Goal: Task Accomplishment & Management: Manage account settings

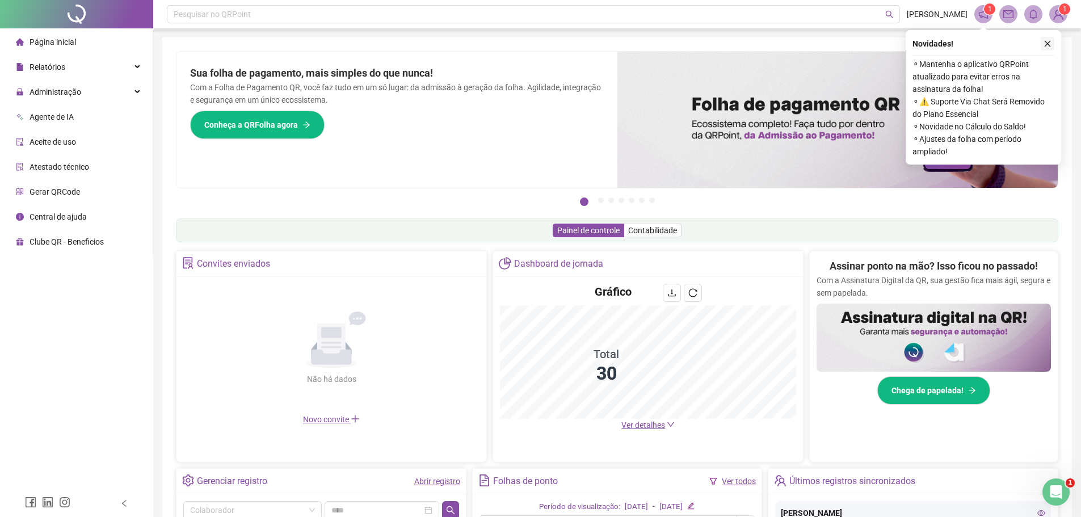
click at [1046, 42] on icon "close" at bounding box center [1047, 44] width 8 height 8
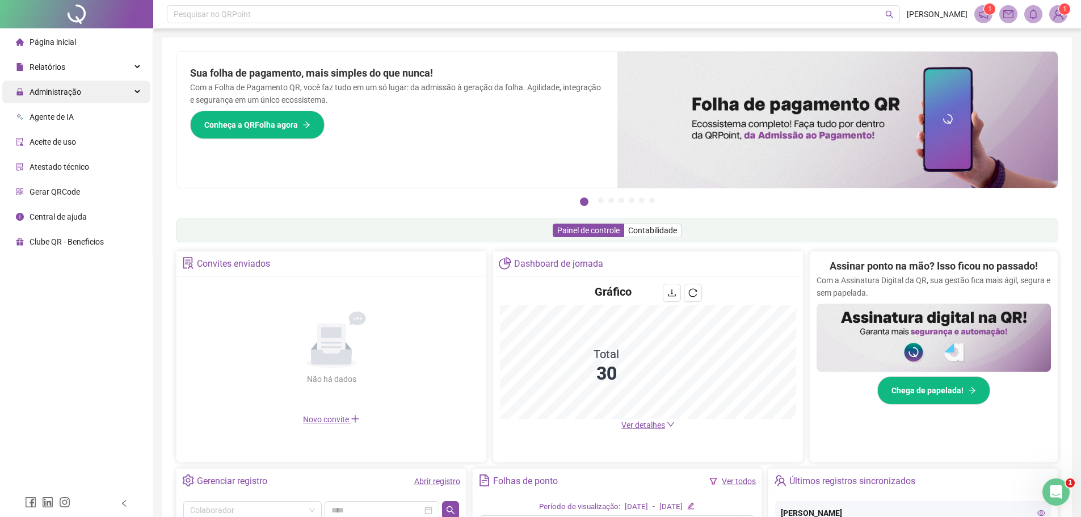
click at [53, 90] on span "Administração" at bounding box center [55, 91] width 52 height 9
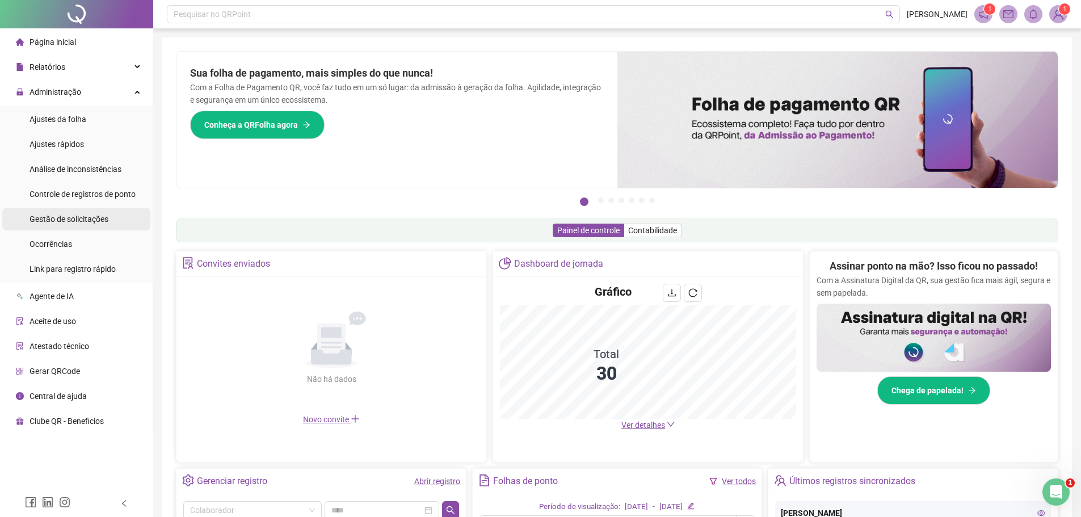
click at [85, 217] on span "Gestão de solicitações" at bounding box center [68, 218] width 79 height 9
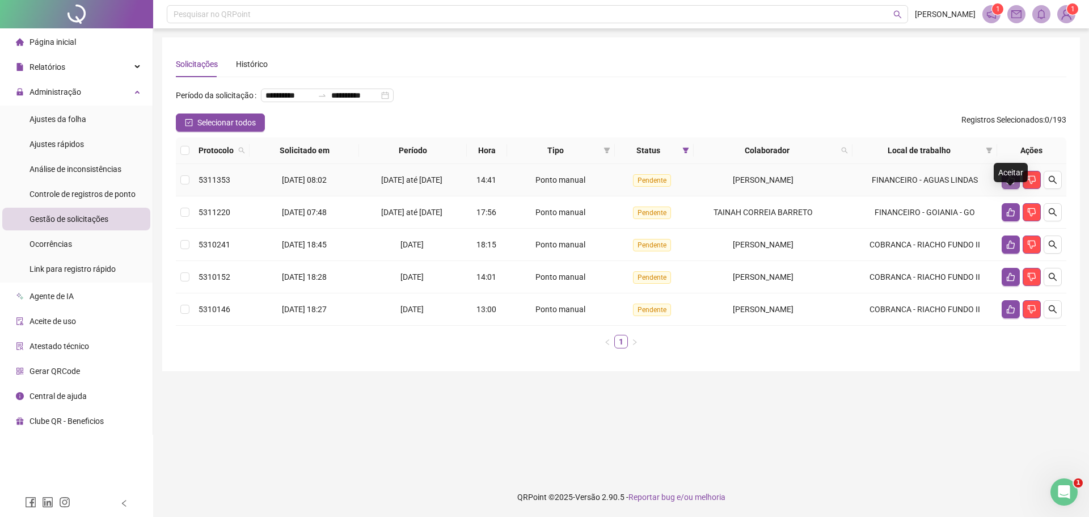
click at [1010, 184] on icon "like" at bounding box center [1010, 179] width 9 height 9
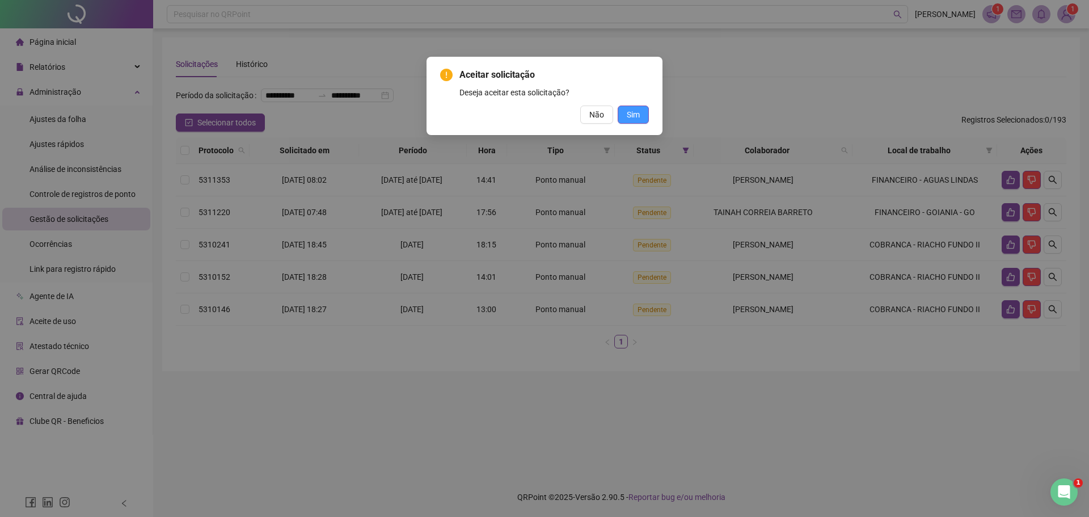
click at [630, 113] on span "Sim" at bounding box center [633, 114] width 13 height 12
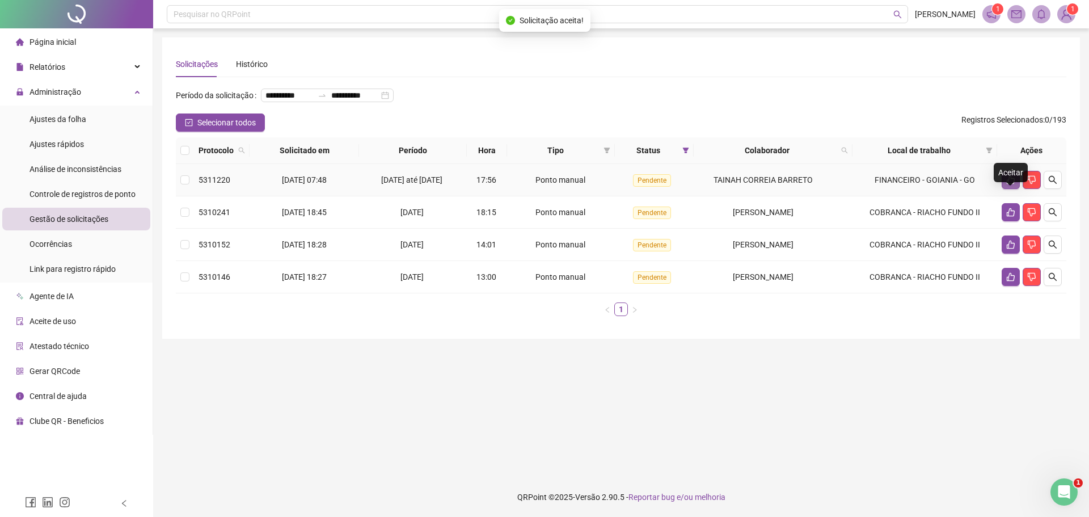
click at [1010, 184] on icon "like" at bounding box center [1010, 179] width 9 height 9
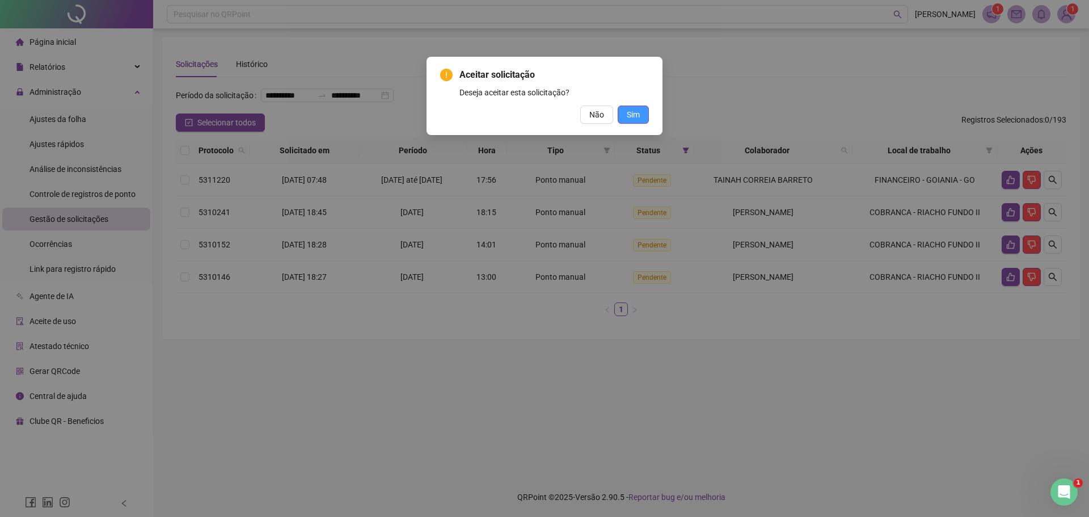
click at [627, 114] on span "Sim" at bounding box center [633, 114] width 13 height 12
click at [631, 115] on div "Aceitar solicitação Deseja aceitar esta solicitação? Não Sim" at bounding box center [544, 258] width 1089 height 517
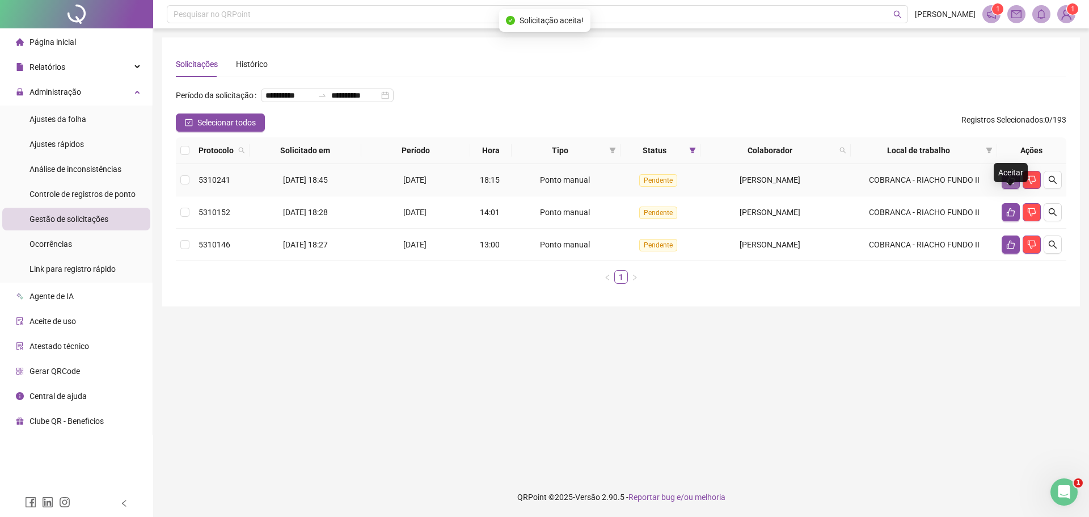
click at [1011, 184] on icon "like" at bounding box center [1011, 180] width 8 height 9
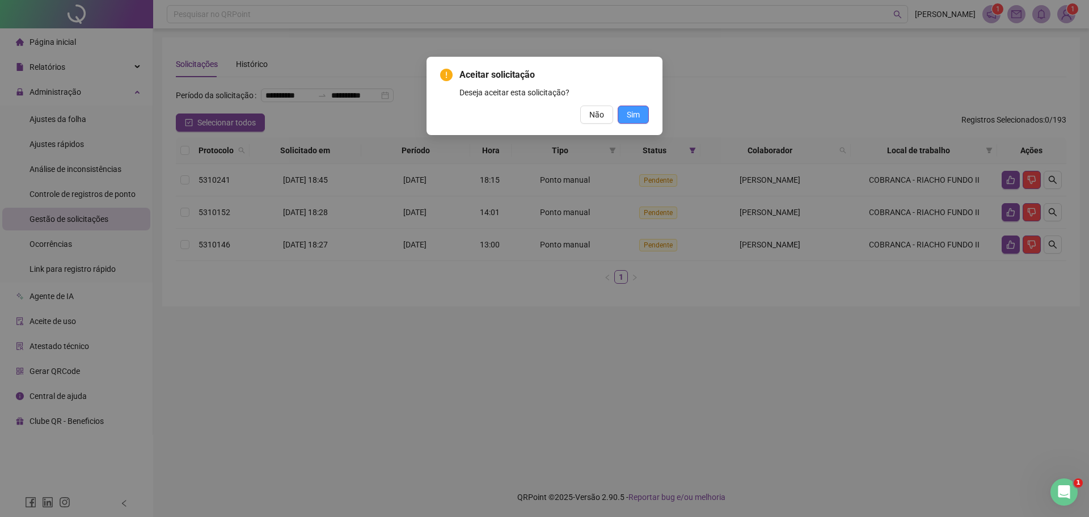
click at [639, 116] on span "Sim" at bounding box center [633, 114] width 13 height 12
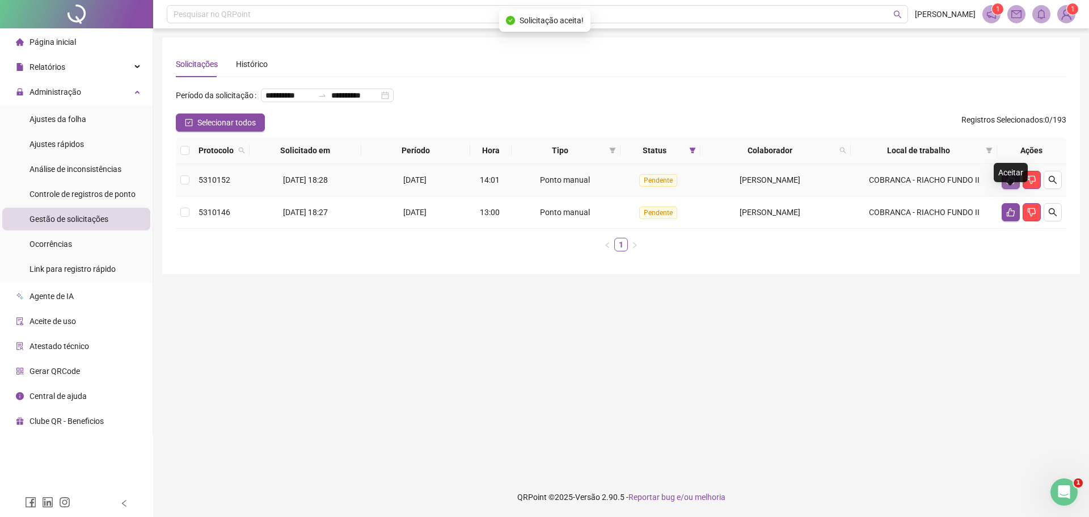
click at [1011, 184] on icon "like" at bounding box center [1010, 179] width 9 height 9
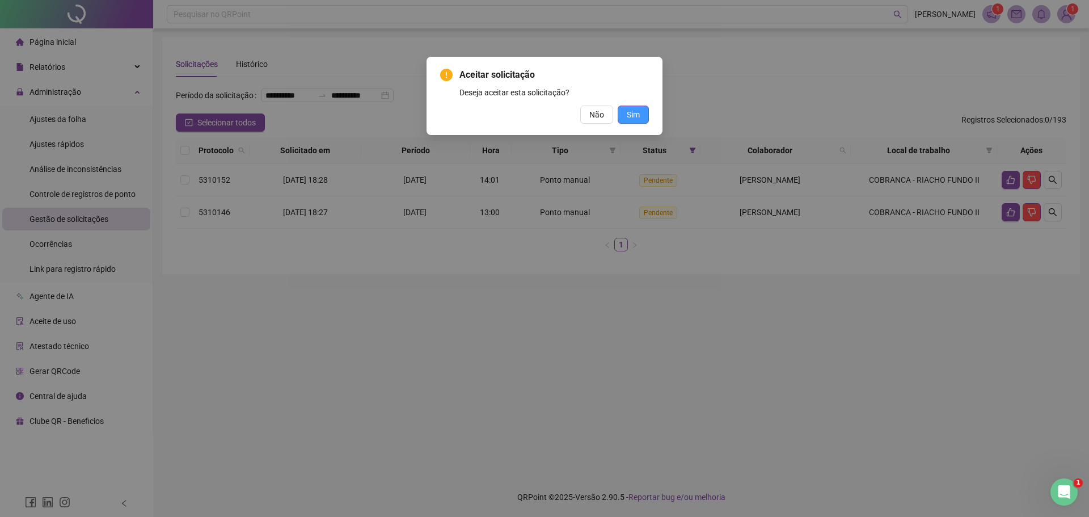
click at [627, 114] on span "Sim" at bounding box center [633, 114] width 13 height 12
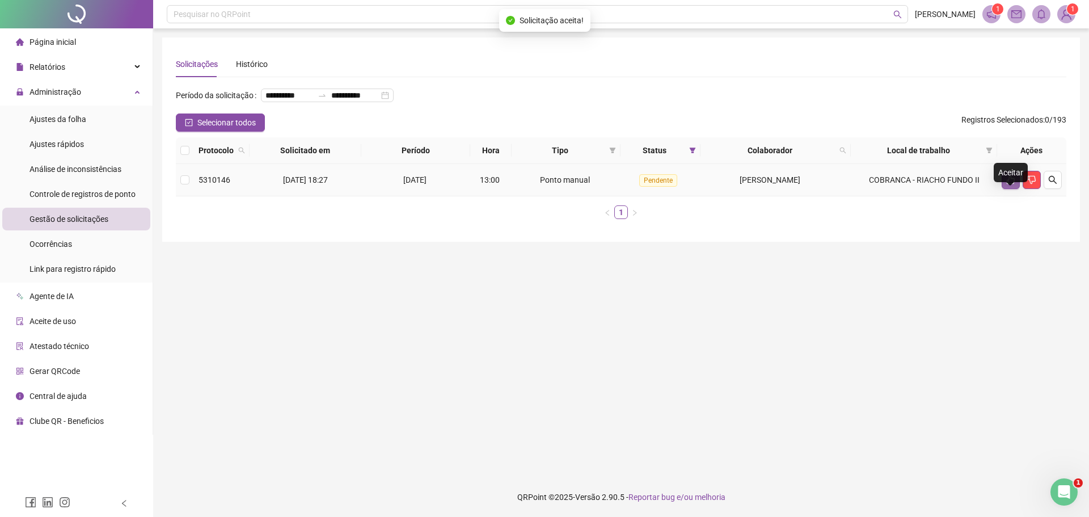
click at [1009, 184] on icon "like" at bounding box center [1010, 179] width 9 height 9
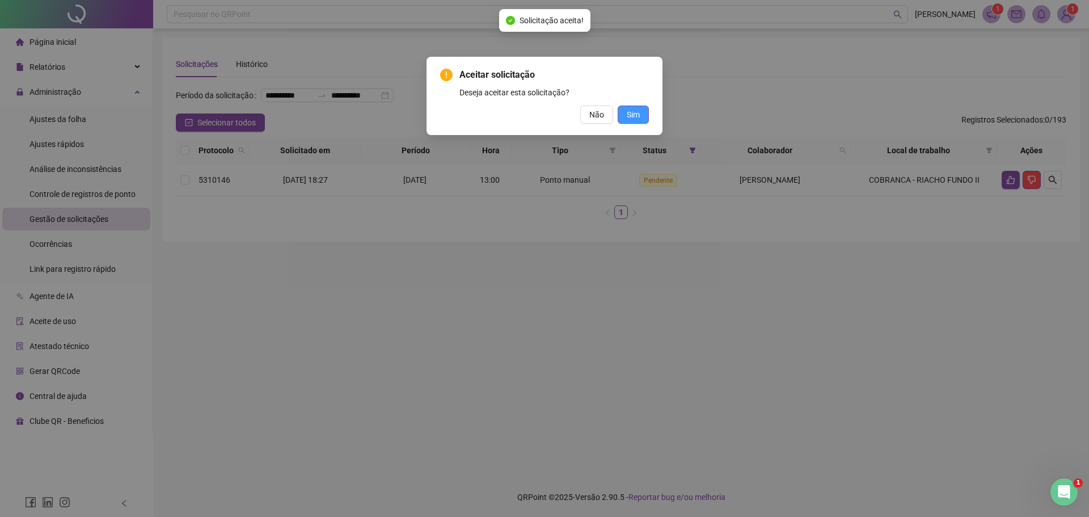
click at [637, 118] on span "Sim" at bounding box center [633, 114] width 13 height 12
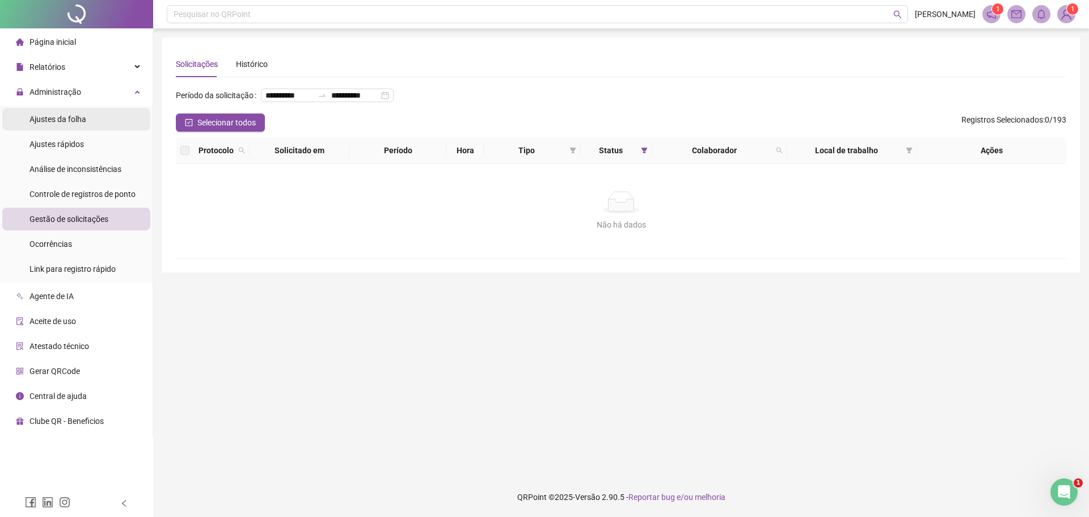
click at [60, 121] on span "Ajustes da folha" at bounding box center [57, 119] width 57 height 9
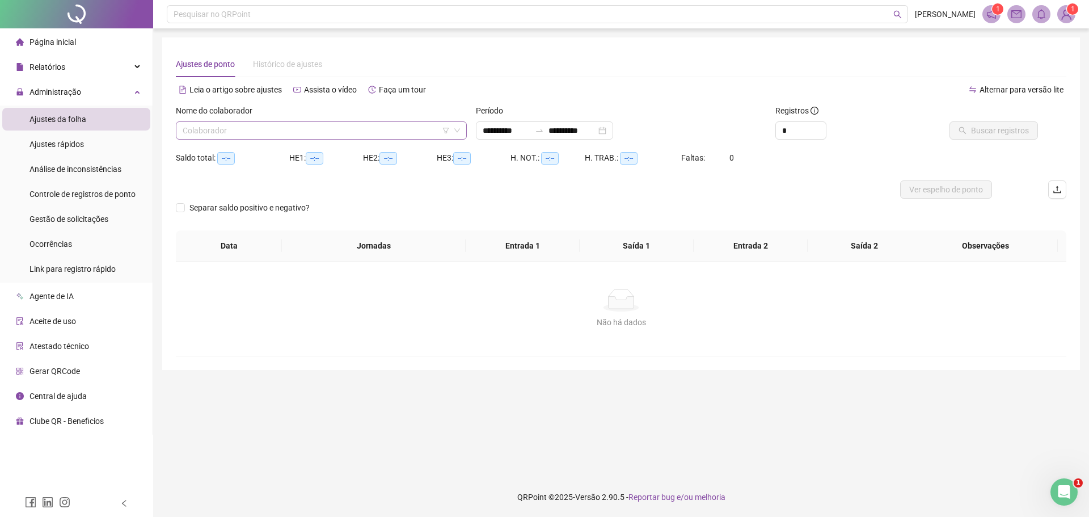
click at [330, 128] on input "search" at bounding box center [316, 130] width 267 height 17
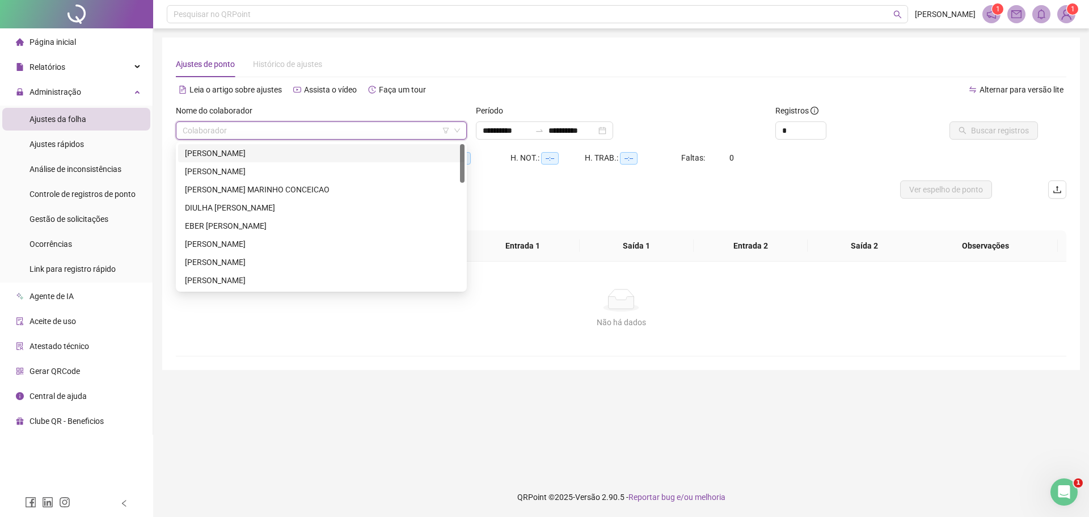
click at [290, 150] on div "[PERSON_NAME]" at bounding box center [321, 153] width 273 height 12
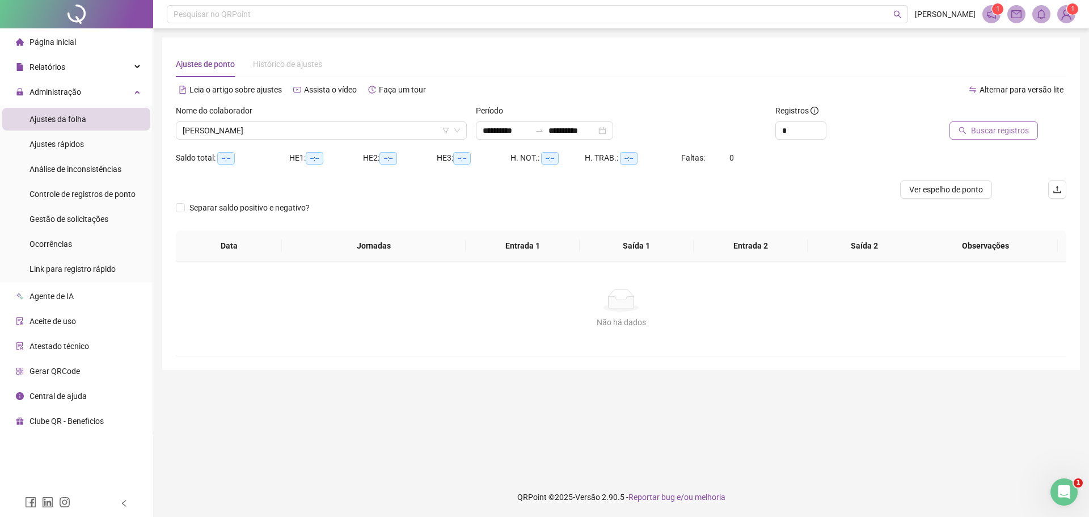
click at [994, 133] on span "Buscar registros" at bounding box center [1000, 130] width 58 height 12
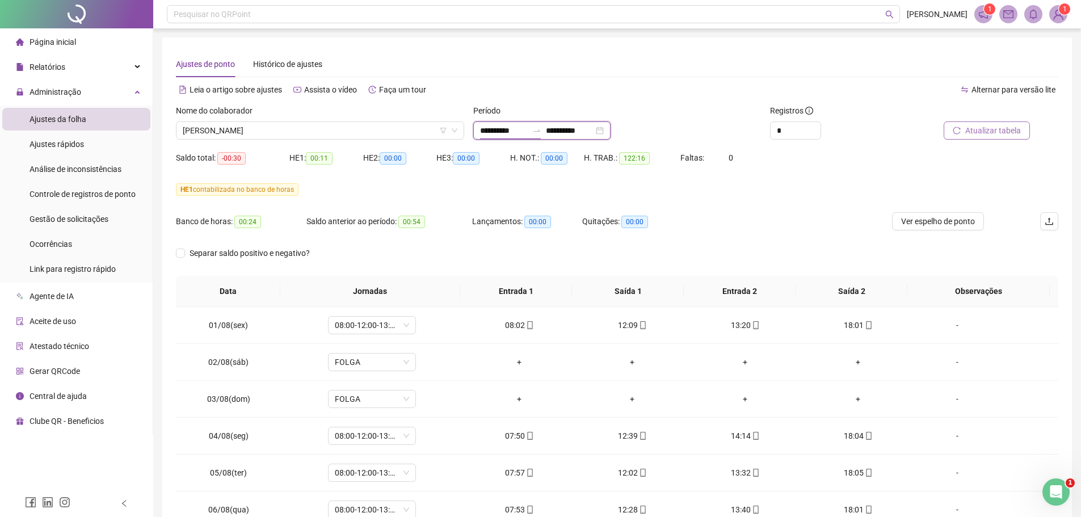
click at [510, 129] on input "**********" at bounding box center [504, 130] width 48 height 12
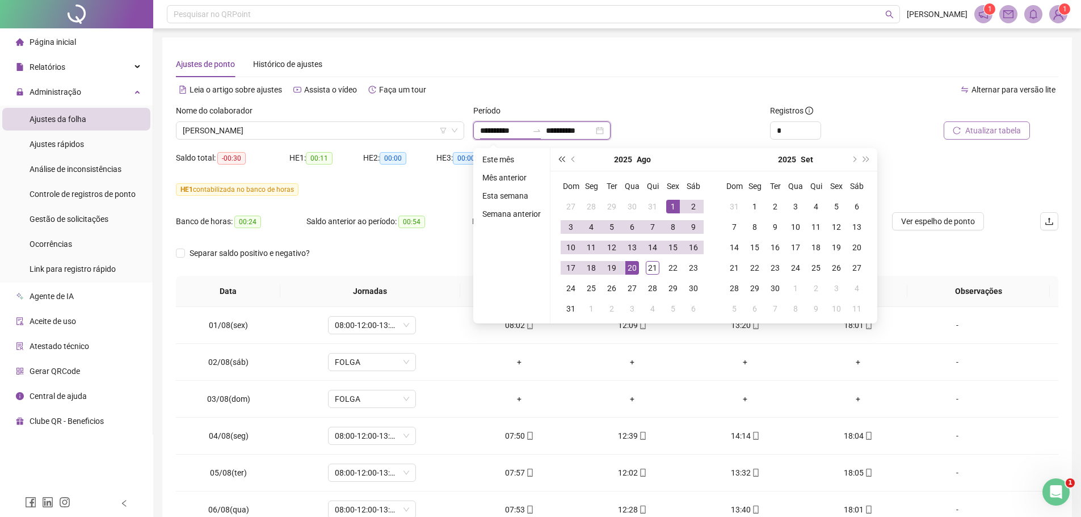
type input "**********"
click at [574, 160] on span "prev-year" at bounding box center [574, 160] width 6 height 6
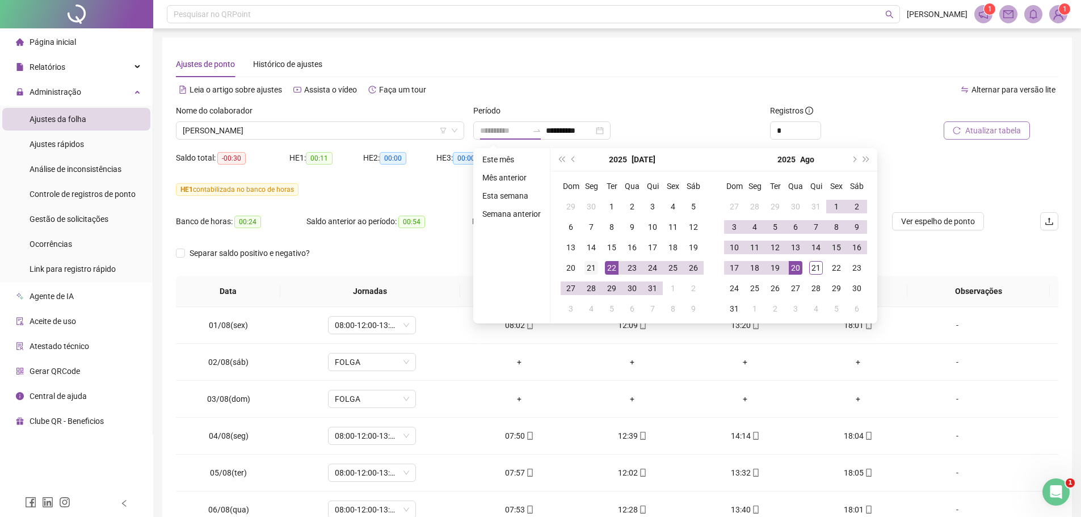
type input "**********"
click at [592, 265] on div "21" at bounding box center [591, 268] width 14 height 14
type input "**********"
click at [724, 91] on div "Alternar para versão lite" at bounding box center [837, 90] width 441 height 18
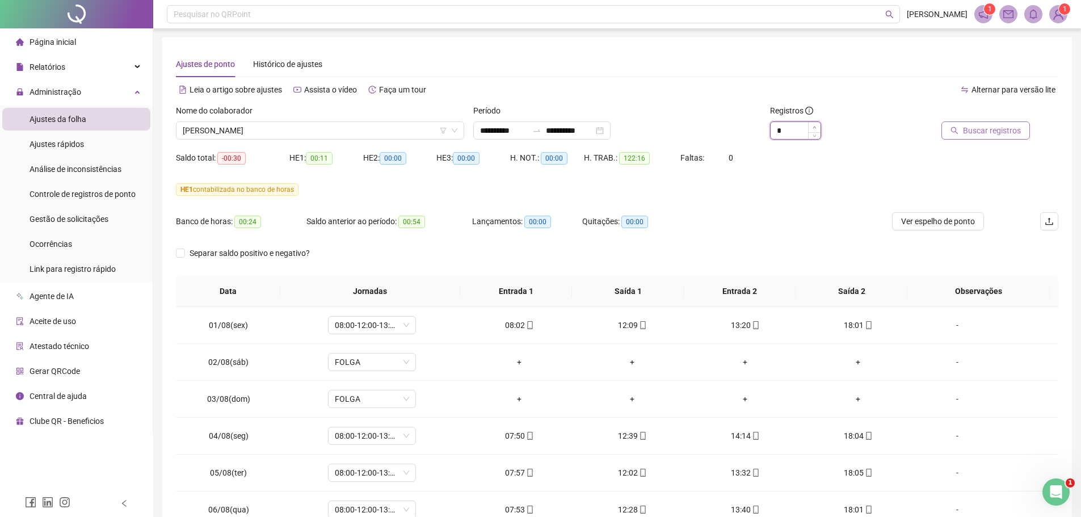
type input "*"
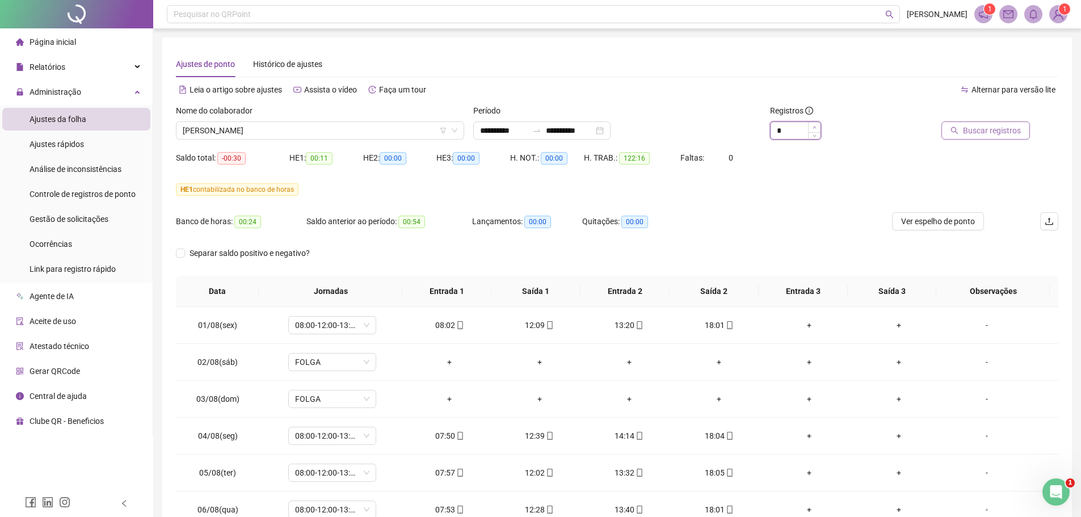
click at [813, 127] on icon "up" at bounding box center [814, 127] width 4 height 4
click at [965, 129] on span "Buscar registros" at bounding box center [992, 130] width 58 height 12
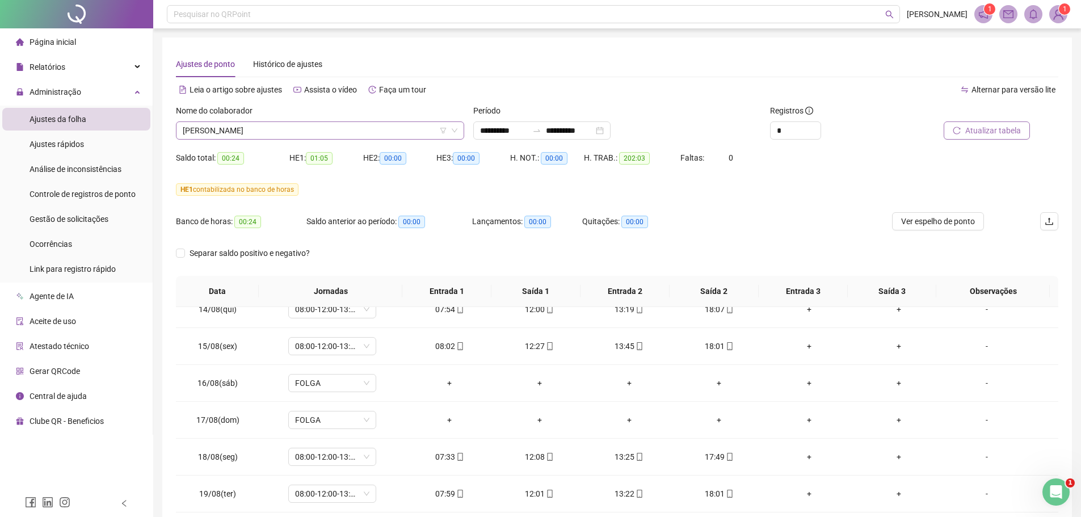
click at [334, 130] on span "[PERSON_NAME]" at bounding box center [320, 130] width 275 height 17
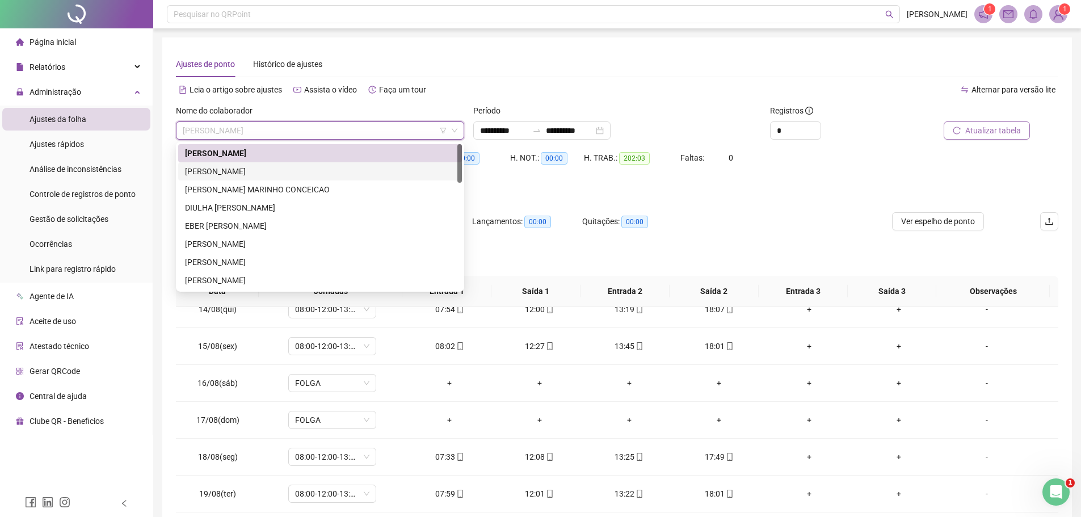
click at [289, 168] on div "[PERSON_NAME]" at bounding box center [320, 171] width 270 height 12
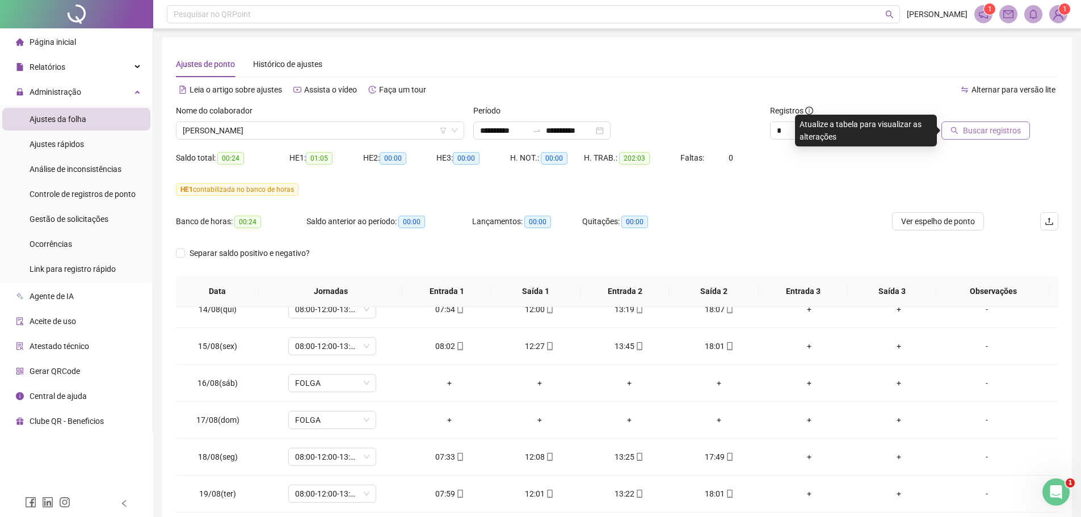
click at [986, 126] on span "Buscar registros" at bounding box center [992, 130] width 58 height 12
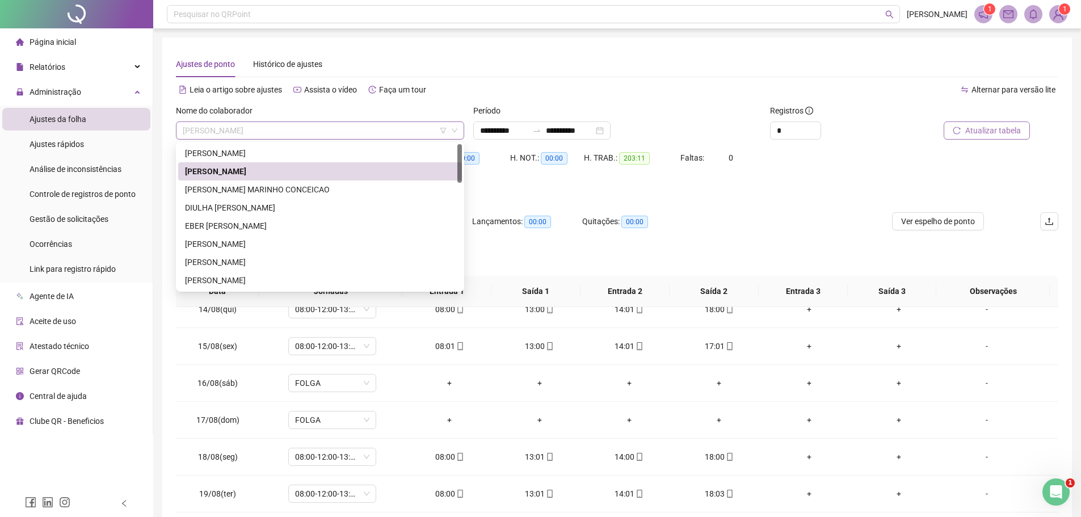
click at [301, 127] on span "[PERSON_NAME]" at bounding box center [320, 130] width 275 height 17
click at [257, 187] on div "[PERSON_NAME] MARINHO CONCEICAO" at bounding box center [320, 189] width 270 height 12
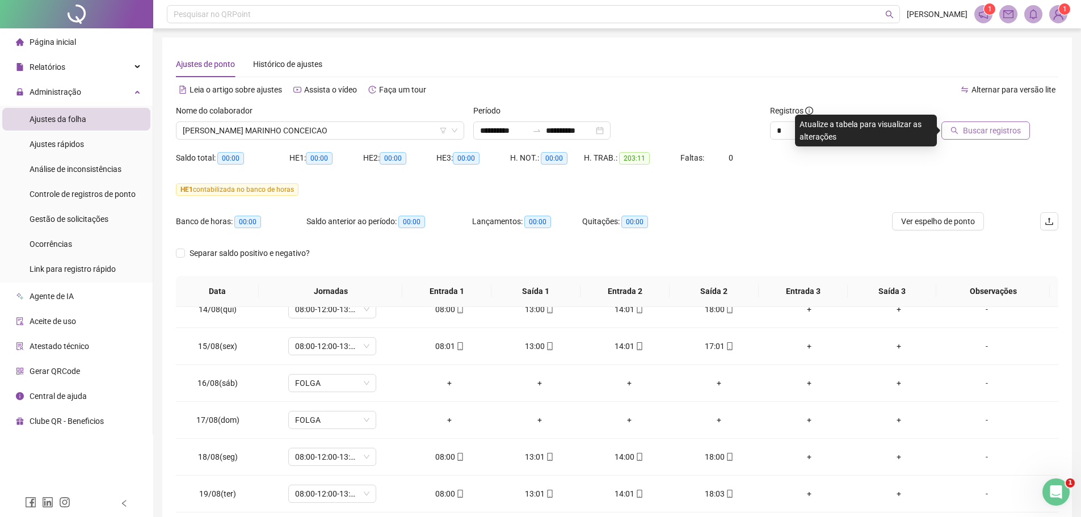
click at [981, 132] on span "Buscar registros" at bounding box center [992, 130] width 58 height 12
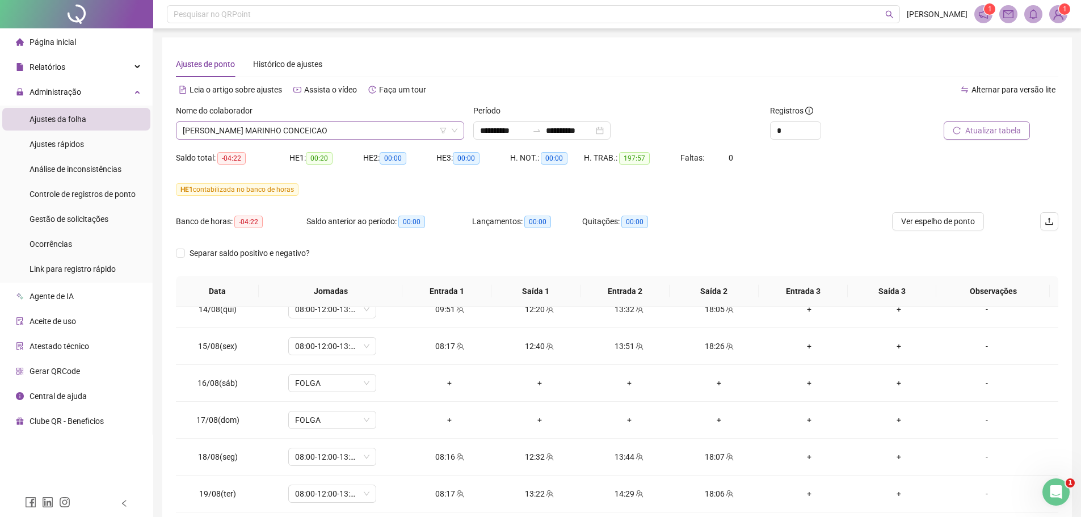
click at [353, 132] on span "[PERSON_NAME] MARINHO CONCEICAO" at bounding box center [320, 130] width 275 height 17
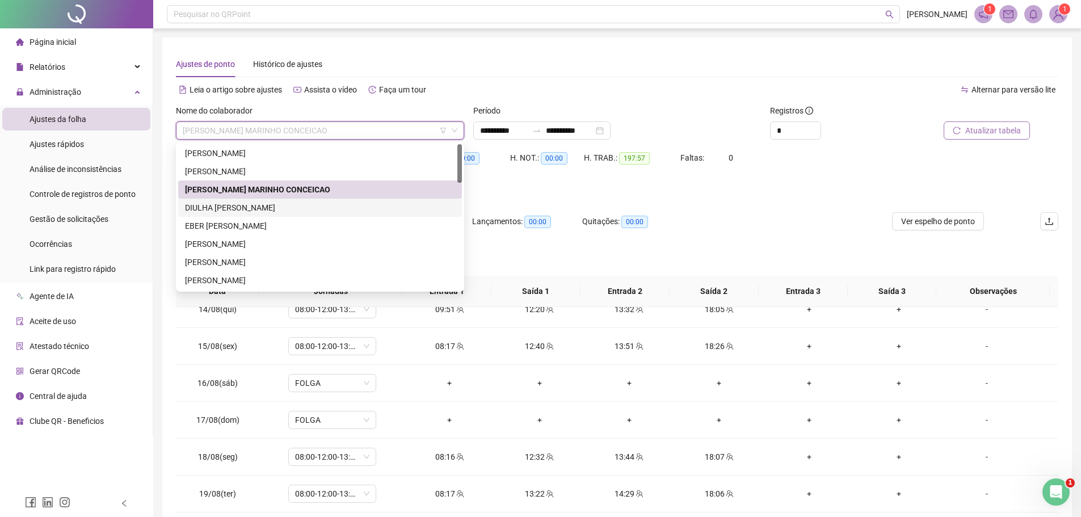
click at [283, 205] on div "DIULHA [PERSON_NAME]" at bounding box center [320, 207] width 270 height 12
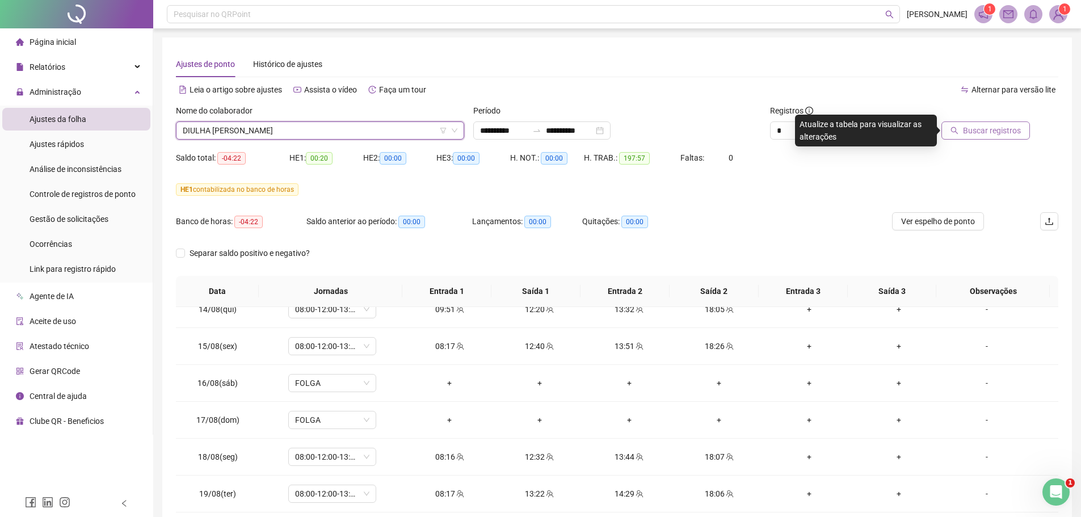
click at [977, 130] on span "Buscar registros" at bounding box center [992, 130] width 58 height 12
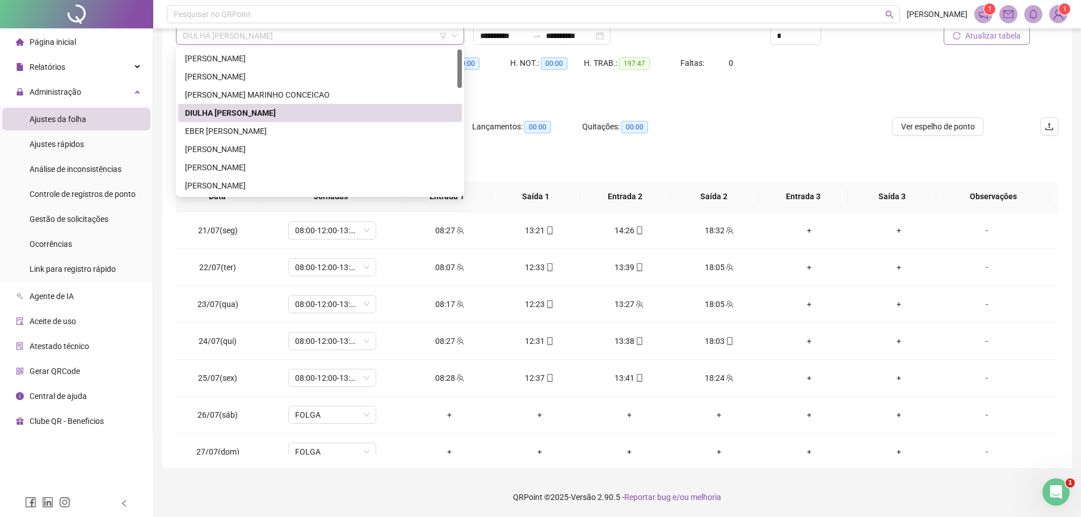
click at [303, 37] on span "DIULHA [PERSON_NAME]" at bounding box center [320, 35] width 275 height 17
click at [262, 128] on div "EBER [PERSON_NAME]" at bounding box center [320, 131] width 270 height 12
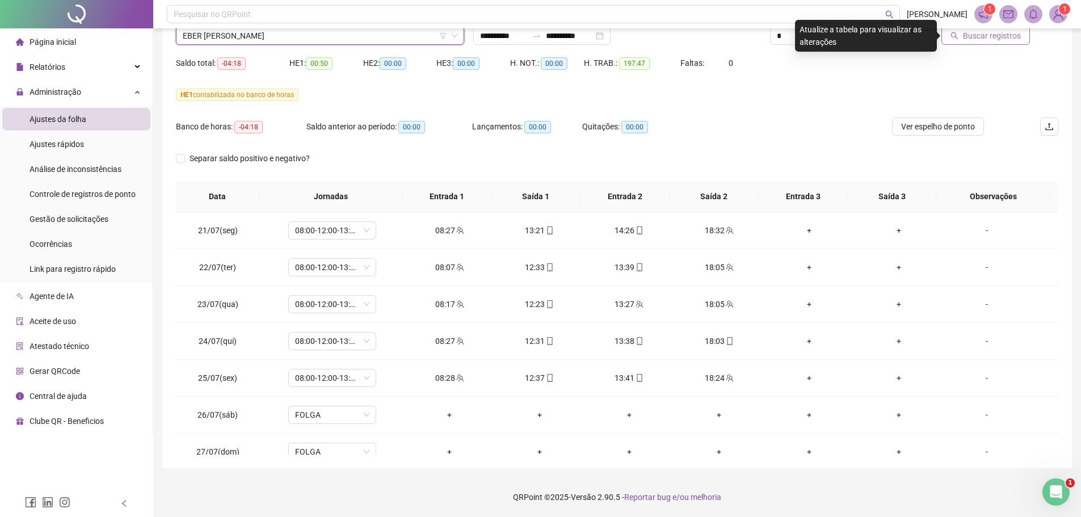
click at [995, 36] on span "Buscar registros" at bounding box center [992, 35] width 58 height 12
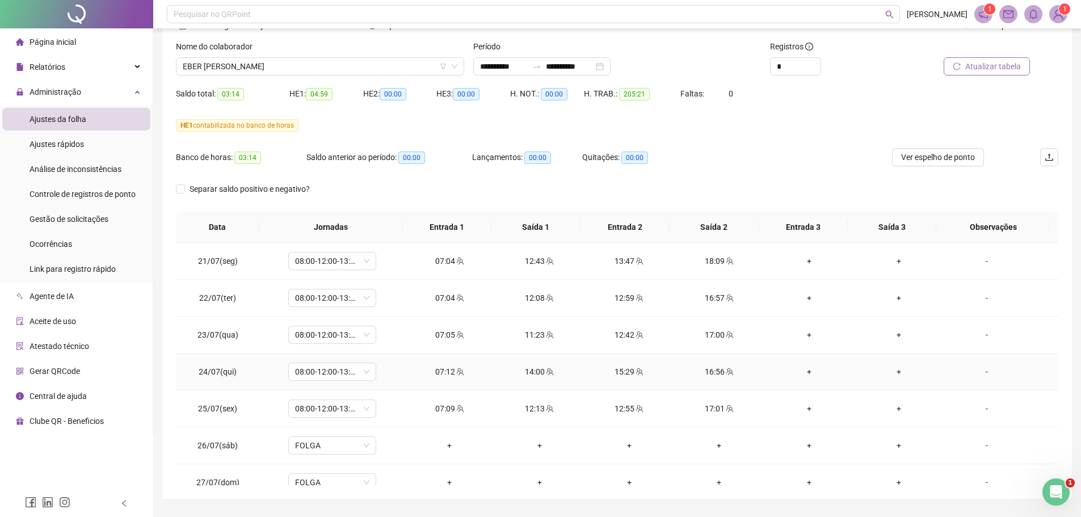
scroll to position [38, 0]
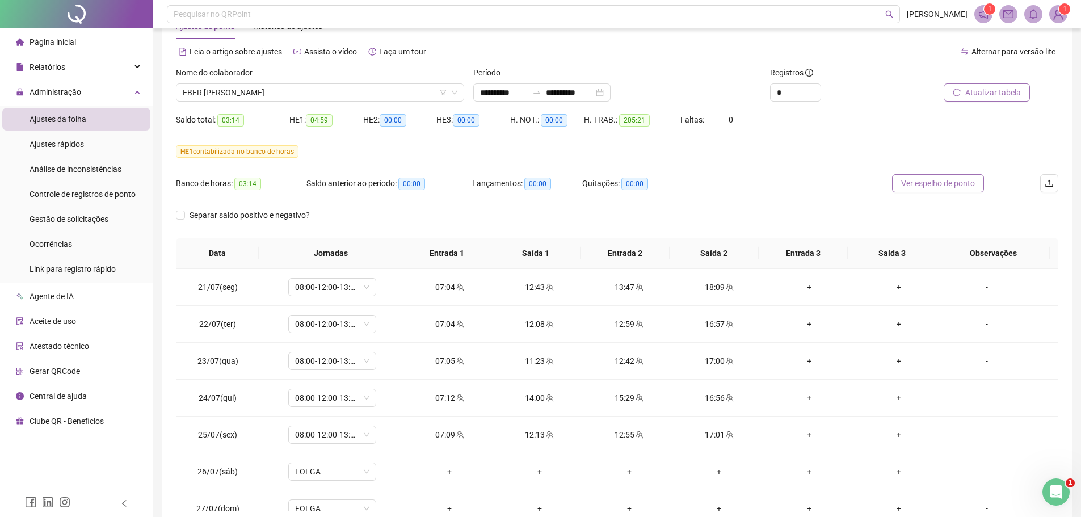
click at [922, 184] on span "Ver espelho de ponto" at bounding box center [938, 183] width 74 height 12
click at [342, 92] on span "EBER [PERSON_NAME]" at bounding box center [320, 92] width 275 height 17
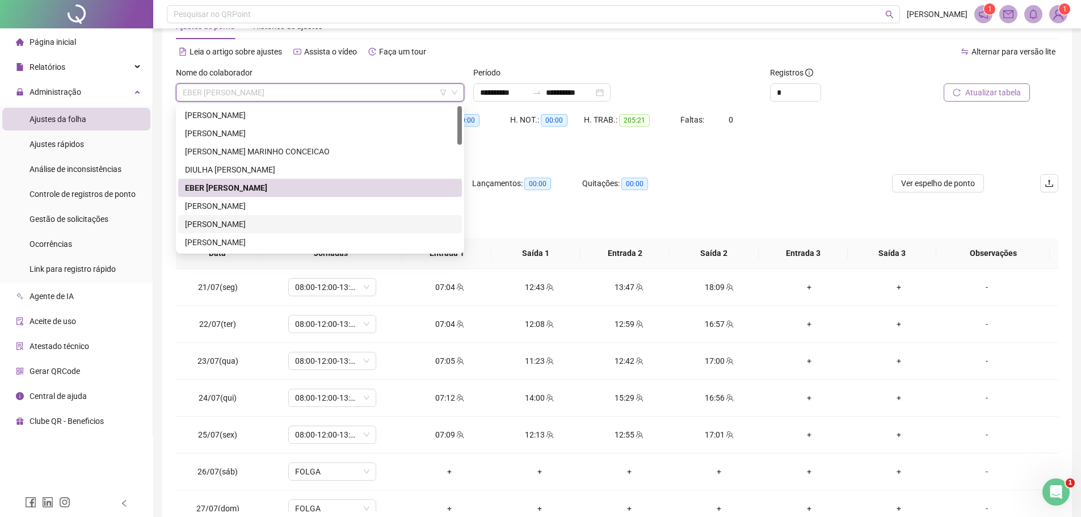
click at [251, 226] on div "[PERSON_NAME]" at bounding box center [320, 224] width 270 height 12
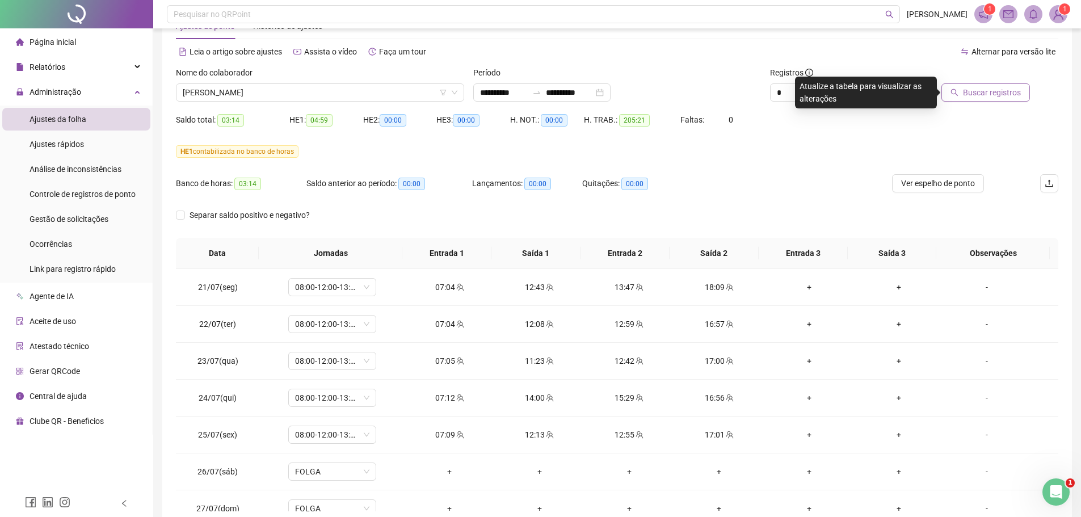
click at [980, 94] on span "Buscar registros" at bounding box center [992, 92] width 58 height 12
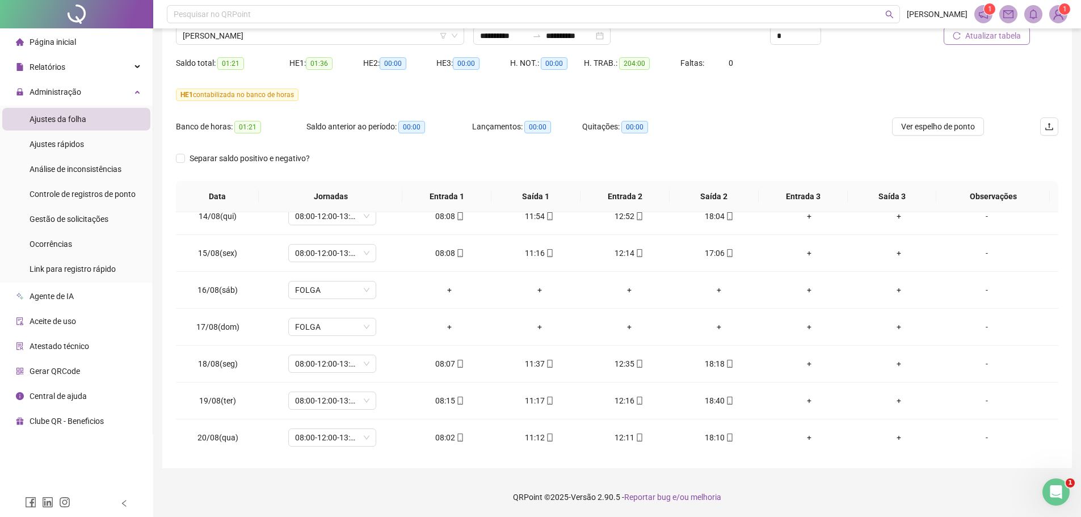
scroll to position [901, 0]
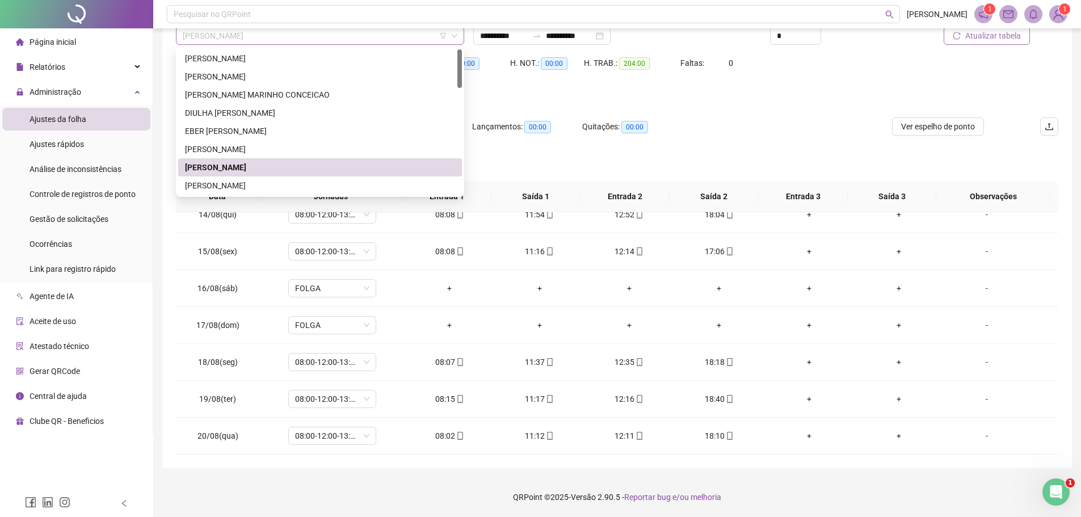
click at [345, 37] on span "[PERSON_NAME]" at bounding box center [320, 35] width 275 height 17
click at [296, 184] on div "[PERSON_NAME]" at bounding box center [320, 185] width 270 height 12
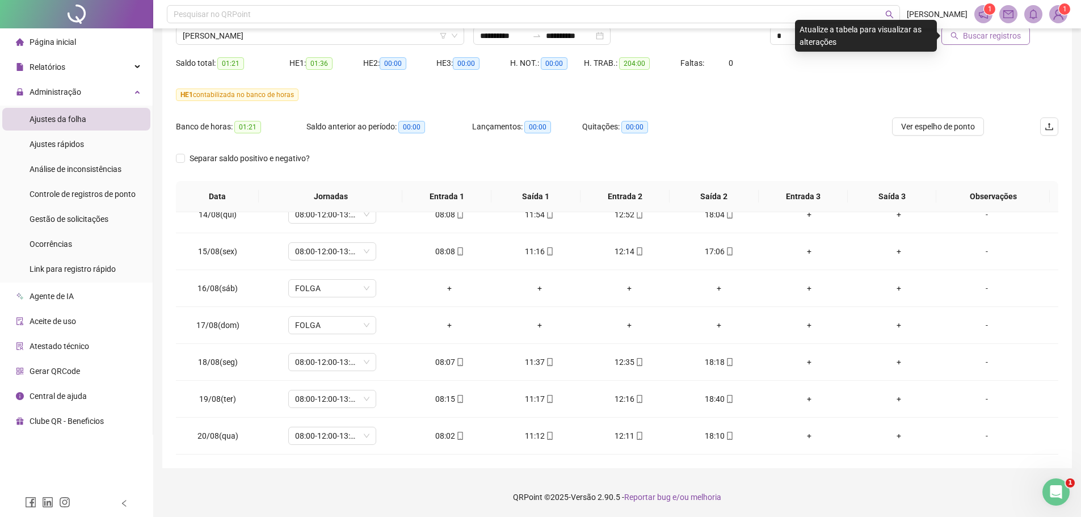
click at [962, 32] on button "Buscar registros" at bounding box center [985, 36] width 88 height 18
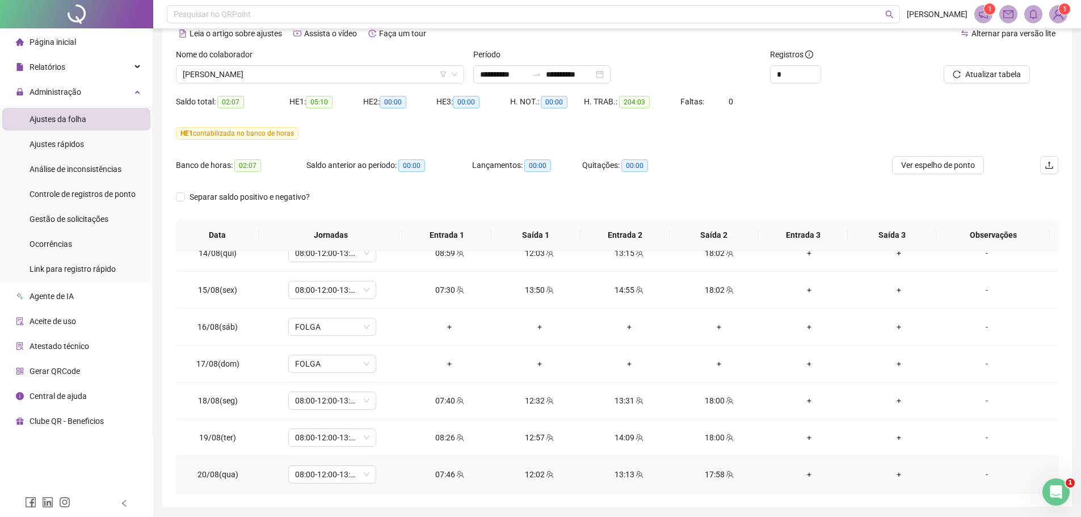
scroll to position [95, 0]
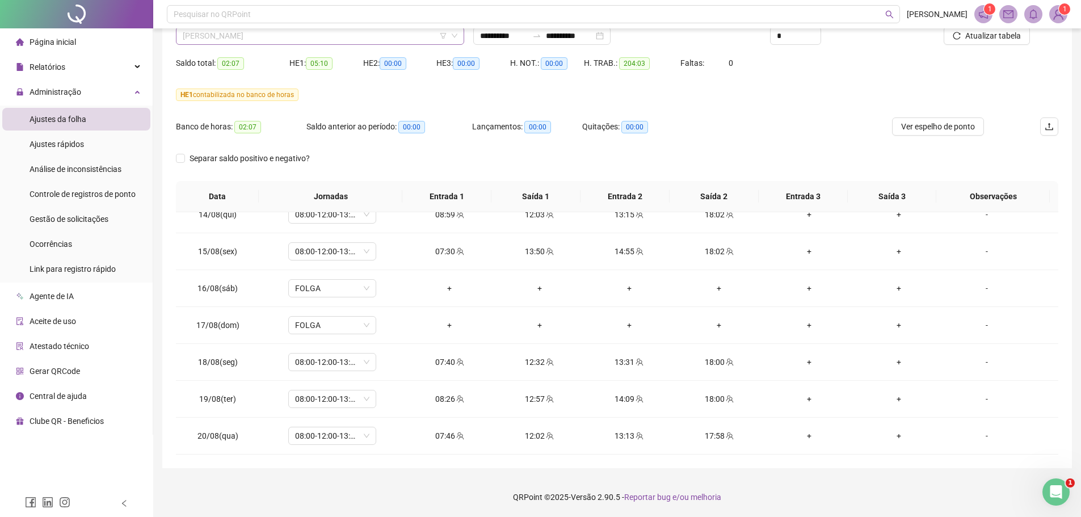
click at [387, 33] on span "[PERSON_NAME]" at bounding box center [320, 35] width 275 height 17
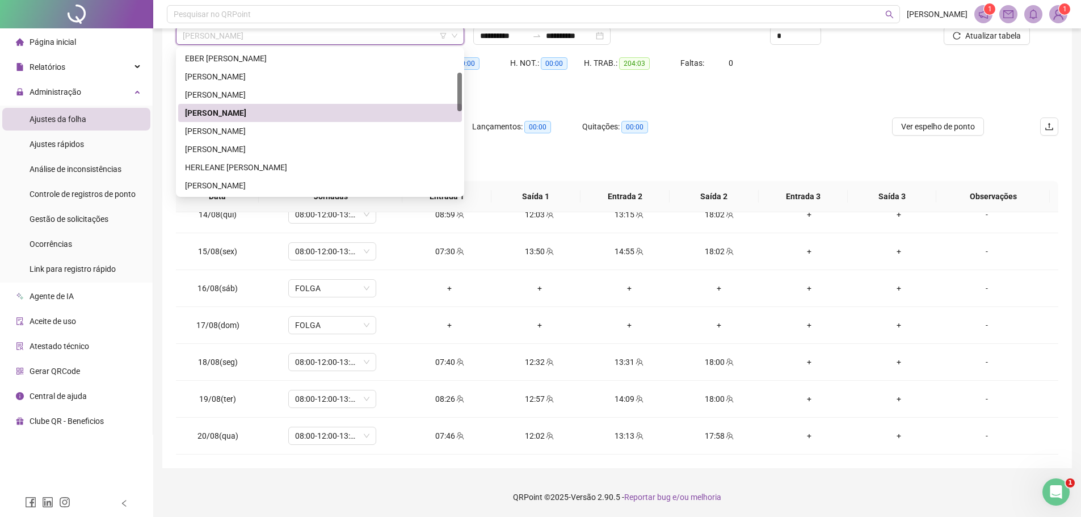
scroll to position [87, 0]
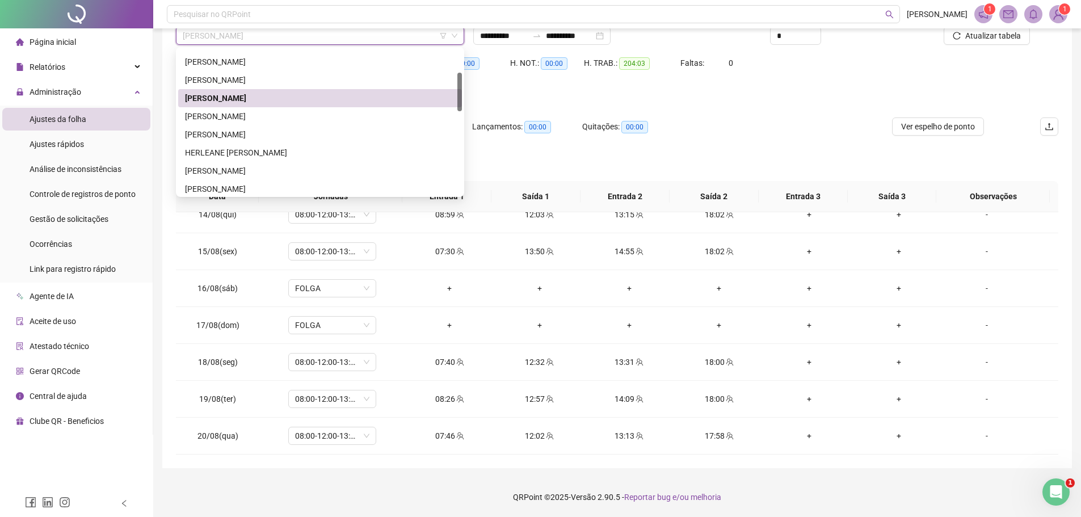
drag, startPoint x: 460, startPoint y: 71, endPoint x: 461, endPoint y: 94, distance: 23.3
click at [461, 94] on div at bounding box center [459, 92] width 5 height 39
click at [317, 135] on div "[PERSON_NAME]" at bounding box center [320, 134] width 270 height 12
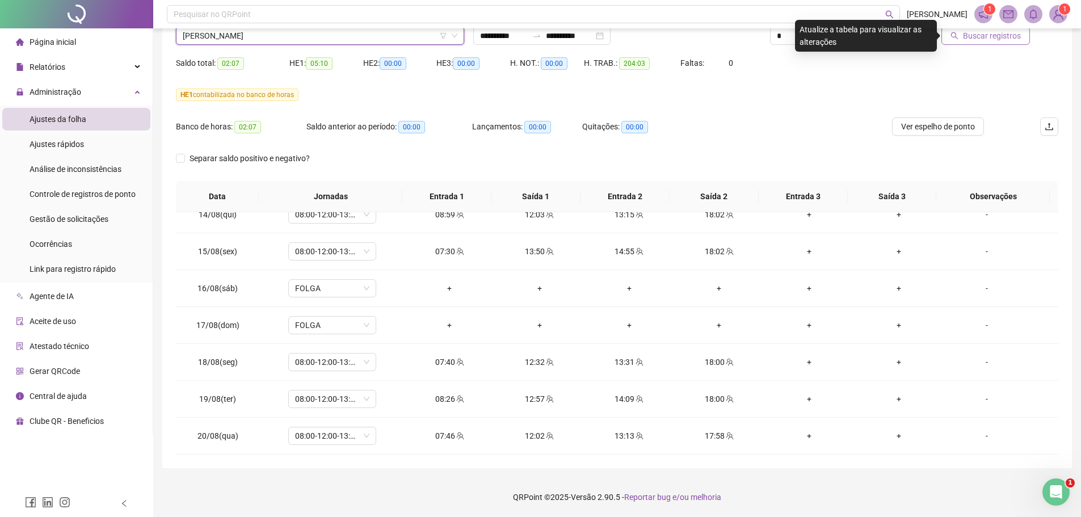
click at [958, 37] on icon "search" at bounding box center [954, 36] width 8 height 8
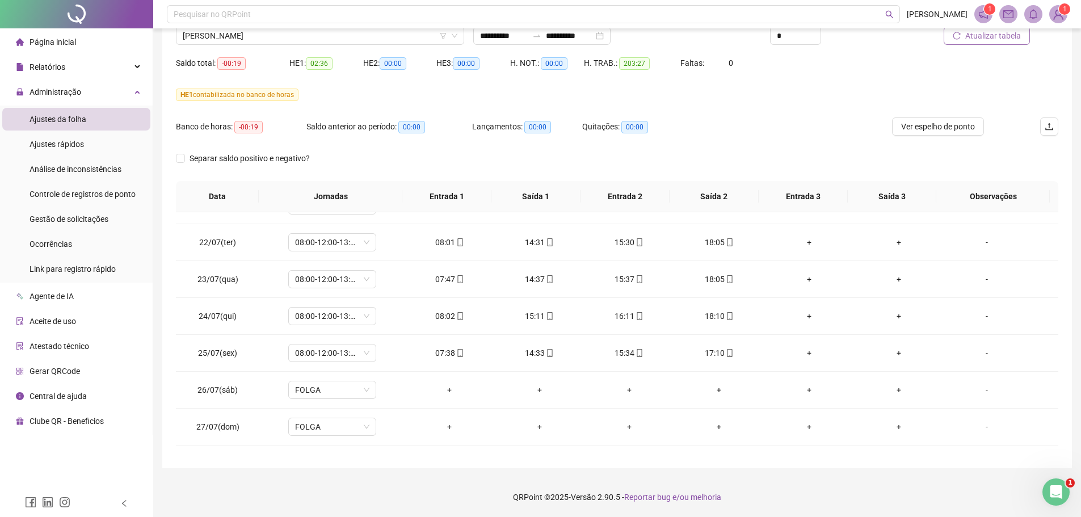
scroll to position [0, 0]
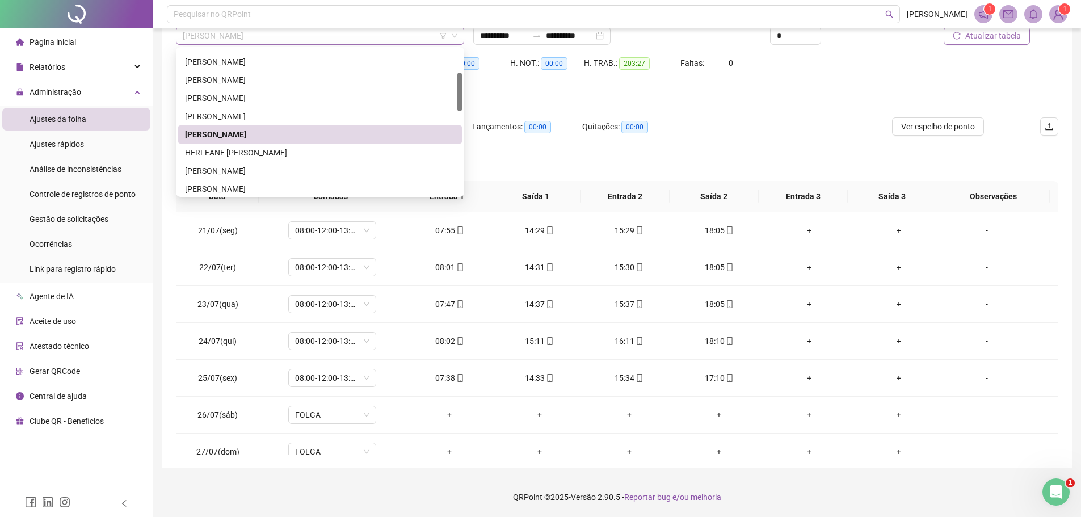
click at [326, 37] on span "[PERSON_NAME]" at bounding box center [320, 35] width 275 height 17
click at [273, 150] on div "HERLEANE [PERSON_NAME]" at bounding box center [320, 152] width 270 height 12
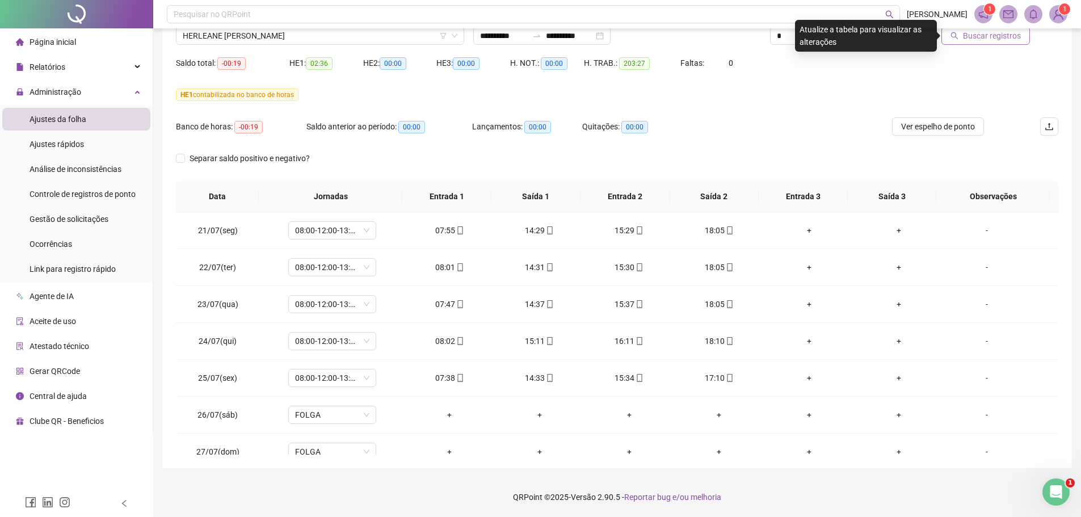
click at [968, 36] on span "Buscar registros" at bounding box center [992, 35] width 58 height 12
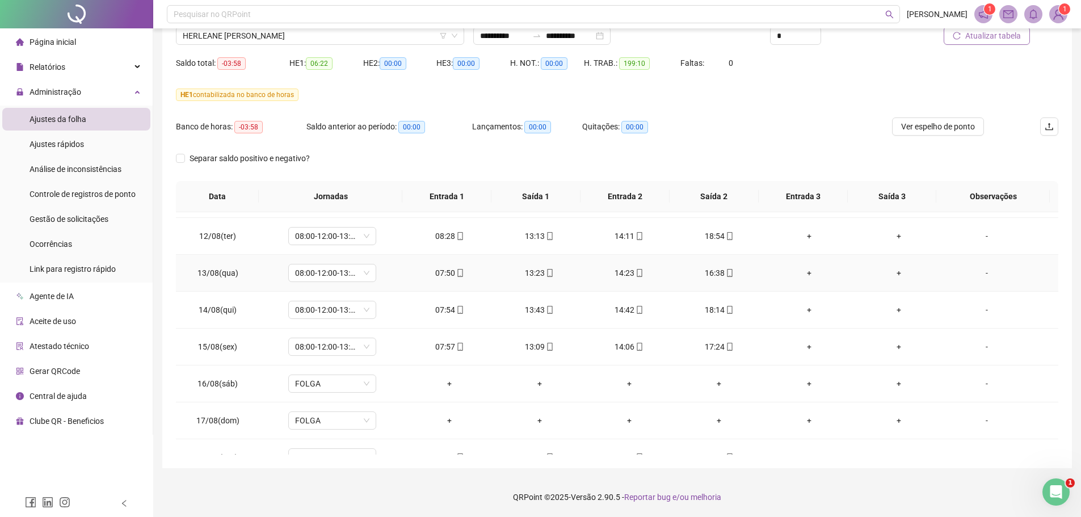
scroll to position [901, 0]
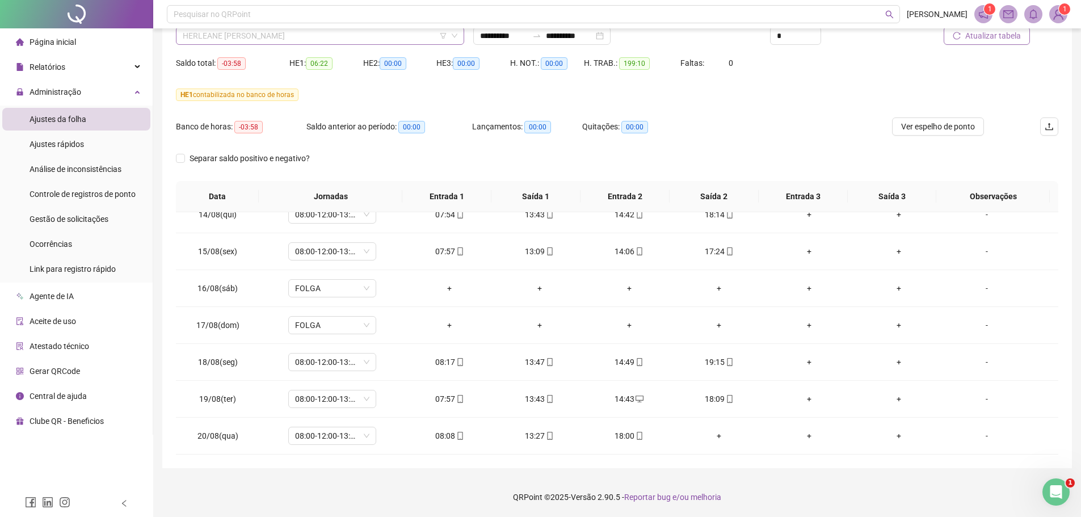
click at [338, 37] on span "HERLEANE [PERSON_NAME]" at bounding box center [320, 35] width 275 height 17
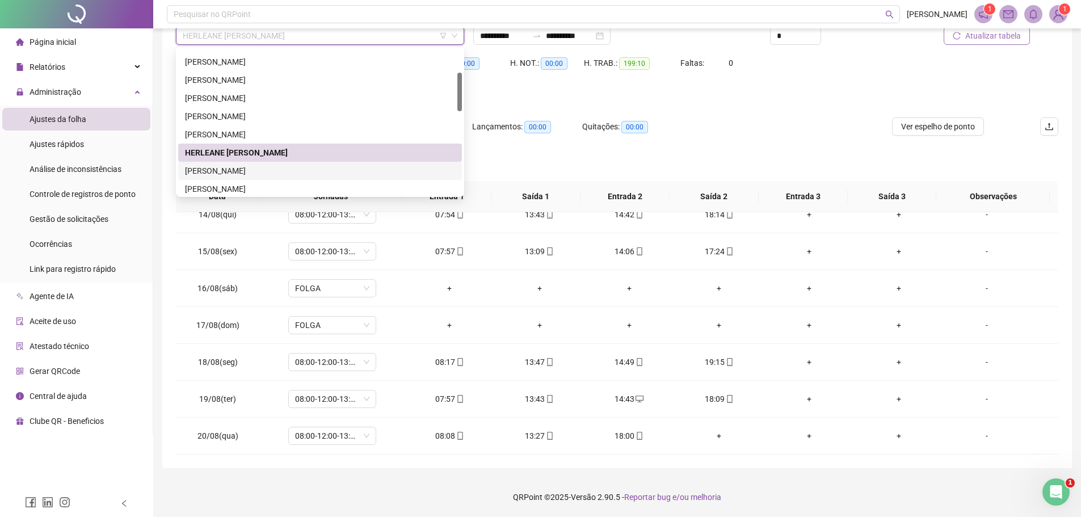
click at [259, 172] on div "[PERSON_NAME]" at bounding box center [320, 171] width 270 height 12
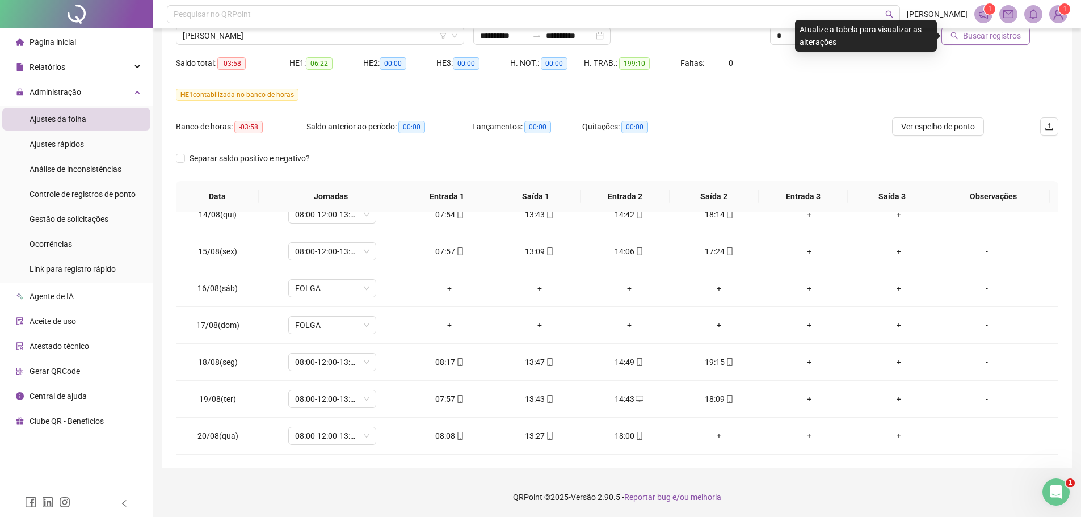
click at [997, 39] on span "Buscar registros" at bounding box center [992, 35] width 58 height 12
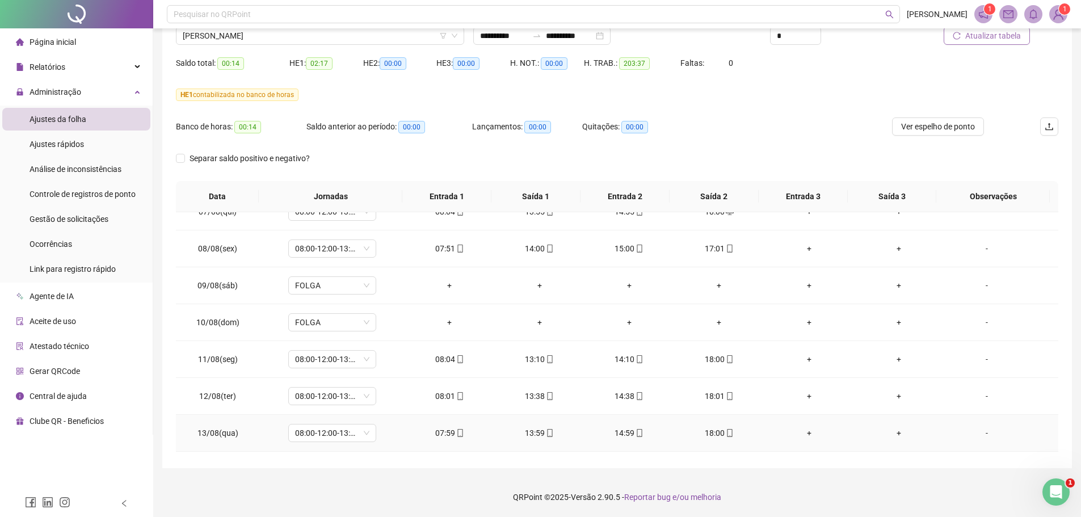
scroll to position [617, 0]
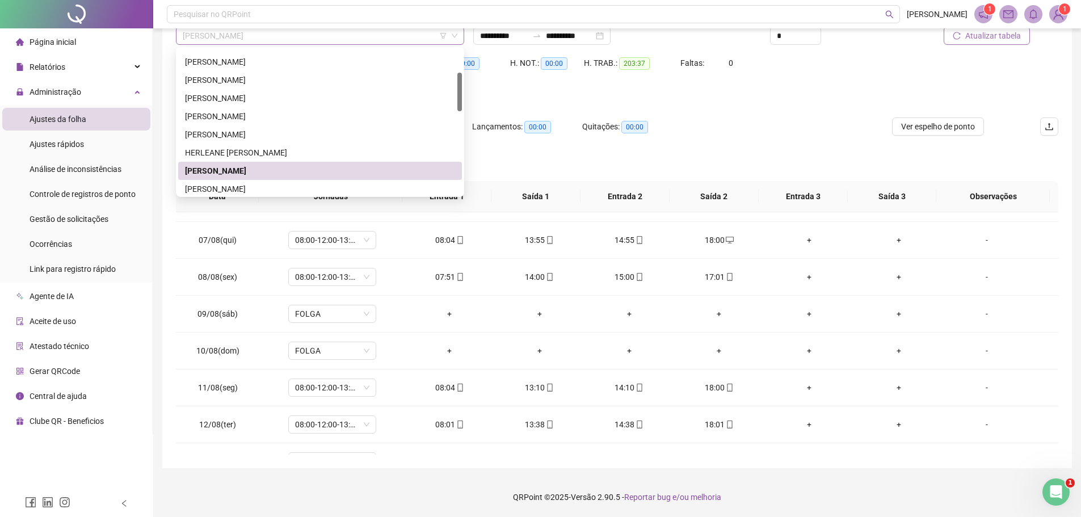
click at [272, 33] on span "[PERSON_NAME]" at bounding box center [320, 35] width 275 height 17
click at [245, 191] on div "[PERSON_NAME]" at bounding box center [320, 189] width 270 height 12
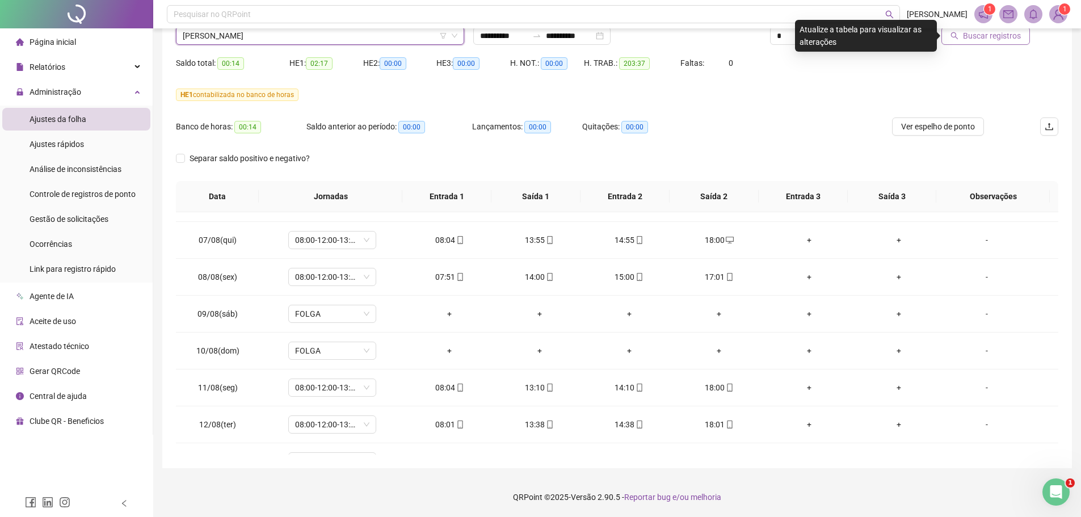
click at [970, 31] on span "Buscar registros" at bounding box center [992, 35] width 58 height 12
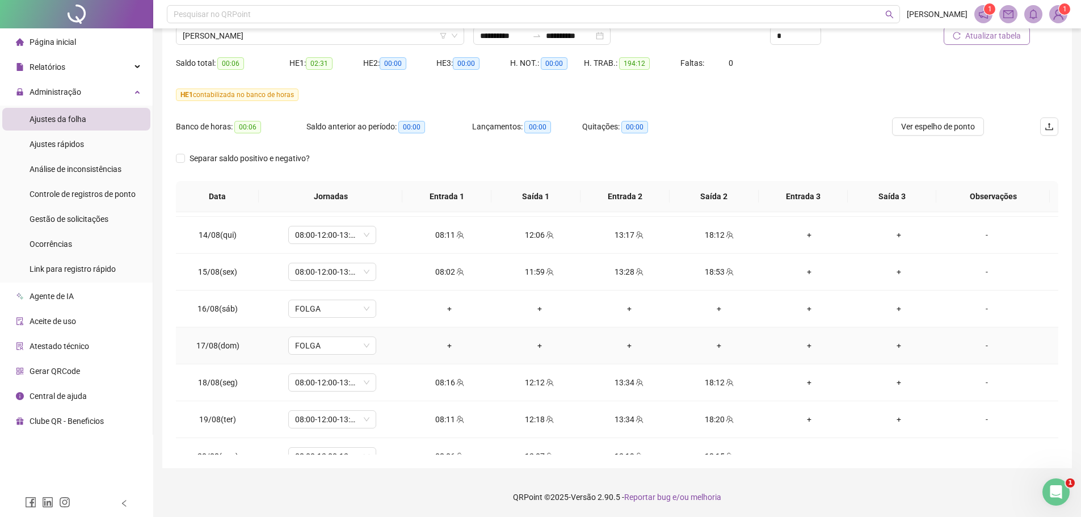
scroll to position [901, 0]
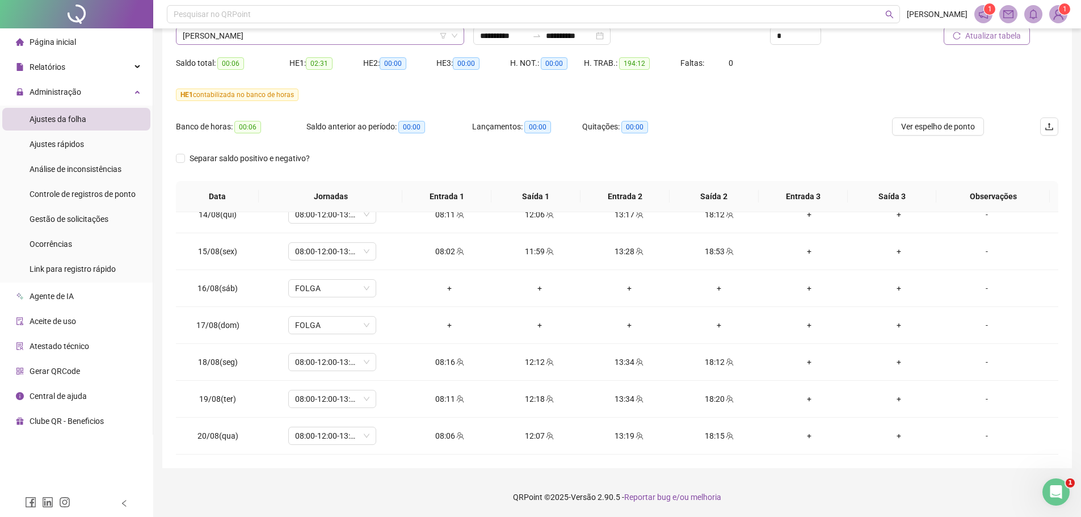
click at [306, 36] on span "[PERSON_NAME]" at bounding box center [320, 35] width 275 height 17
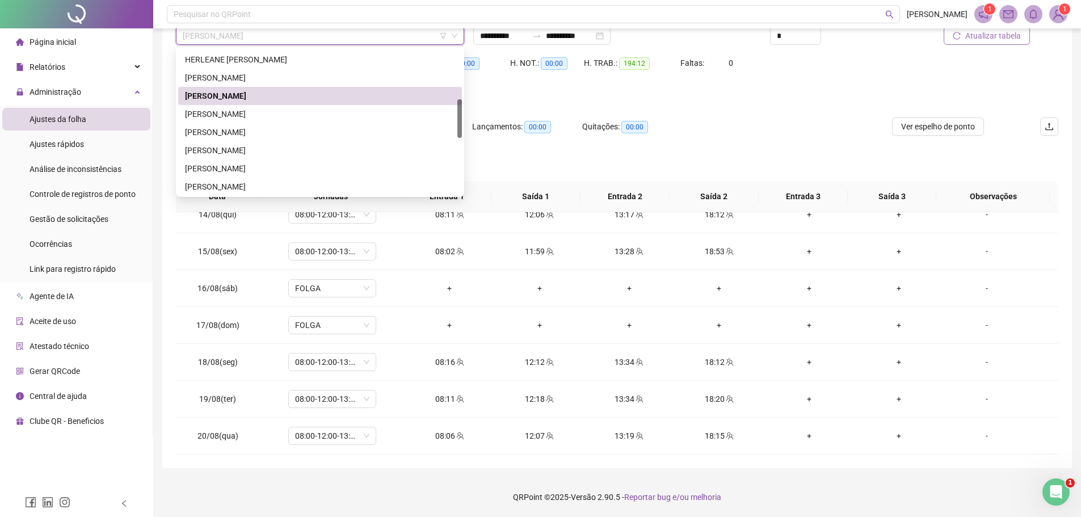
scroll to position [187, 0]
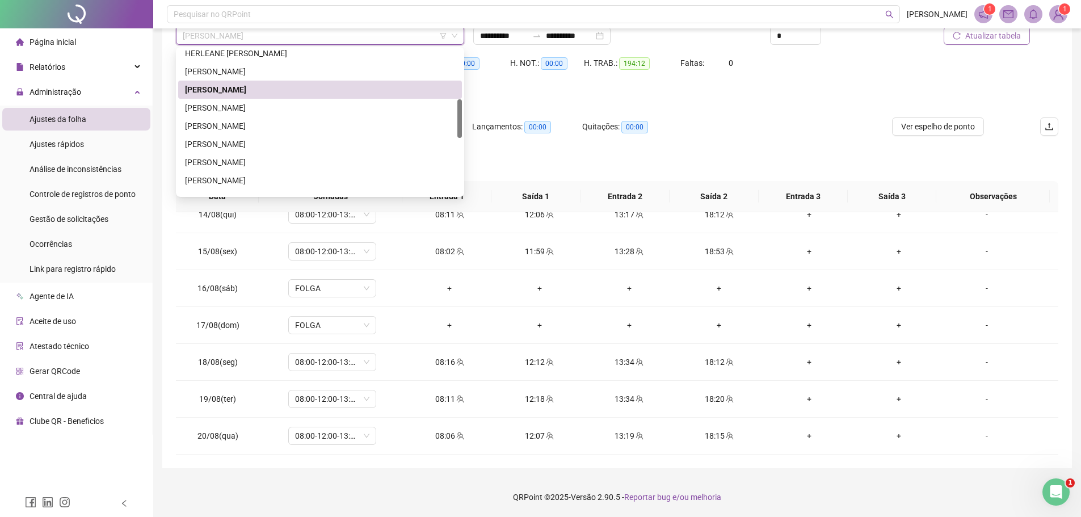
drag, startPoint x: 459, startPoint y: 89, endPoint x: 461, endPoint y: 115, distance: 25.6
click at [461, 115] on div at bounding box center [459, 118] width 5 height 39
click at [314, 106] on div "[PERSON_NAME]" at bounding box center [320, 108] width 270 height 12
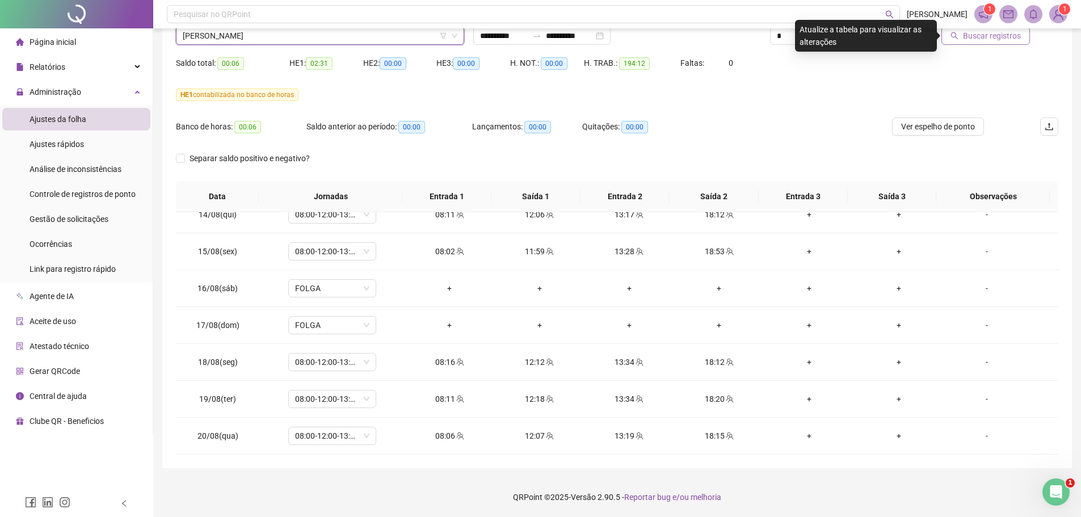
click at [965, 36] on span "Buscar registros" at bounding box center [992, 35] width 58 height 12
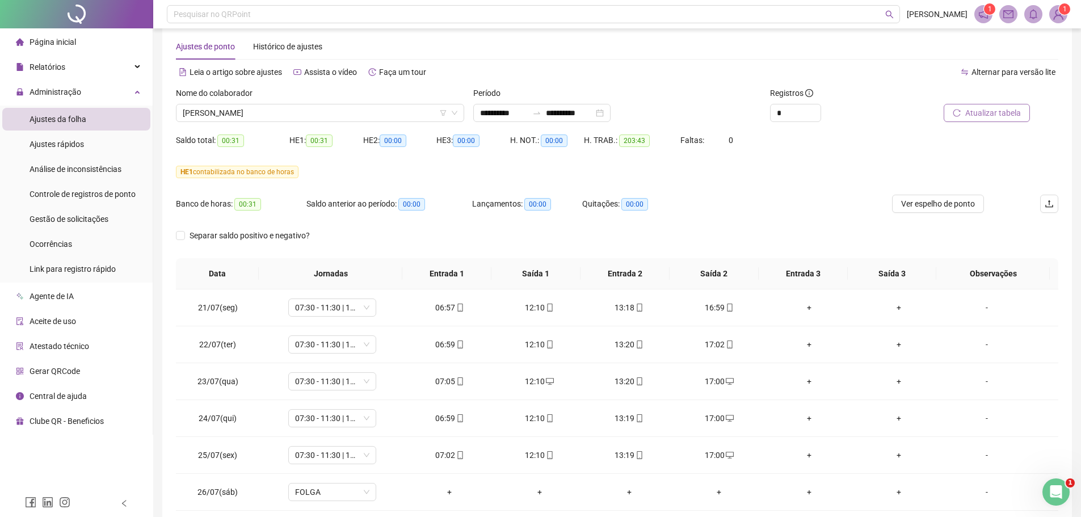
scroll to position [0, 0]
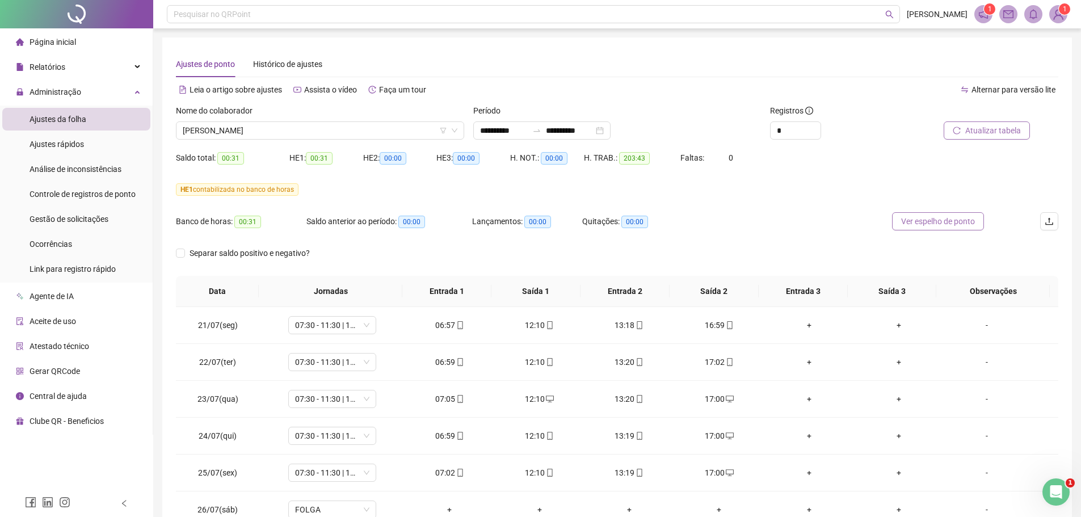
click at [919, 224] on span "Ver espelho de ponto" at bounding box center [938, 221] width 74 height 12
click at [816, 135] on icon "down" at bounding box center [814, 134] width 4 height 4
type input "*"
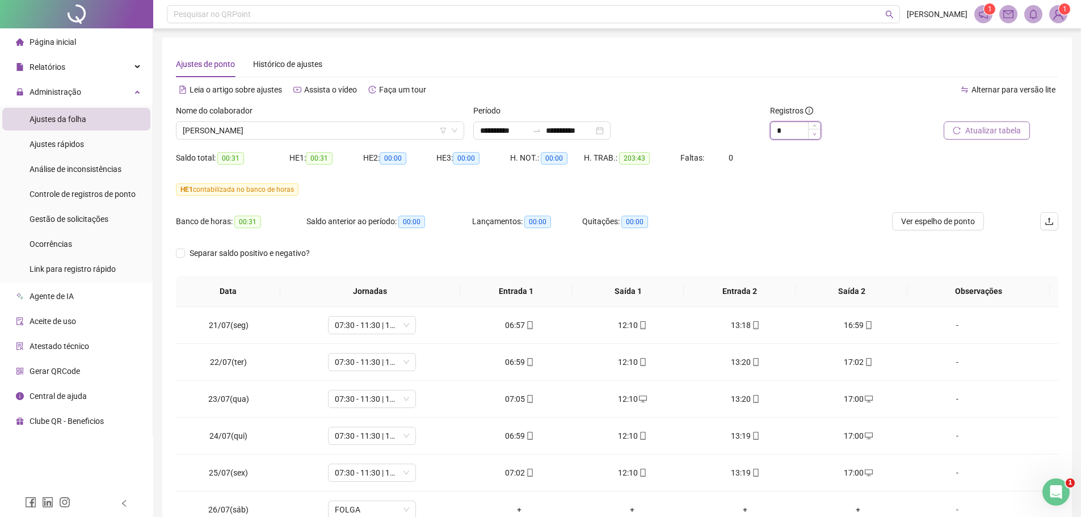
click at [816, 135] on icon "down" at bounding box center [814, 134] width 4 height 4
click at [938, 221] on span "Ver espelho de ponto" at bounding box center [938, 221] width 74 height 12
click at [348, 126] on span "[PERSON_NAME]" at bounding box center [320, 130] width 275 height 17
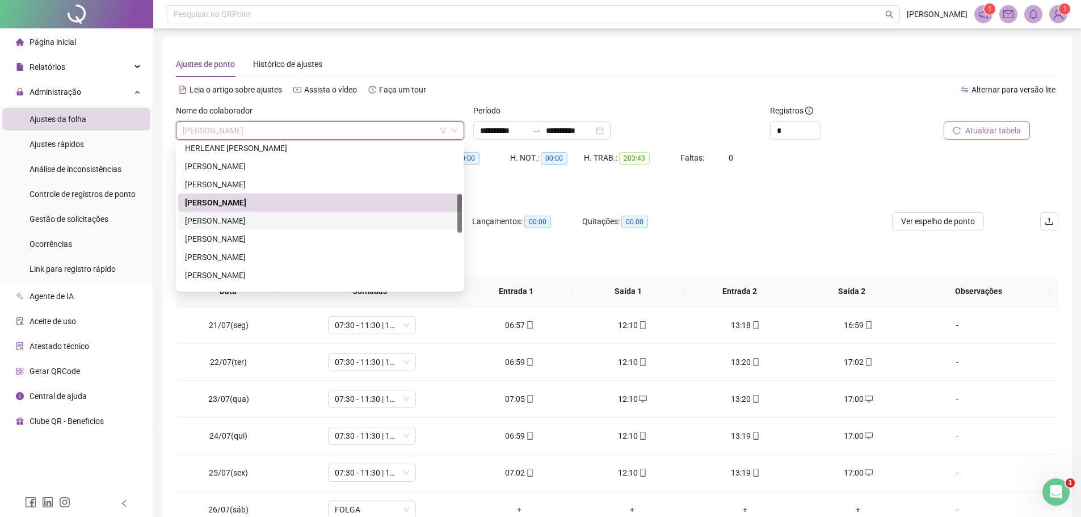
click at [252, 220] on div "[PERSON_NAME]" at bounding box center [320, 220] width 270 height 12
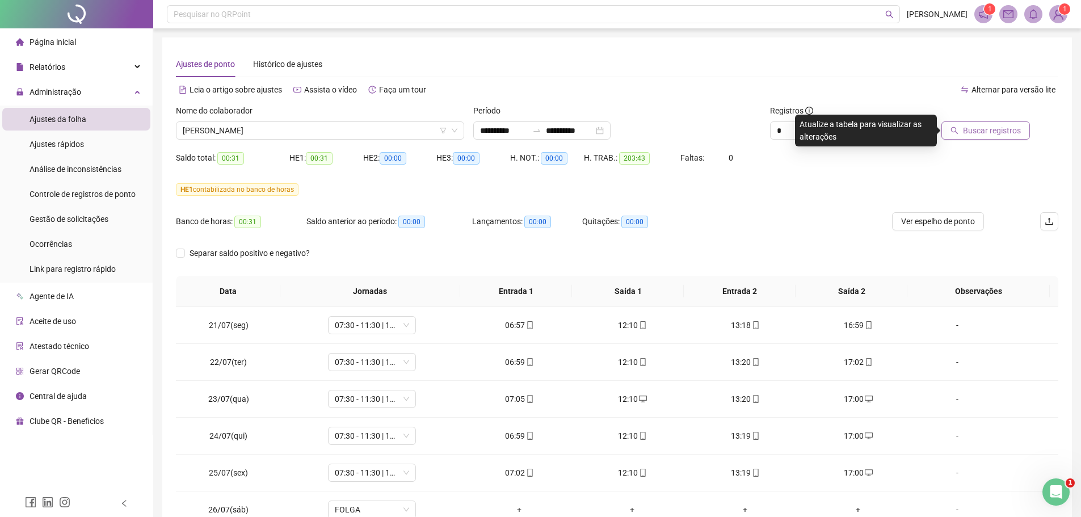
click at [981, 133] on span "Buscar registros" at bounding box center [992, 130] width 58 height 12
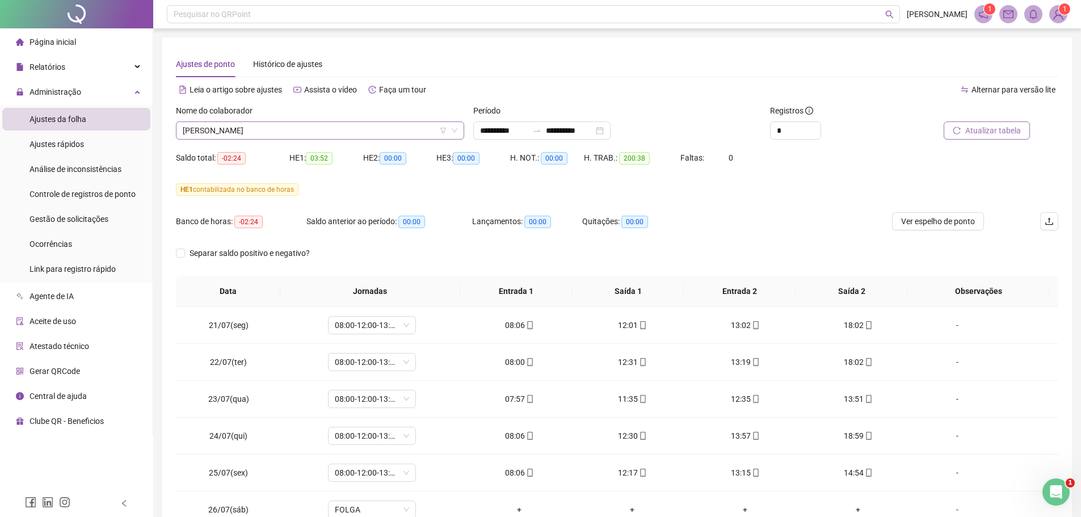
click at [318, 134] on span "[PERSON_NAME]" at bounding box center [320, 130] width 275 height 17
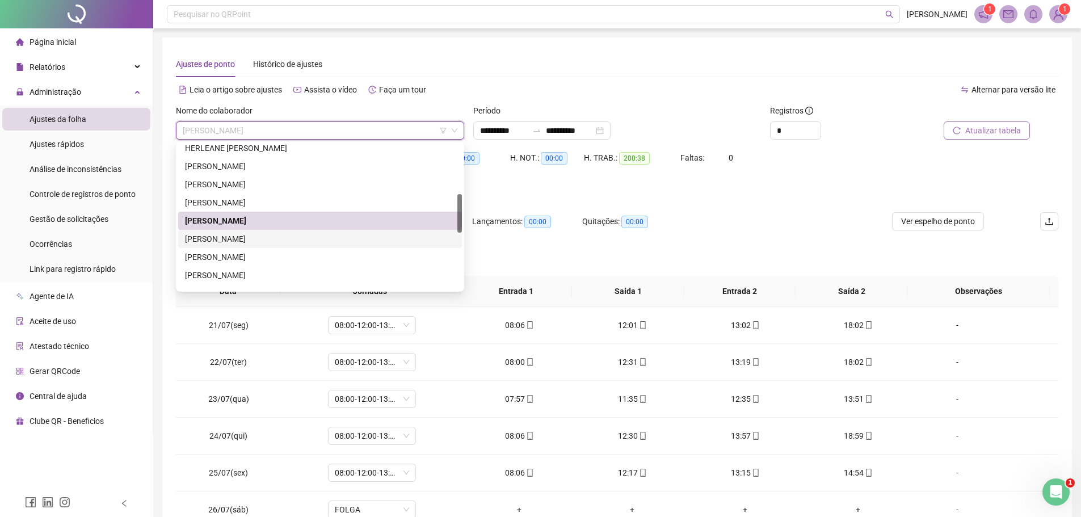
click at [269, 238] on div "[PERSON_NAME]" at bounding box center [320, 239] width 270 height 12
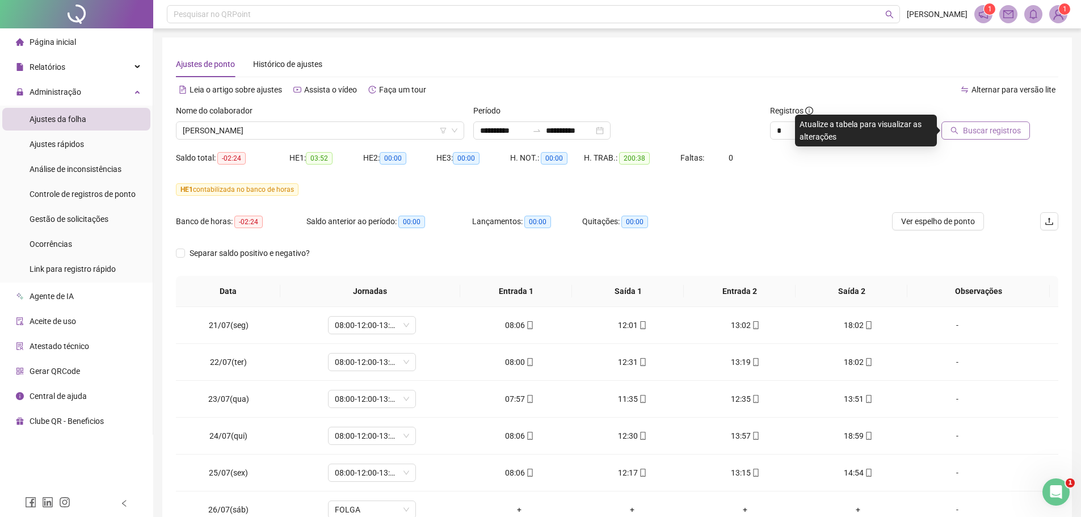
click at [995, 129] on span "Buscar registros" at bounding box center [992, 130] width 58 height 12
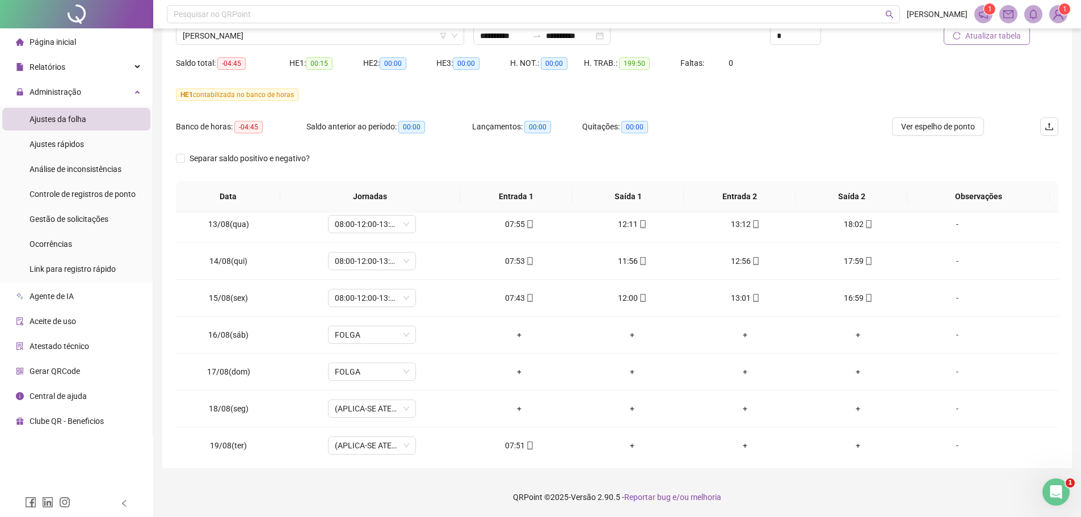
scroll to position [901, 0]
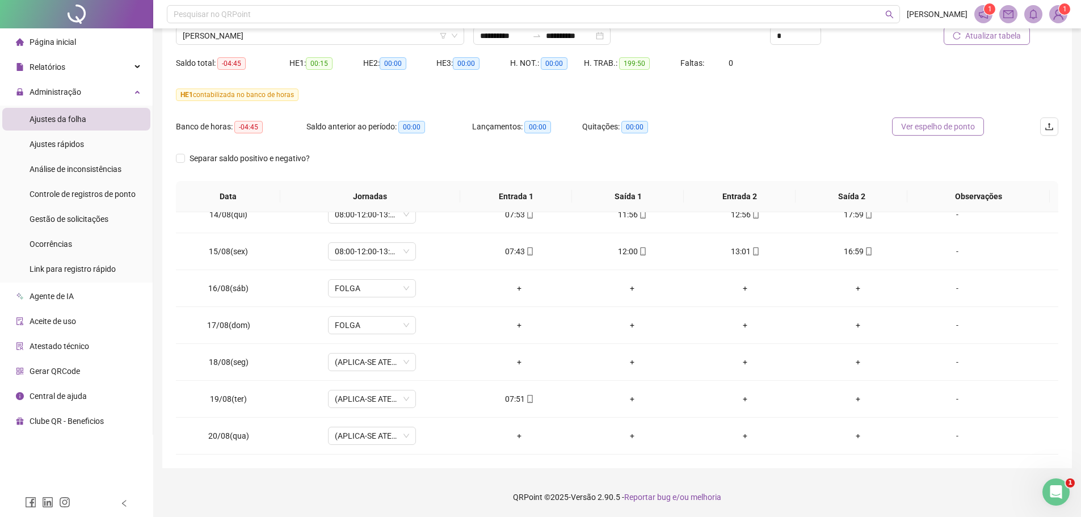
click at [927, 128] on span "Ver espelho de ponto" at bounding box center [938, 126] width 74 height 12
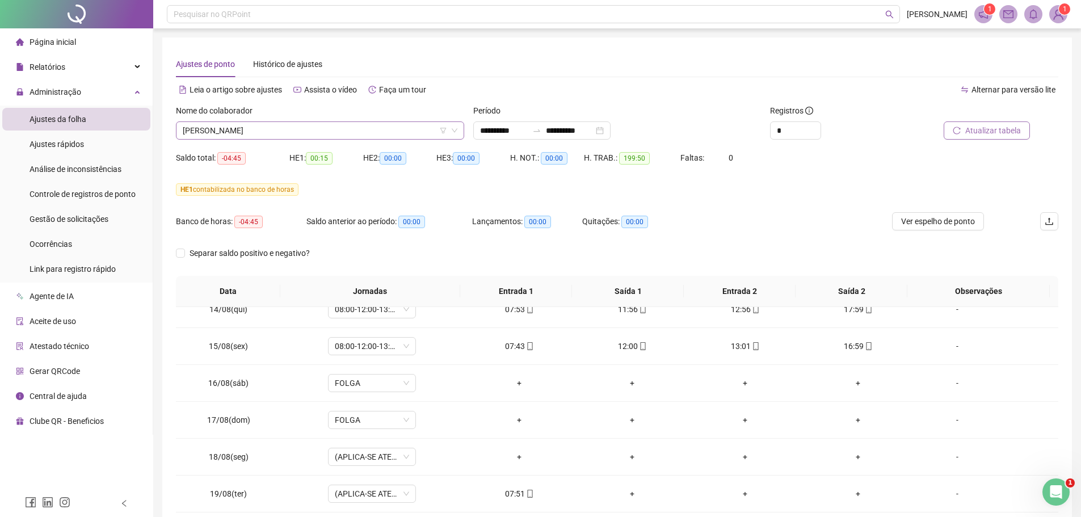
click at [303, 130] on span "[PERSON_NAME]" at bounding box center [320, 130] width 275 height 17
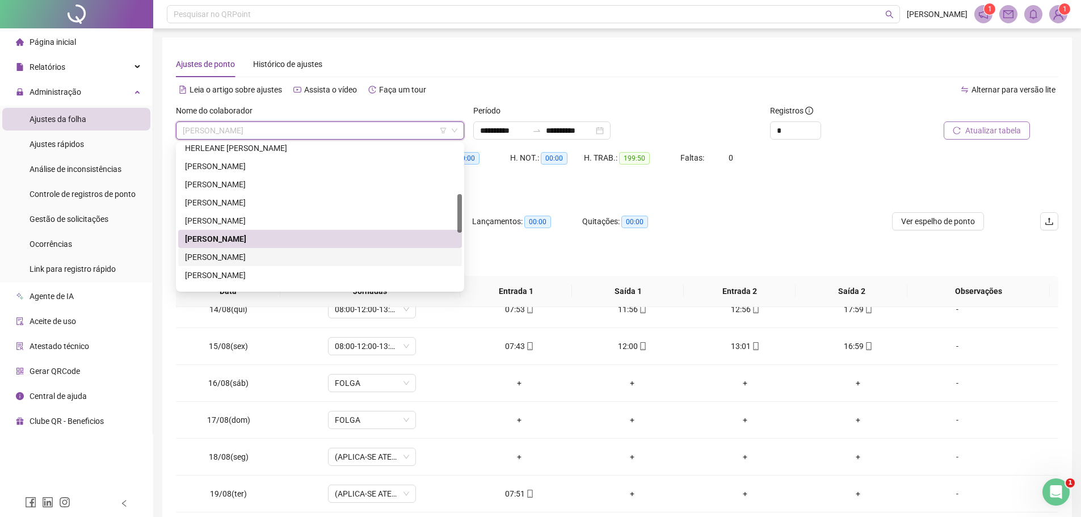
click at [252, 256] on div "[PERSON_NAME]" at bounding box center [320, 257] width 270 height 12
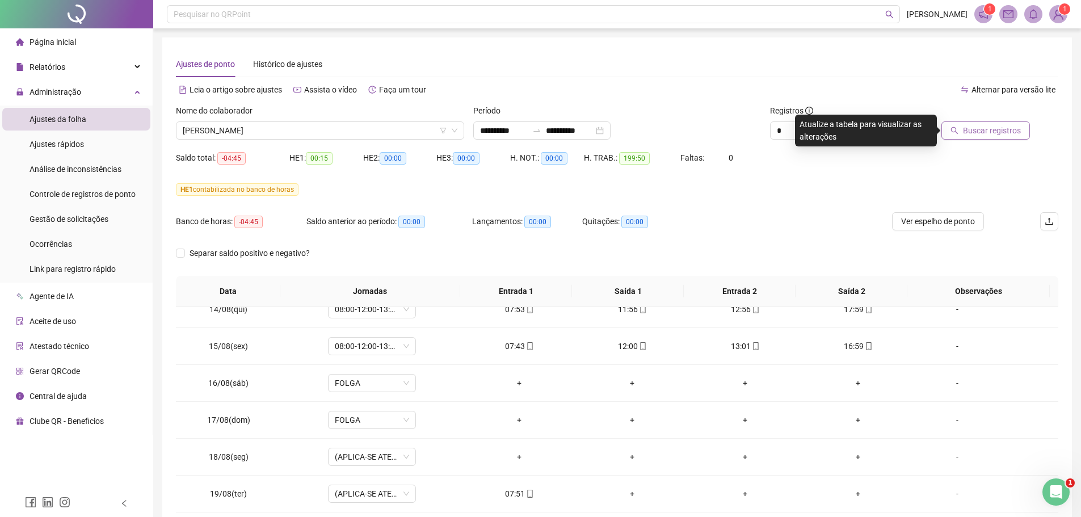
click at [984, 127] on span "Buscar registros" at bounding box center [992, 130] width 58 height 12
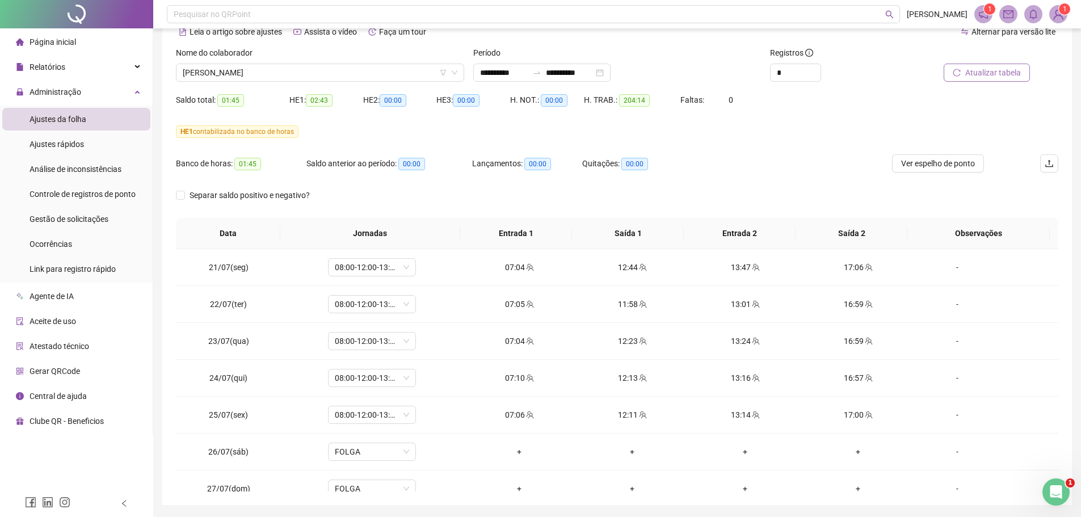
scroll to position [38, 0]
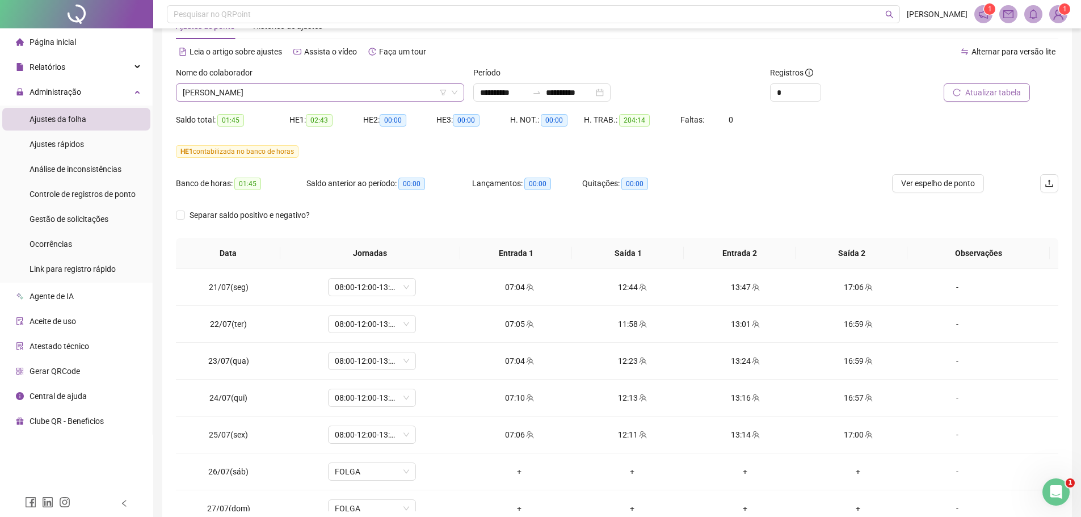
click at [320, 93] on span "[PERSON_NAME]" at bounding box center [320, 92] width 275 height 17
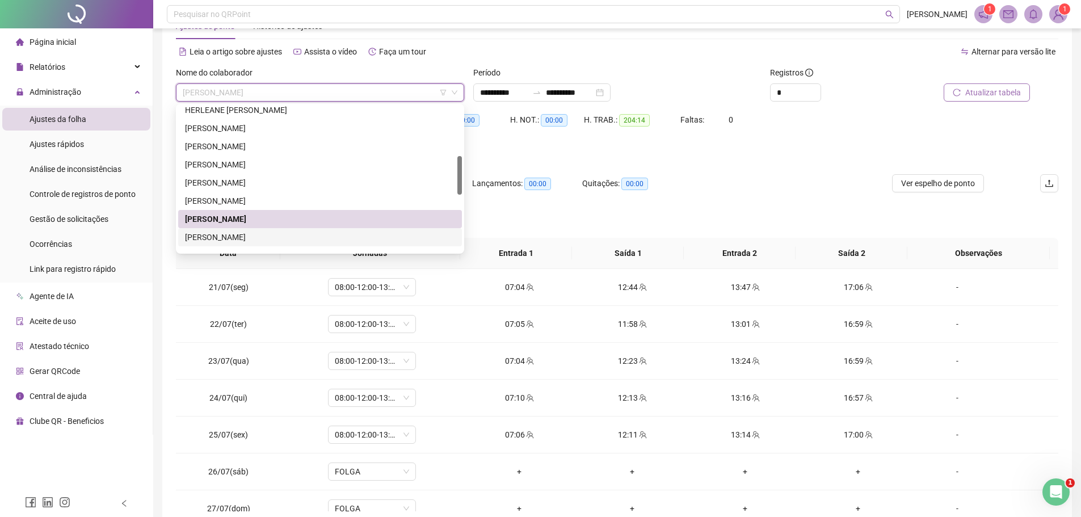
click at [287, 234] on div "[PERSON_NAME]" at bounding box center [320, 237] width 270 height 12
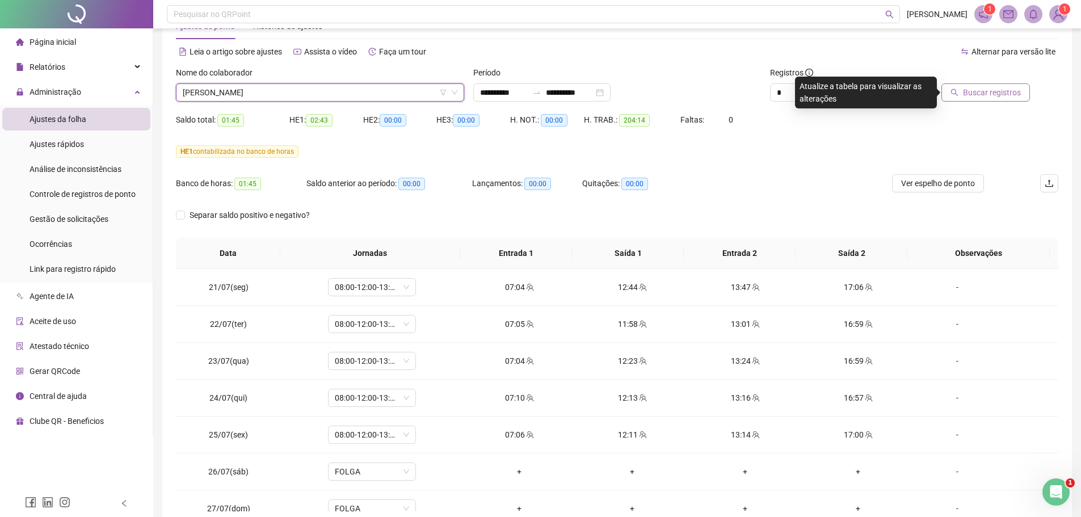
click at [971, 88] on span "Buscar registros" at bounding box center [992, 92] width 58 height 12
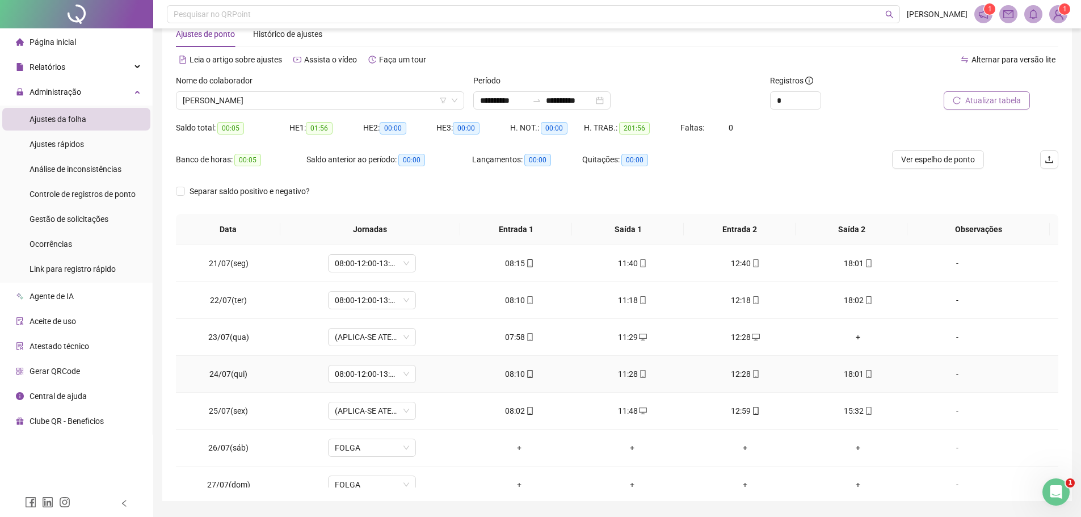
scroll to position [0, 0]
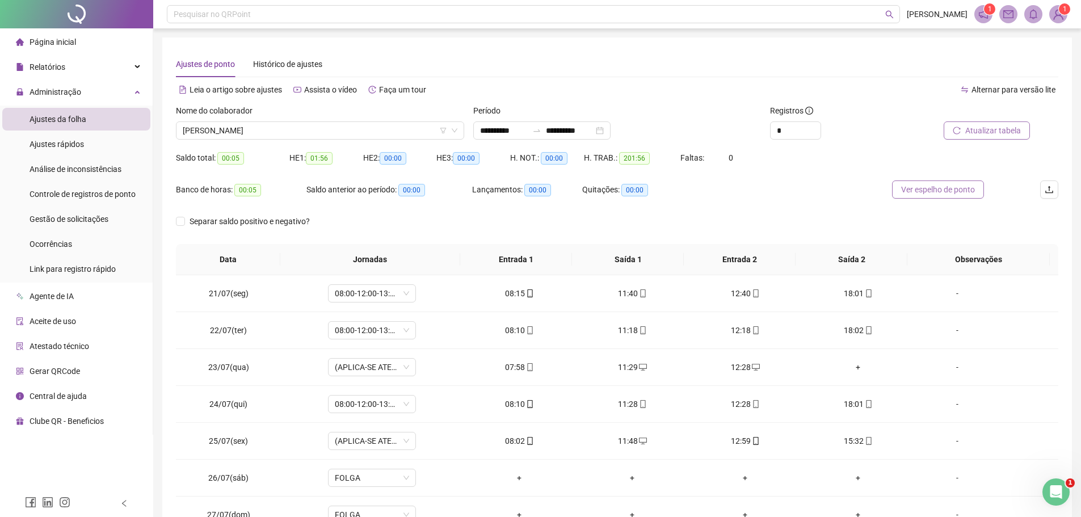
click at [916, 190] on span "Ver espelho de ponto" at bounding box center [938, 189] width 74 height 12
click at [404, 129] on span "[PERSON_NAME]" at bounding box center [320, 130] width 275 height 17
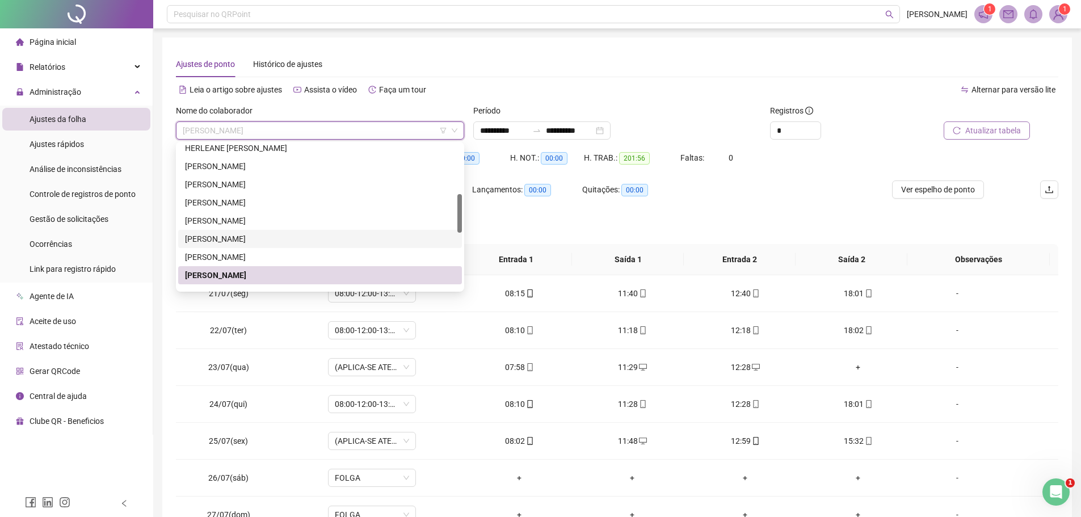
click at [241, 238] on div "[PERSON_NAME]" at bounding box center [320, 239] width 270 height 12
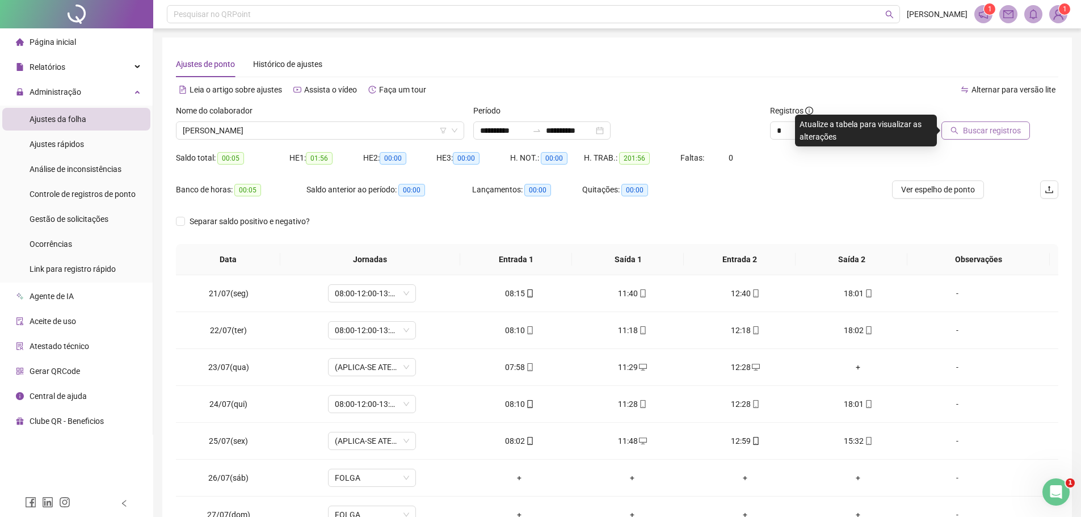
click at [979, 130] on span "Buscar registros" at bounding box center [992, 130] width 58 height 12
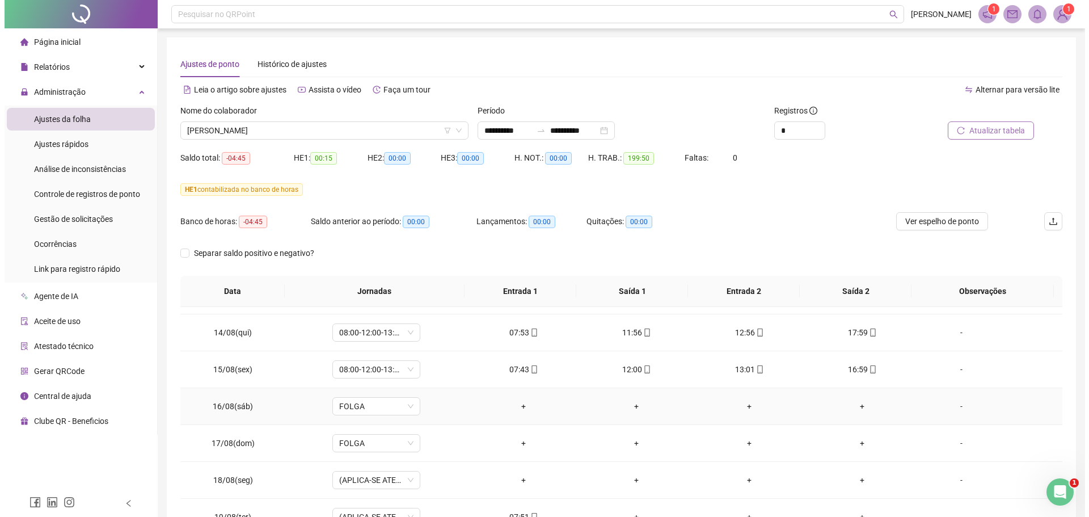
scroll to position [901, 0]
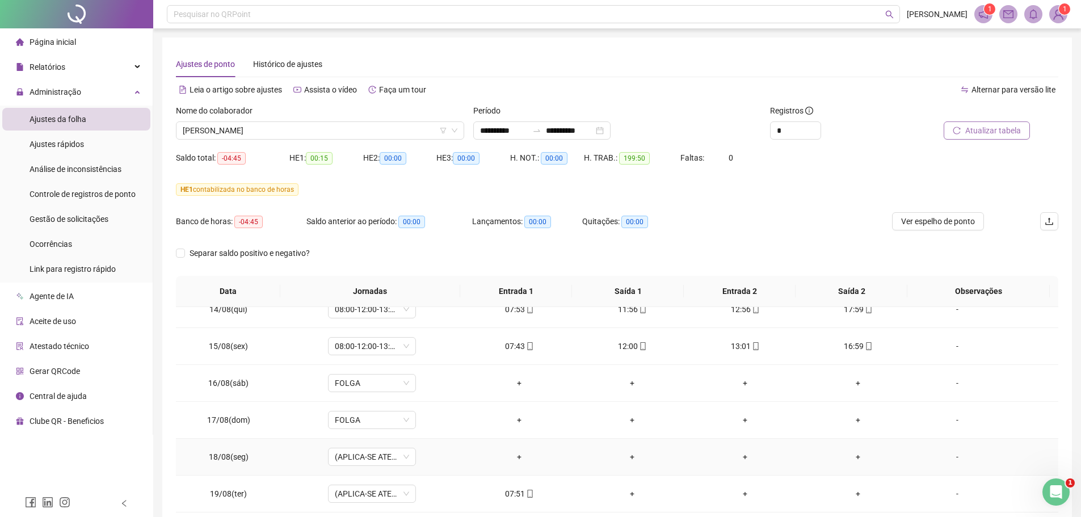
click at [949, 458] on div "-" at bounding box center [956, 456] width 67 height 12
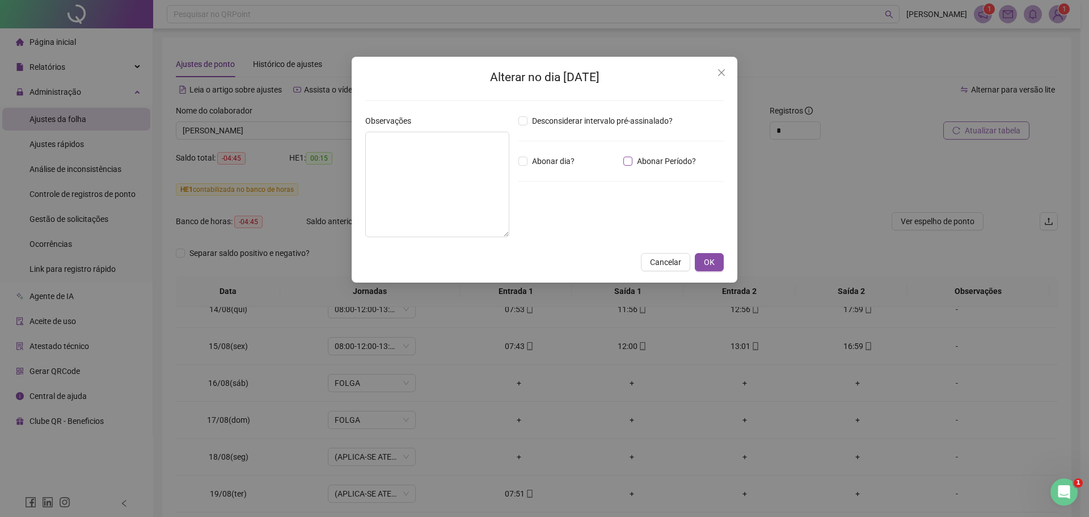
click at [624, 156] on label "Abonar Período?" at bounding box center [661, 161] width 77 height 12
click at [531, 223] on input "*****" at bounding box center [547, 224] width 45 height 14
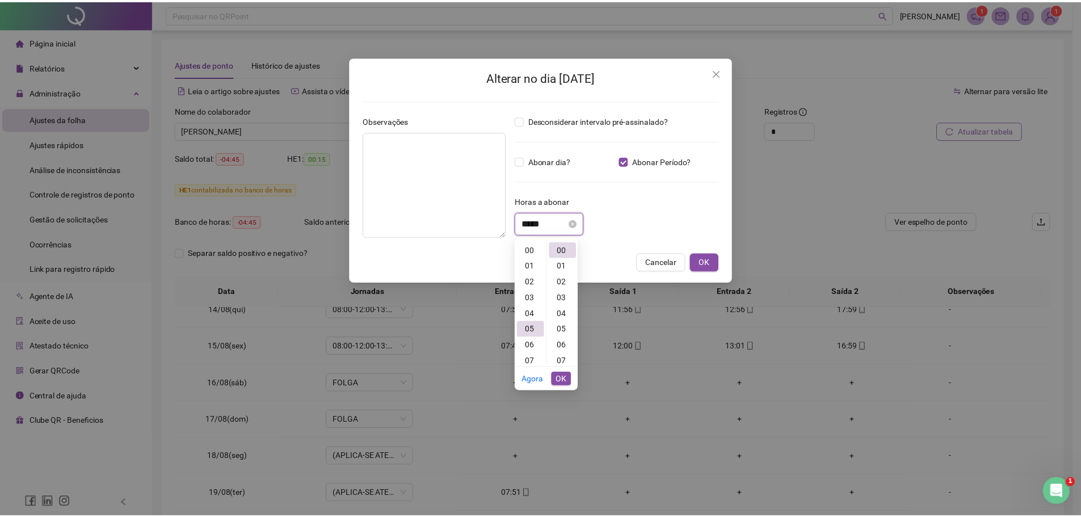
scroll to position [79, 0]
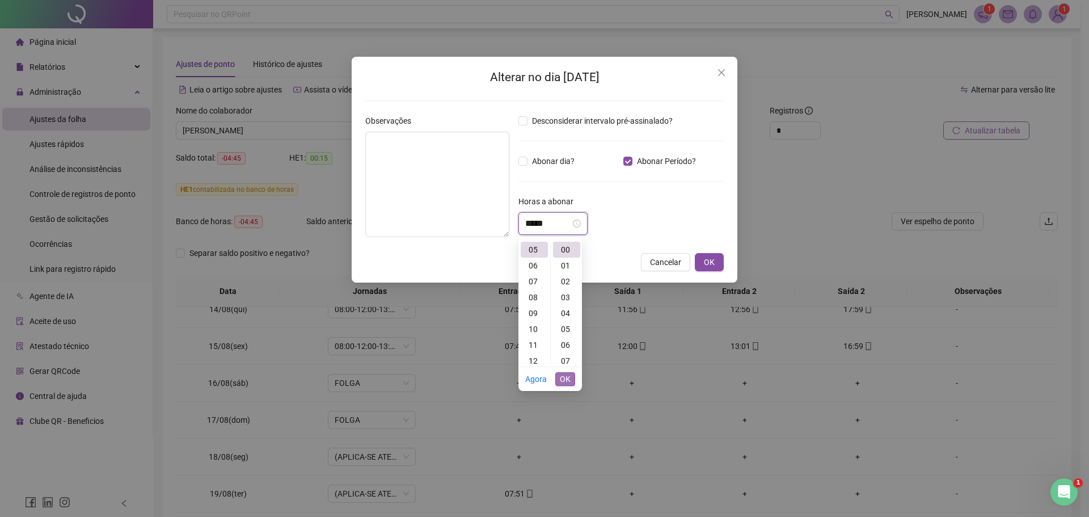
type input "*****"
click at [561, 379] on span "OK" at bounding box center [565, 379] width 11 height 12
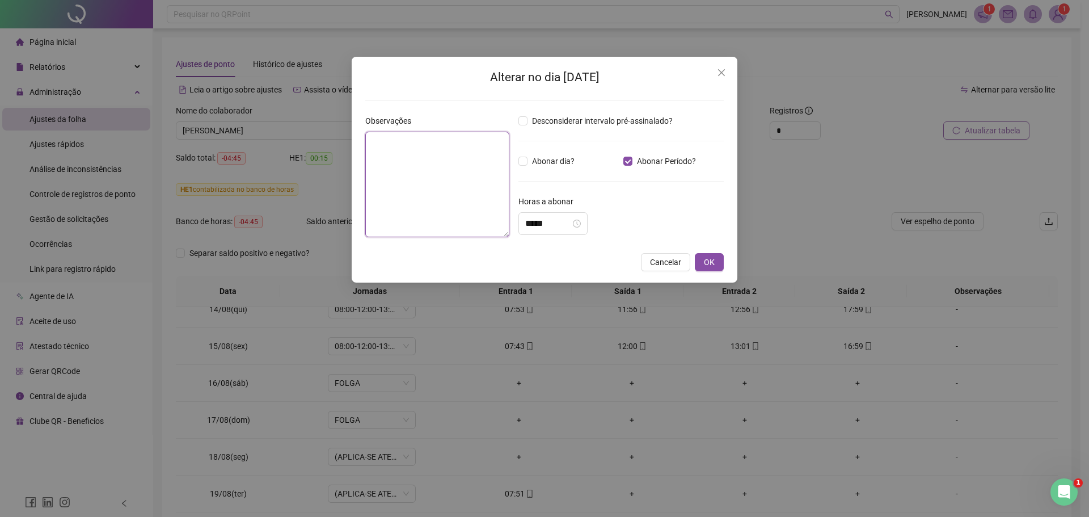
click at [407, 160] on textarea at bounding box center [437, 185] width 144 height 106
type textarea "*"
type textarea "**********"
click at [706, 259] on span "OK" at bounding box center [709, 262] width 11 height 12
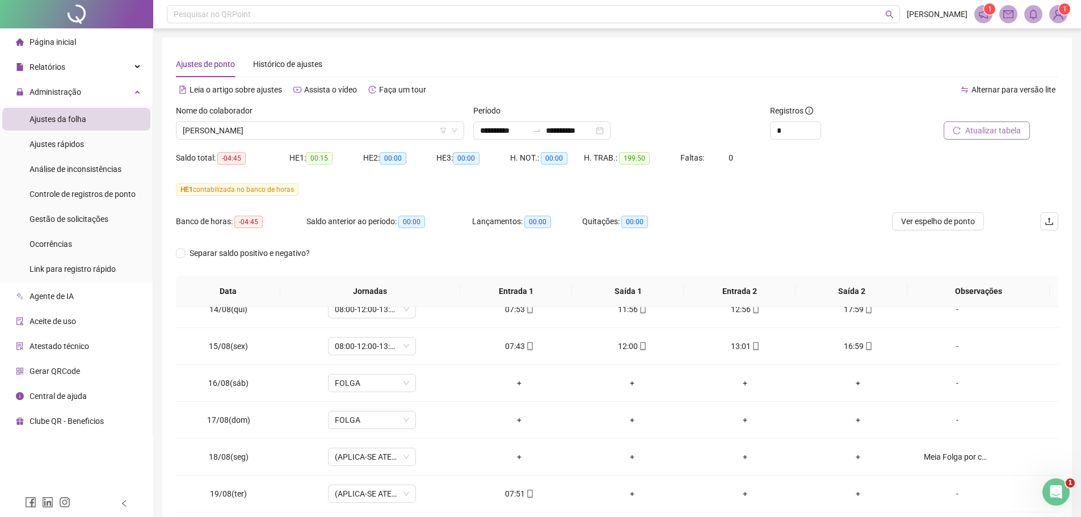
click at [967, 130] on span "Atualizar tabela" at bounding box center [993, 130] width 56 height 12
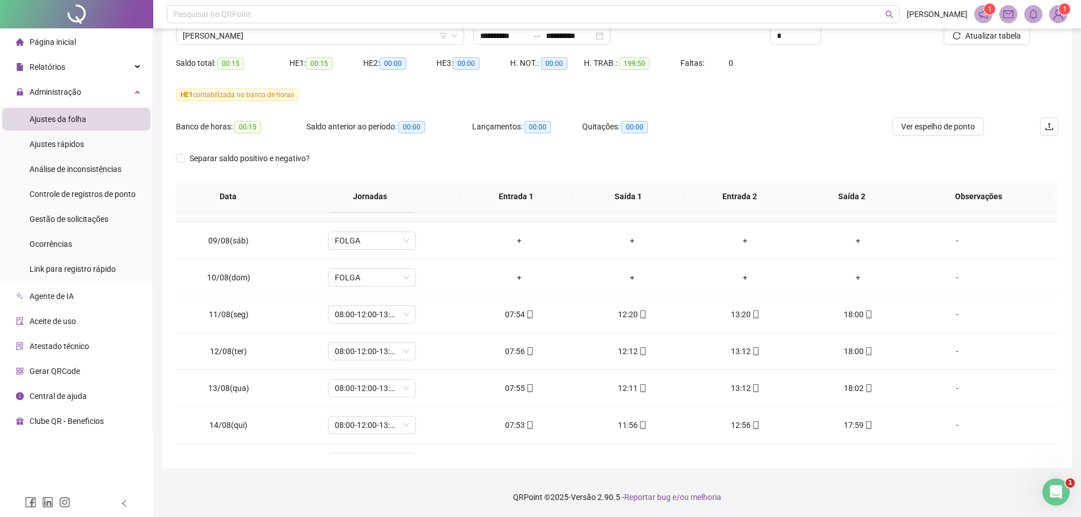
scroll to position [674, 0]
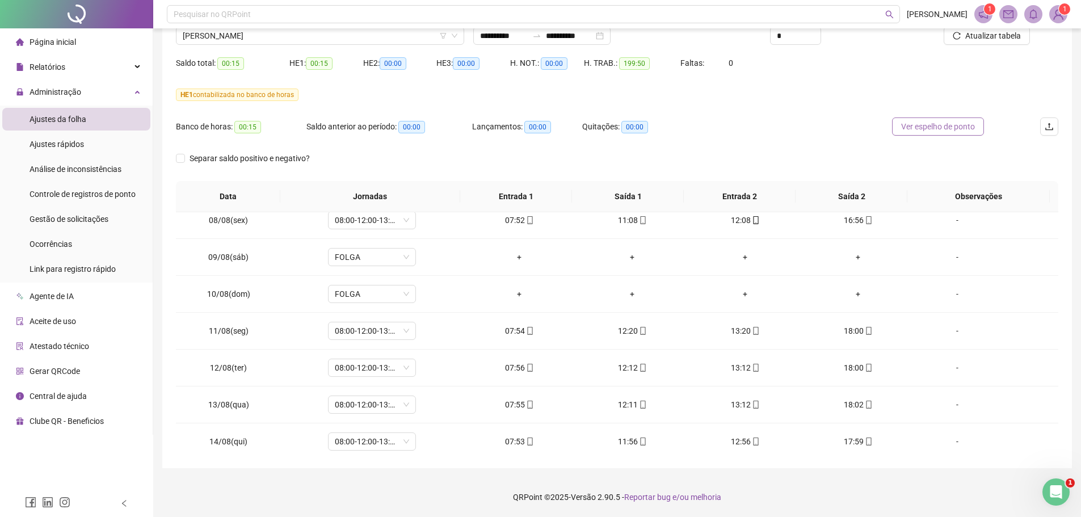
click at [908, 126] on span "Ver espelho de ponto" at bounding box center [938, 126] width 74 height 12
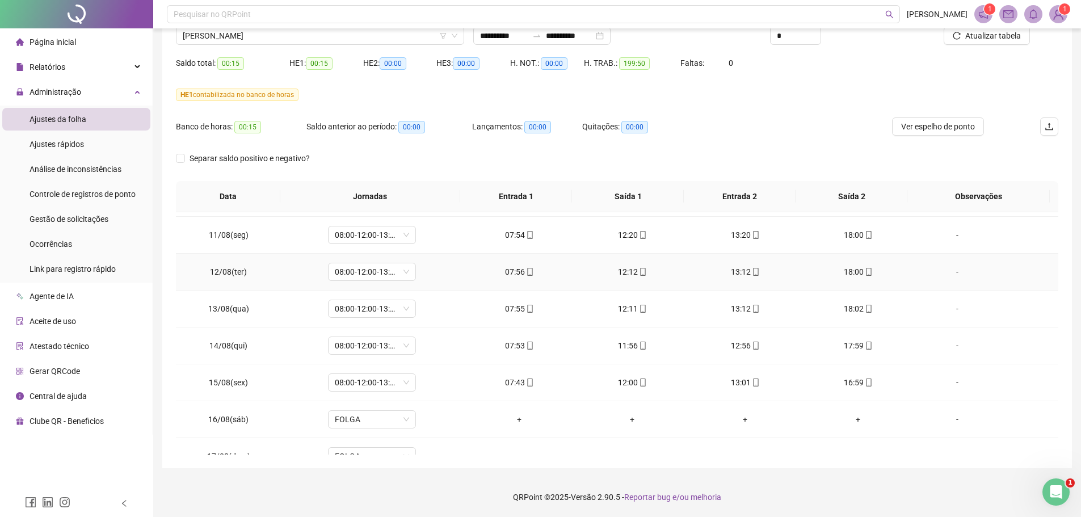
scroll to position [844, 0]
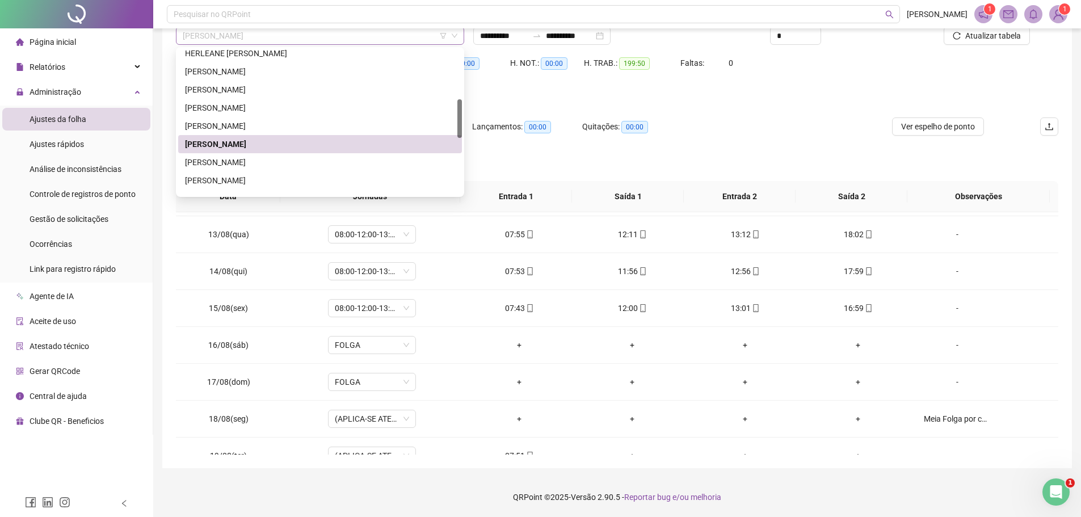
click at [316, 39] on span "[PERSON_NAME]" at bounding box center [320, 35] width 275 height 17
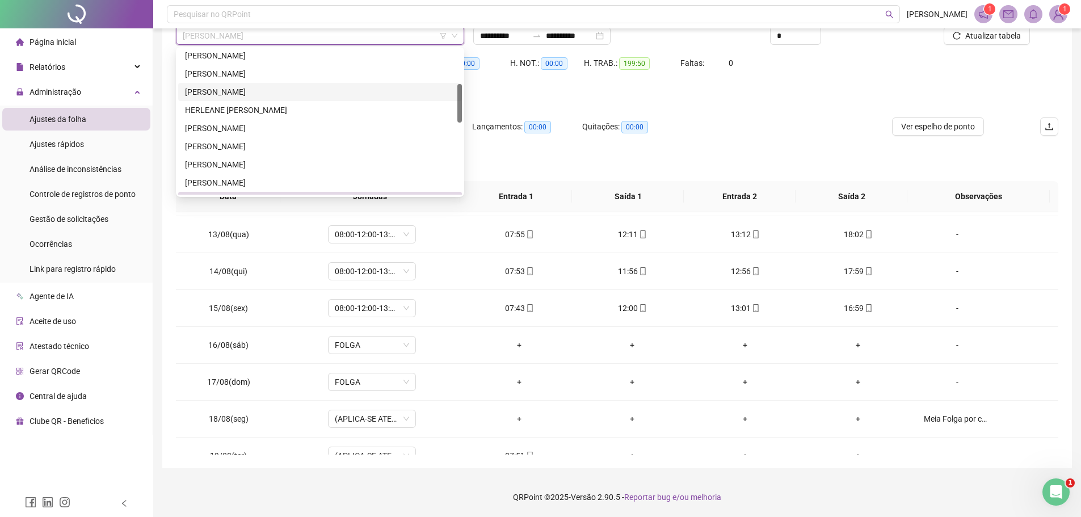
click at [249, 91] on div "[PERSON_NAME]" at bounding box center [320, 92] width 270 height 12
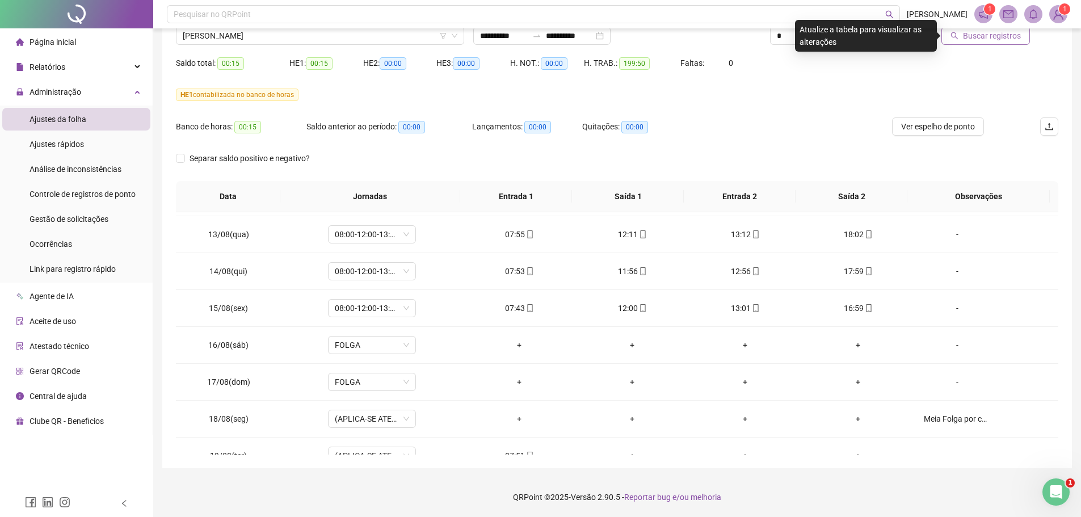
click at [971, 32] on span "Buscar registros" at bounding box center [992, 35] width 58 height 12
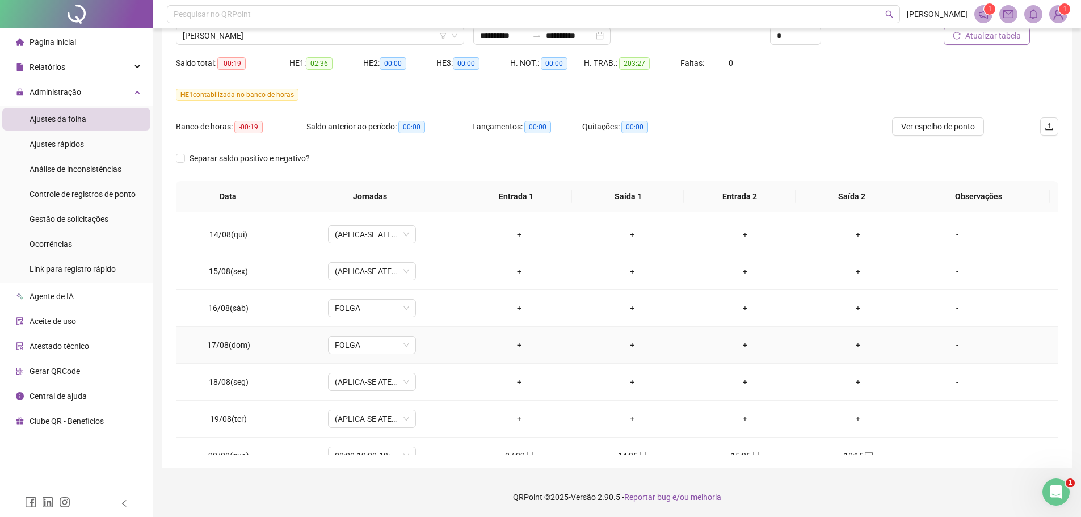
scroll to position [901, 0]
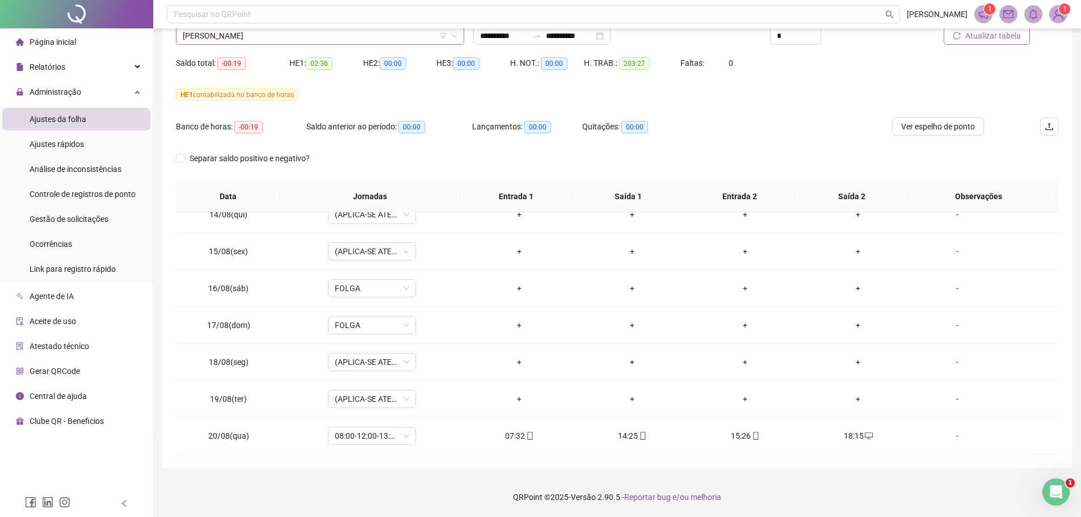
click at [352, 33] on span "[PERSON_NAME]" at bounding box center [320, 35] width 275 height 17
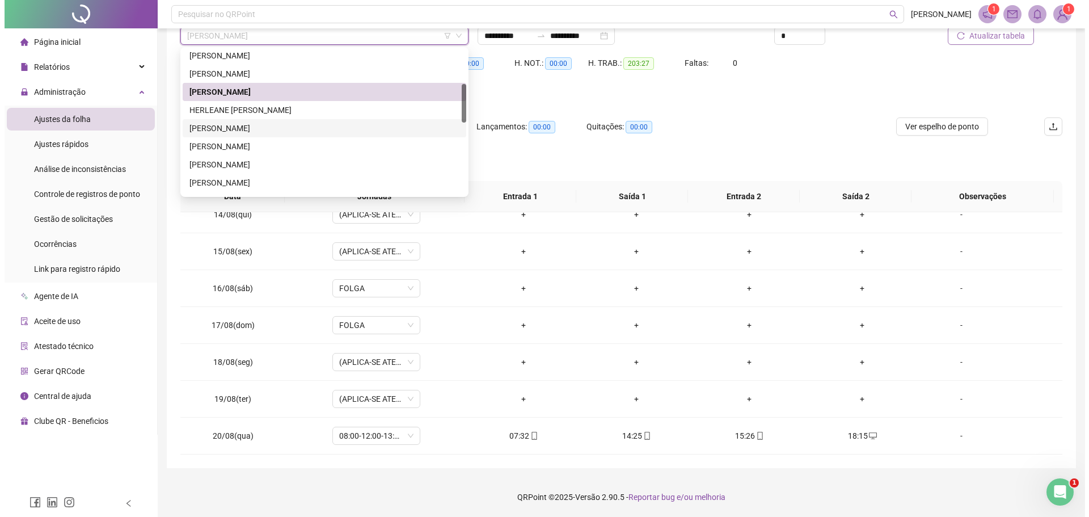
scroll to position [73, 0]
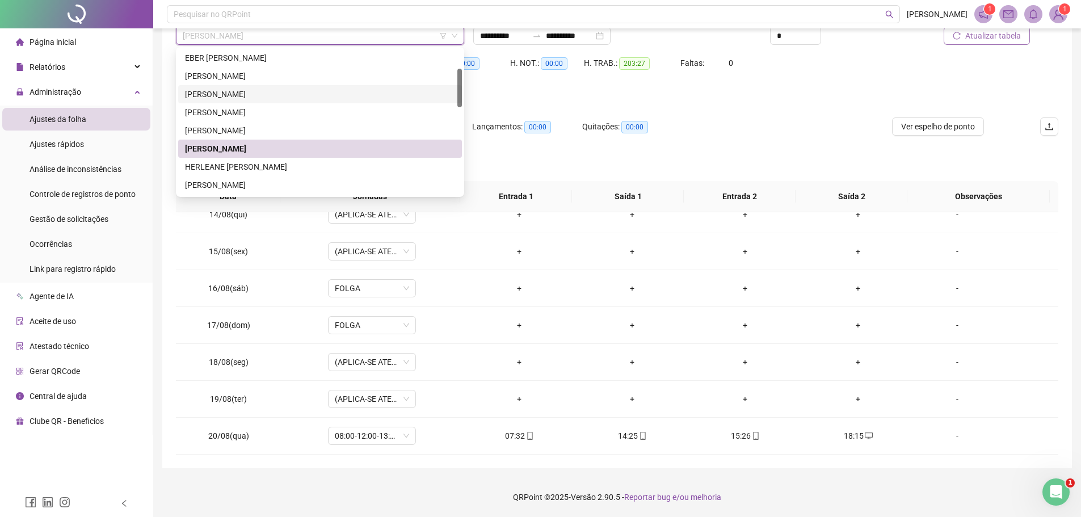
click at [262, 95] on div "[PERSON_NAME]" at bounding box center [320, 94] width 270 height 12
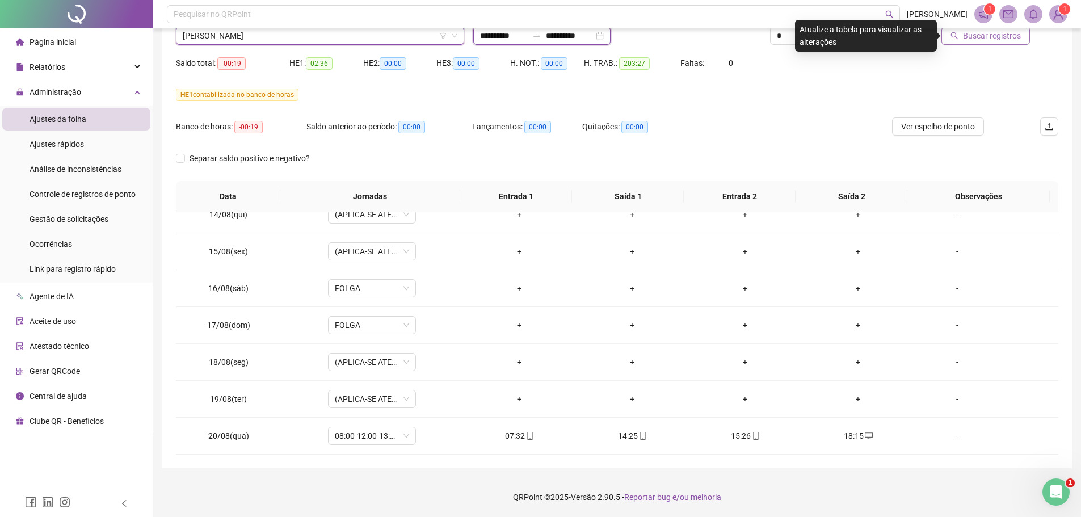
click at [570, 35] on input "**********" at bounding box center [570, 35] width 48 height 12
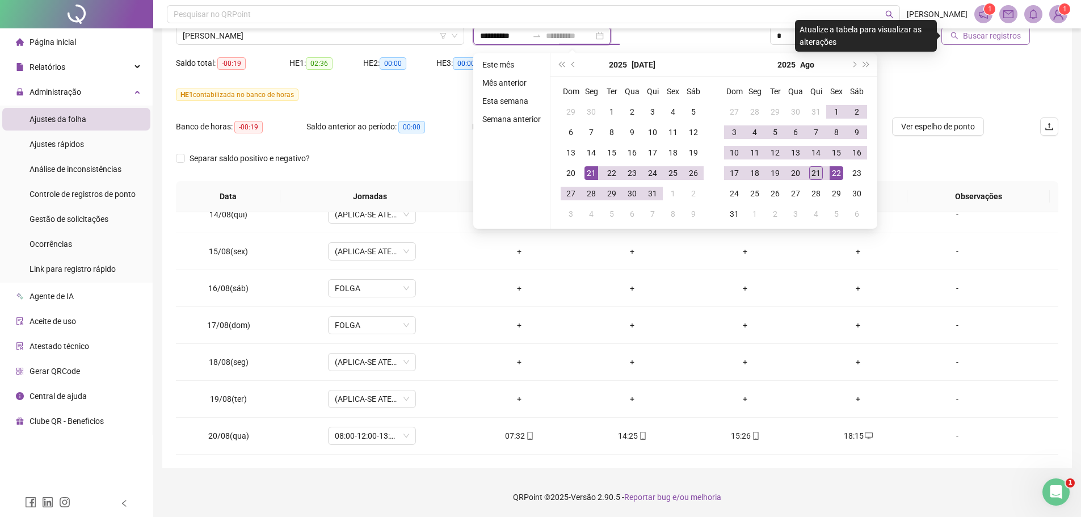
type input "**********"
click at [813, 172] on div "21" at bounding box center [816, 173] width 14 height 14
click at [816, 172] on div "21" at bounding box center [816, 173] width 14 height 14
type input "**********"
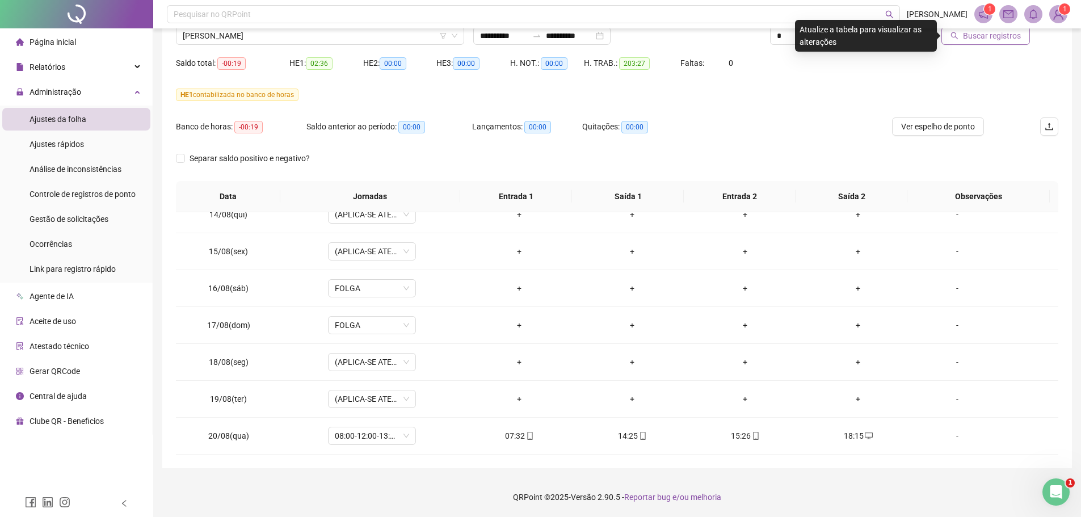
click at [970, 35] on span "Buscar registros" at bounding box center [992, 35] width 58 height 12
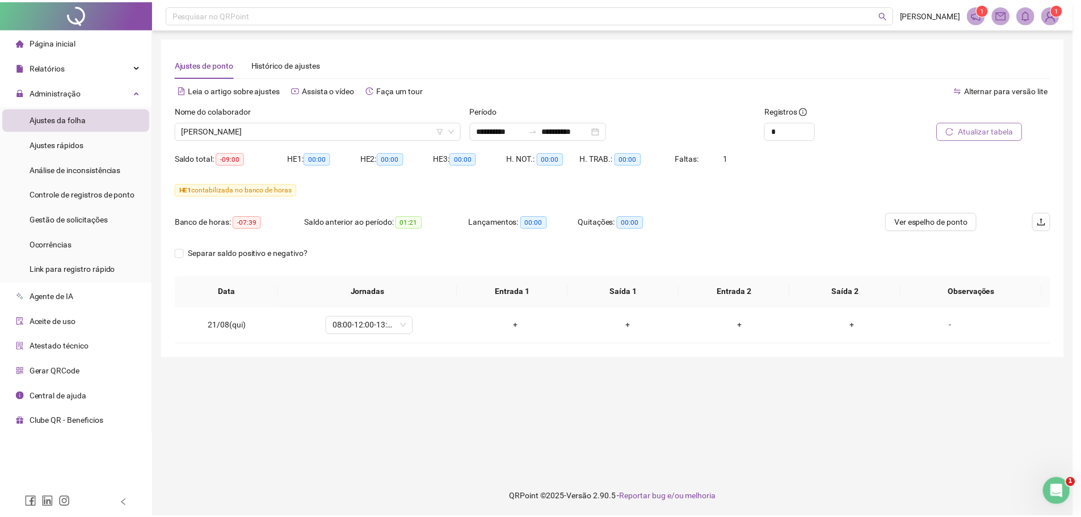
scroll to position [0, 0]
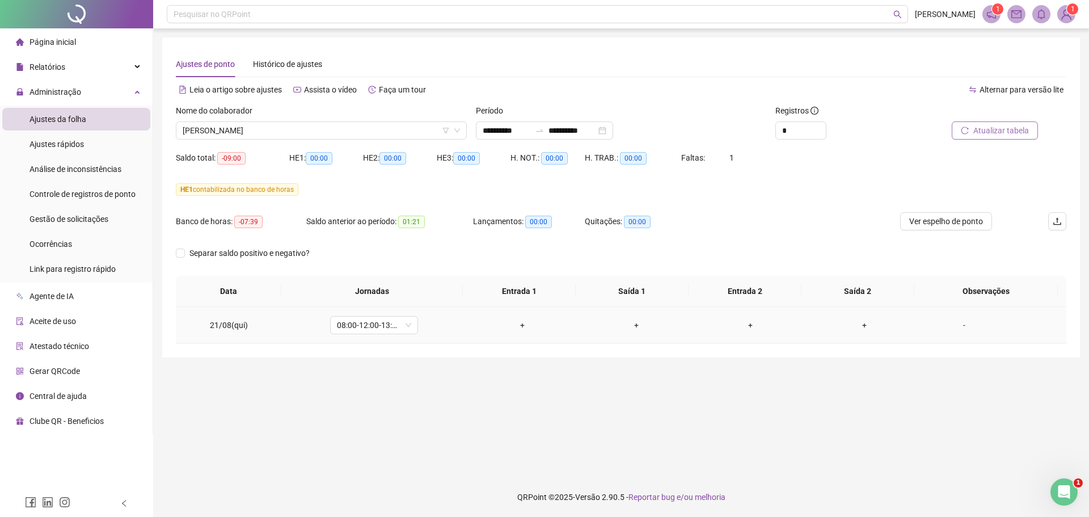
click at [958, 325] on div "-" at bounding box center [964, 325] width 67 height 12
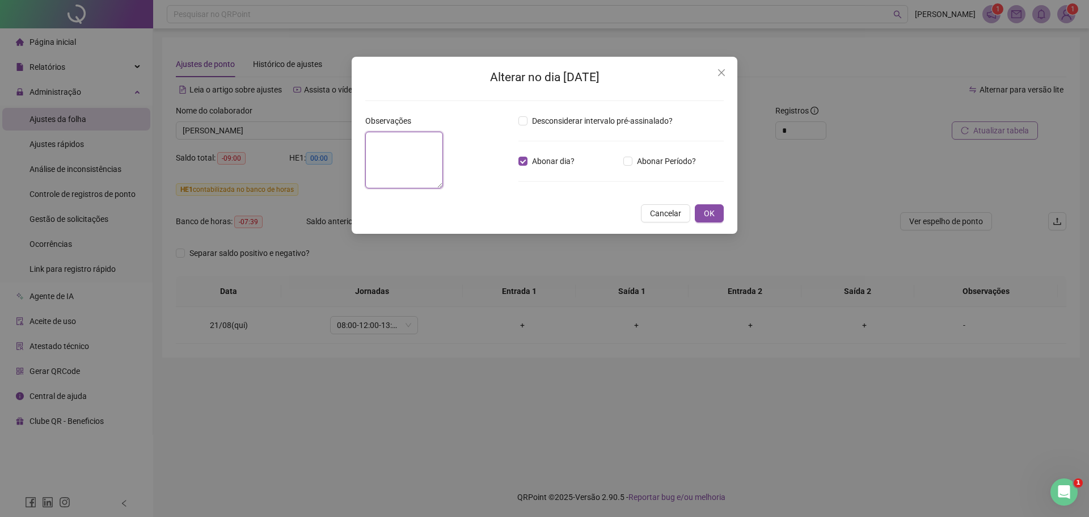
click at [382, 141] on textarea at bounding box center [404, 160] width 78 height 57
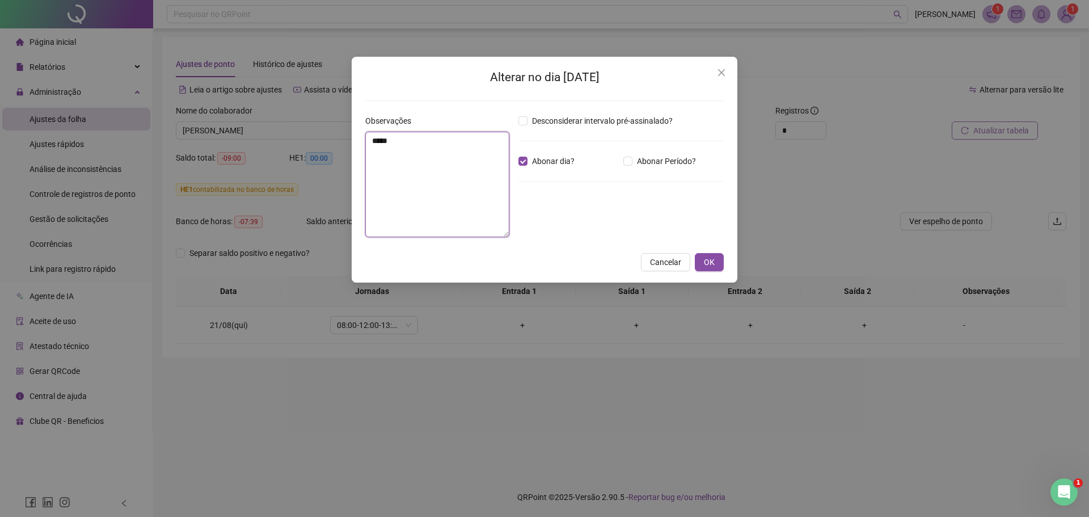
type textarea "*****"
type textarea "*"
type textarea "**********"
click at [706, 263] on span "OK" at bounding box center [709, 262] width 11 height 12
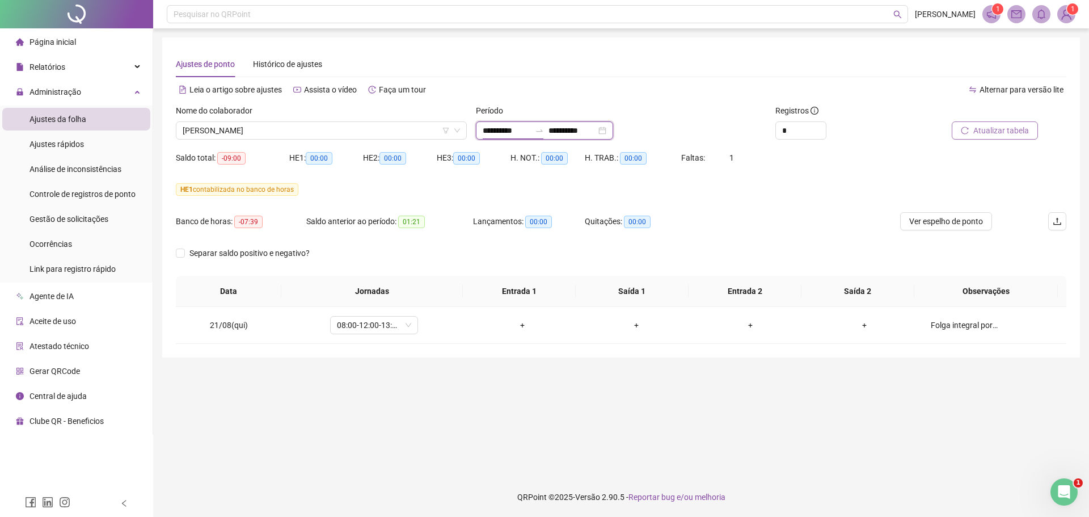
click at [524, 129] on input "**********" at bounding box center [507, 130] width 48 height 12
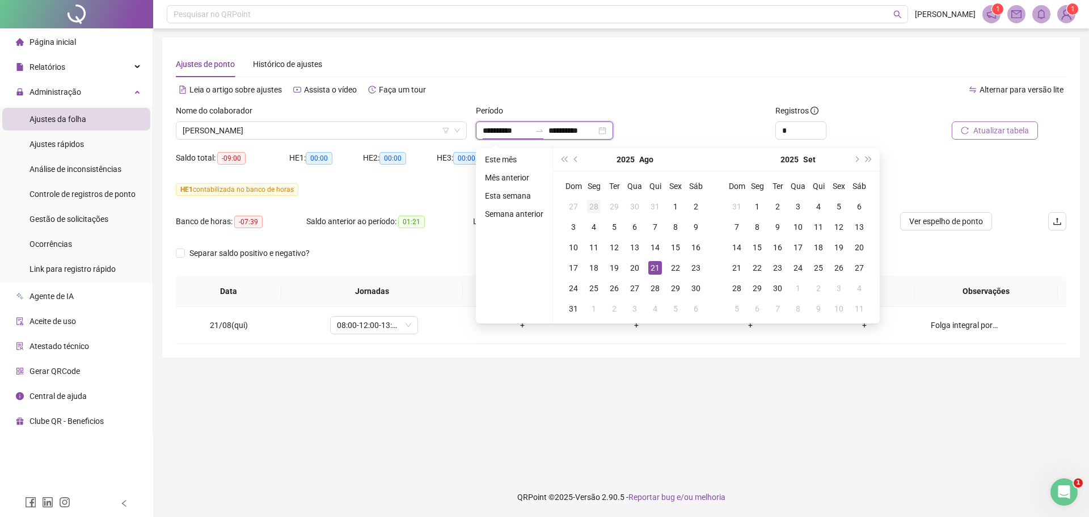
type input "**********"
click at [574, 158] on span "prev-year" at bounding box center [577, 160] width 6 height 6
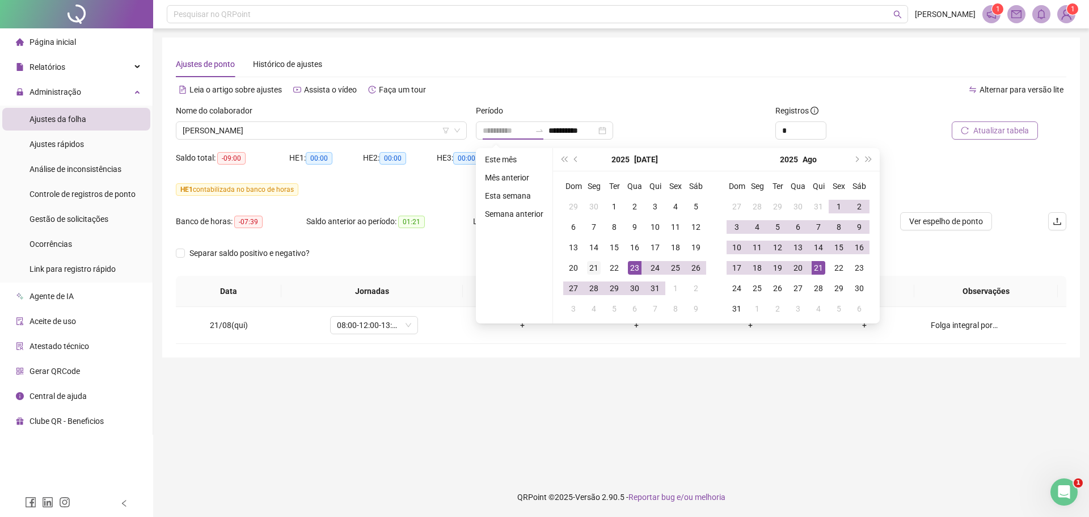
type input "**********"
click at [589, 264] on div "21" at bounding box center [594, 268] width 14 height 14
type input "**********"
click at [799, 265] on div "20" at bounding box center [798, 268] width 14 height 14
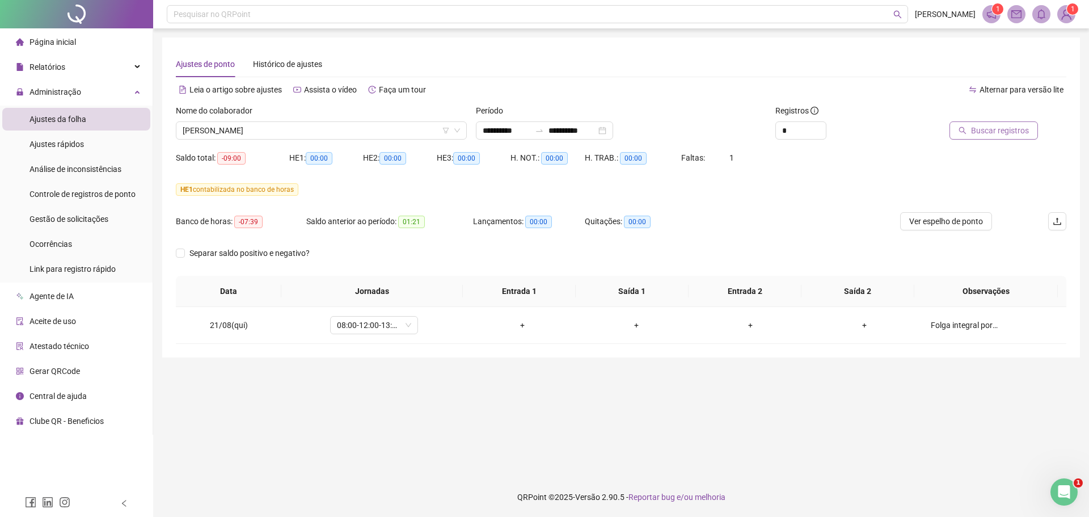
click at [989, 130] on span "Buscar registros" at bounding box center [1000, 130] width 58 height 12
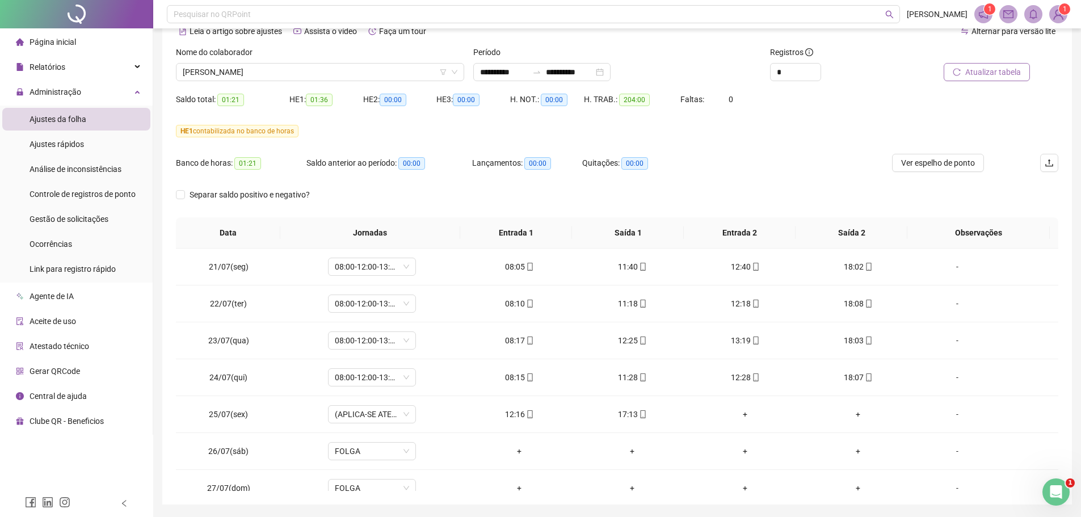
scroll to position [38, 0]
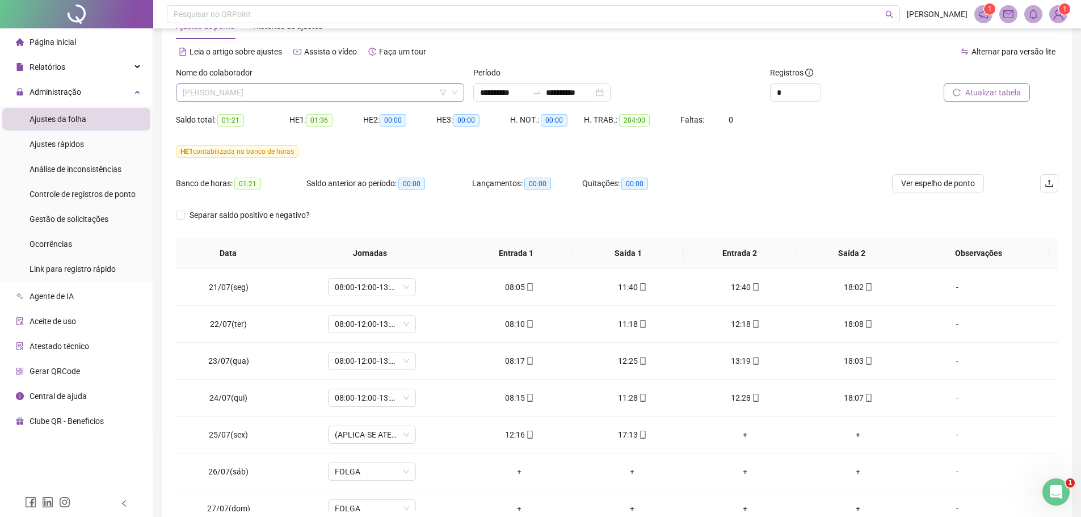
click at [316, 90] on span "[PERSON_NAME]" at bounding box center [320, 92] width 275 height 17
click at [292, 86] on span "[PERSON_NAME]" at bounding box center [320, 92] width 275 height 17
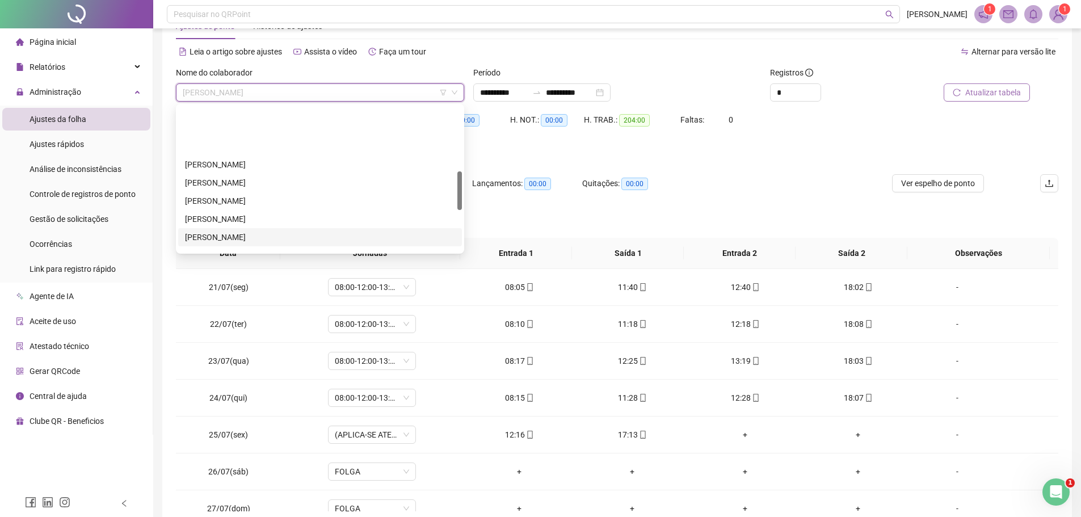
scroll to position [243, 0]
click at [243, 217] on div "[PERSON_NAME]" at bounding box center [320, 216] width 270 height 12
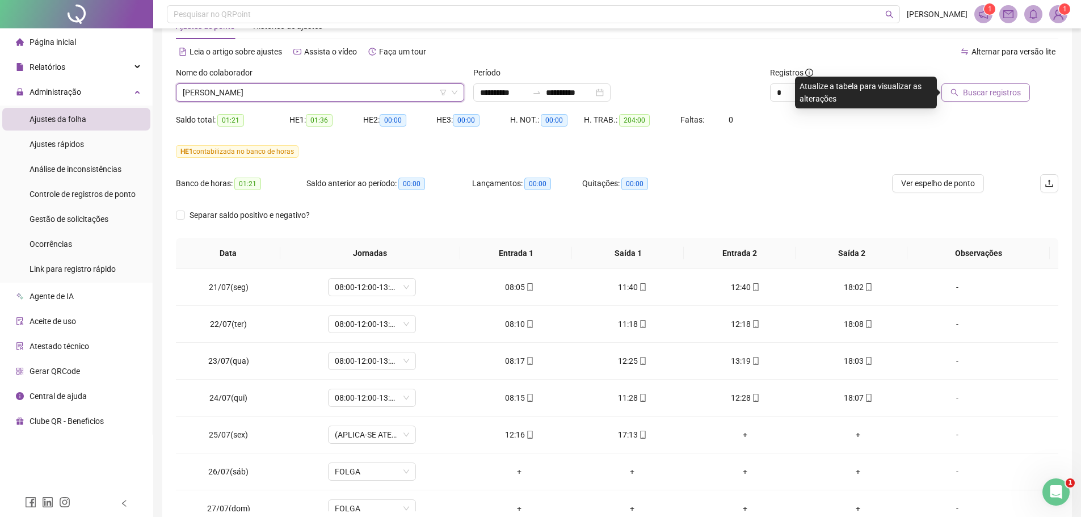
click at [971, 90] on span "Buscar registros" at bounding box center [992, 92] width 58 height 12
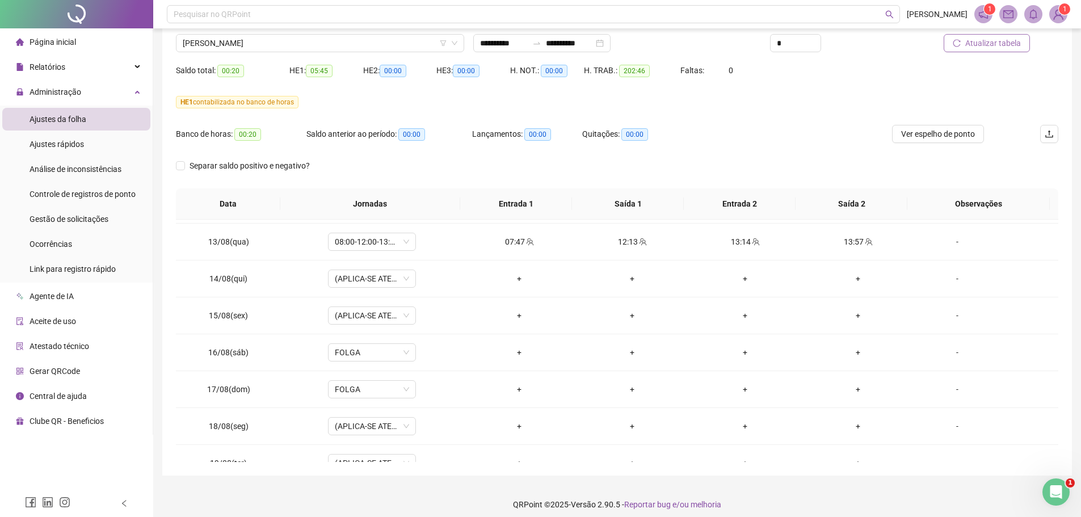
scroll to position [38, 0]
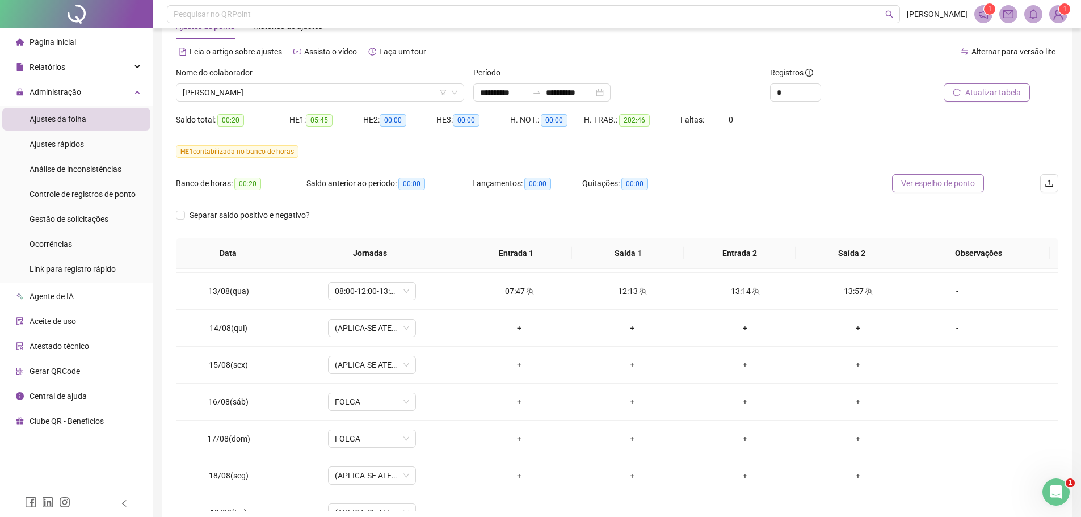
click at [909, 184] on span "Ver espelho de ponto" at bounding box center [938, 183] width 74 height 12
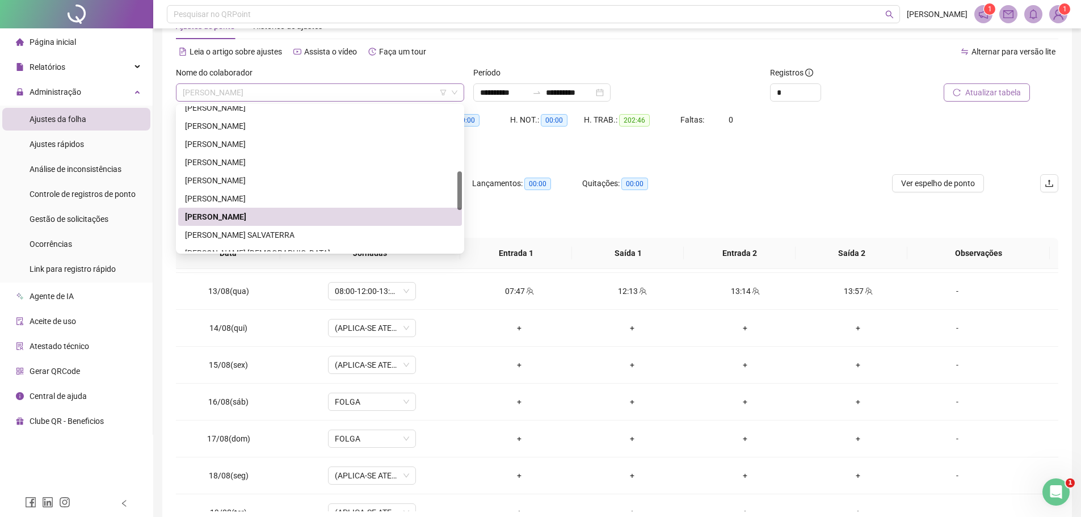
click at [338, 96] on span "[PERSON_NAME]" at bounding box center [320, 92] width 275 height 17
click at [269, 235] on div "[PERSON_NAME] SALVATERRA" at bounding box center [320, 235] width 270 height 12
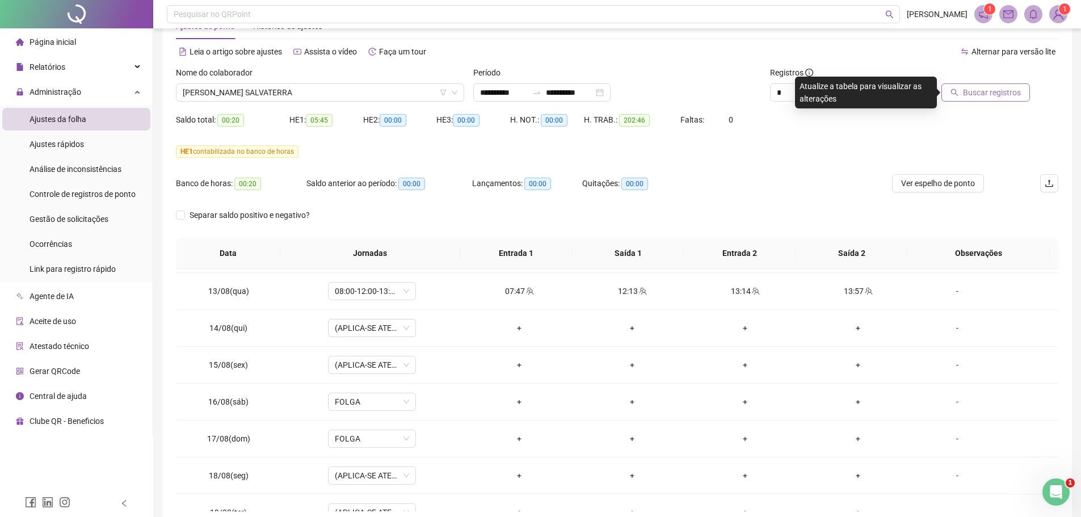
click at [963, 92] on button "Buscar registros" at bounding box center [985, 92] width 88 height 18
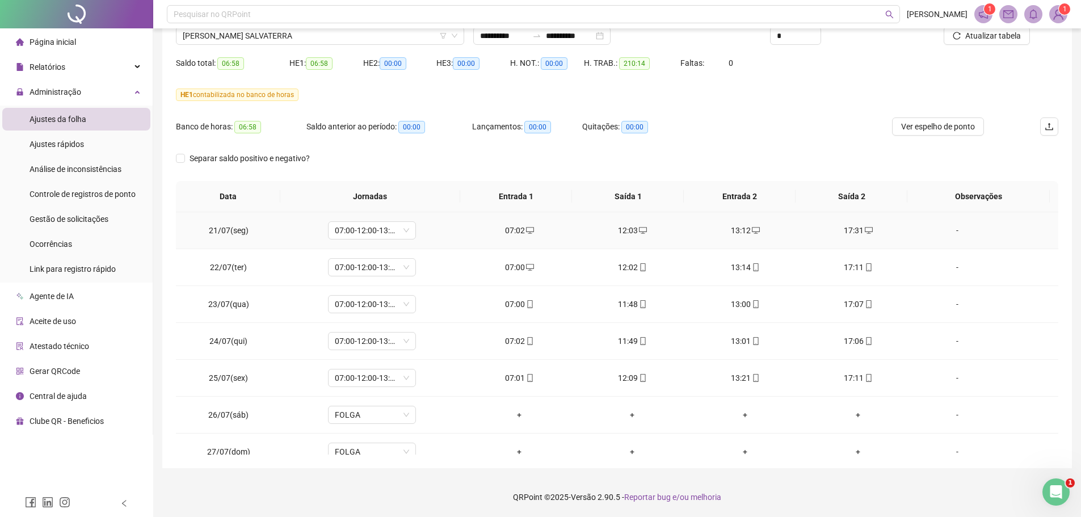
scroll to position [0, 0]
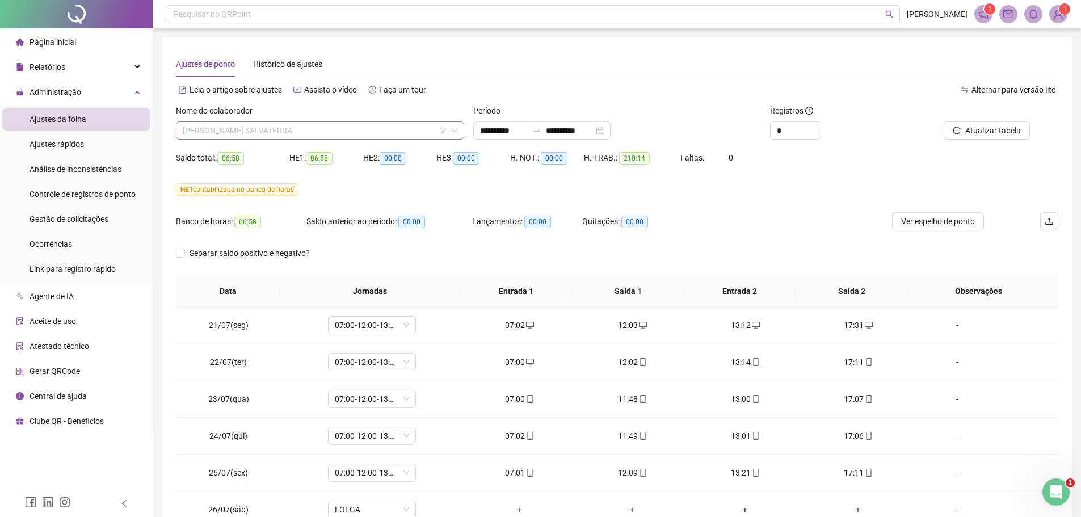
click at [310, 128] on span "[PERSON_NAME] SALVATERRA" at bounding box center [320, 130] width 275 height 17
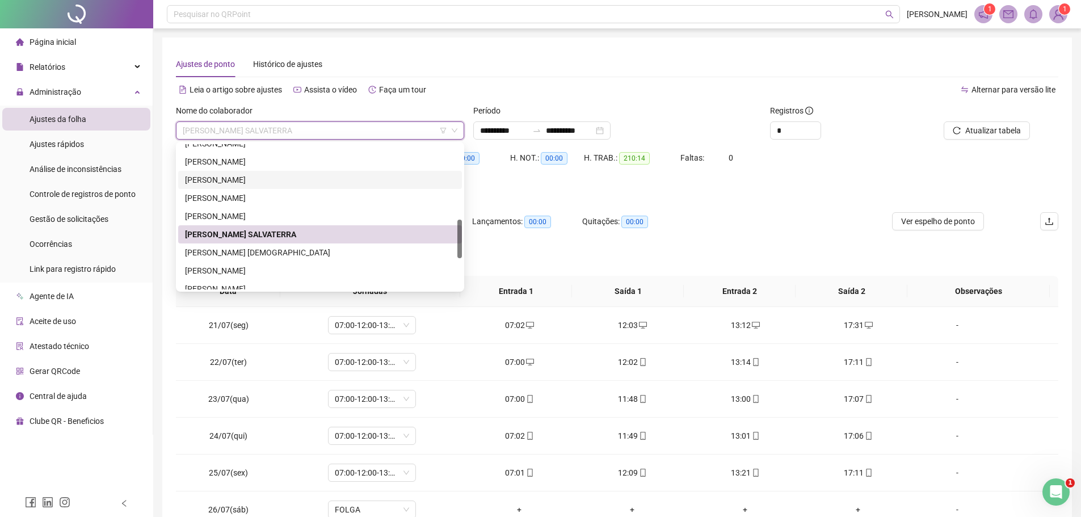
scroll to position [297, 0]
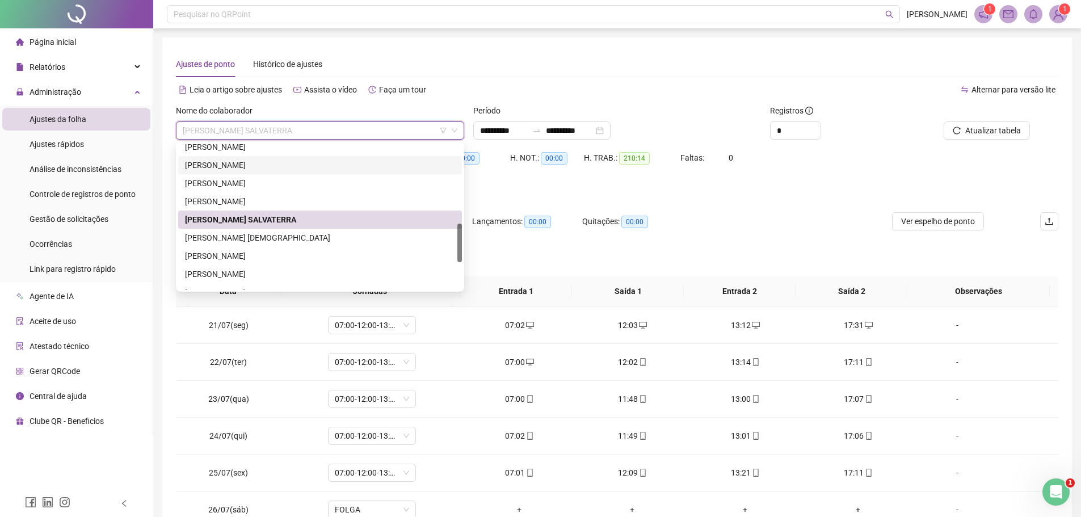
drag, startPoint x: 458, startPoint y: 226, endPoint x: 458, endPoint y: 241, distance: 14.2
click at [458, 241] on div at bounding box center [459, 242] width 5 height 39
click at [329, 237] on div "[PERSON_NAME] [DEMOGRAPHIC_DATA]" at bounding box center [320, 237] width 270 height 12
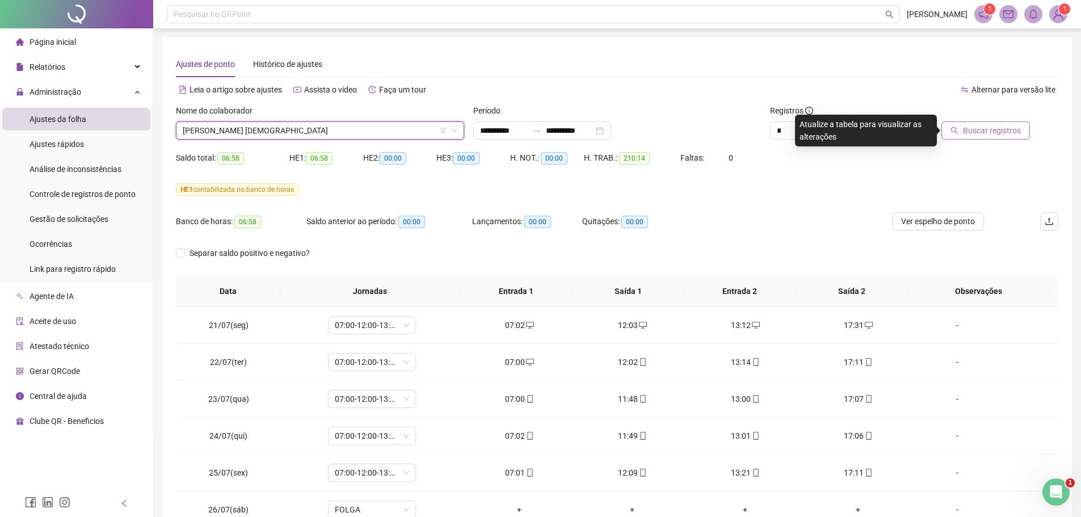
click at [976, 129] on span "Buscar registros" at bounding box center [992, 130] width 58 height 12
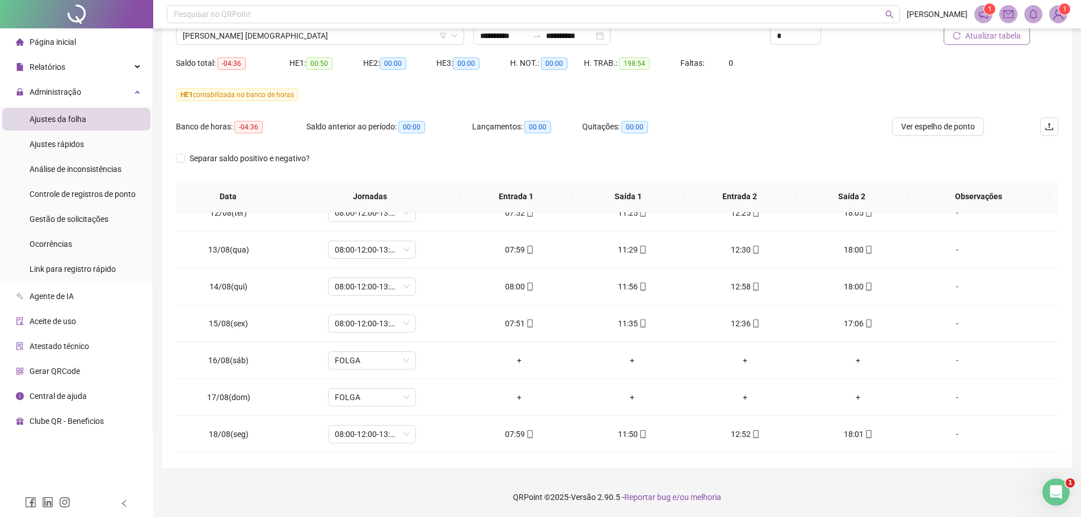
scroll to position [901, 0]
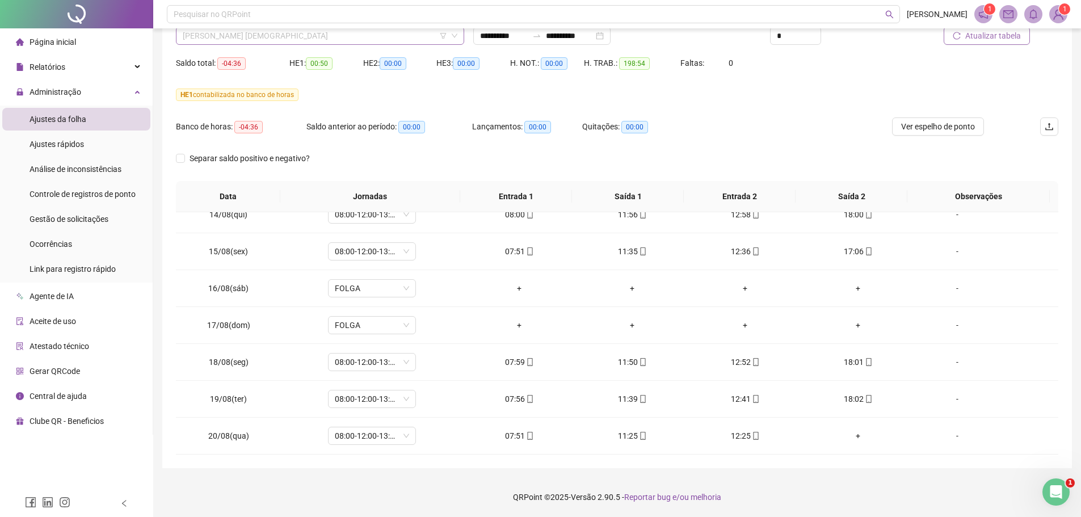
click at [319, 35] on span "[PERSON_NAME] [DEMOGRAPHIC_DATA]" at bounding box center [320, 35] width 275 height 17
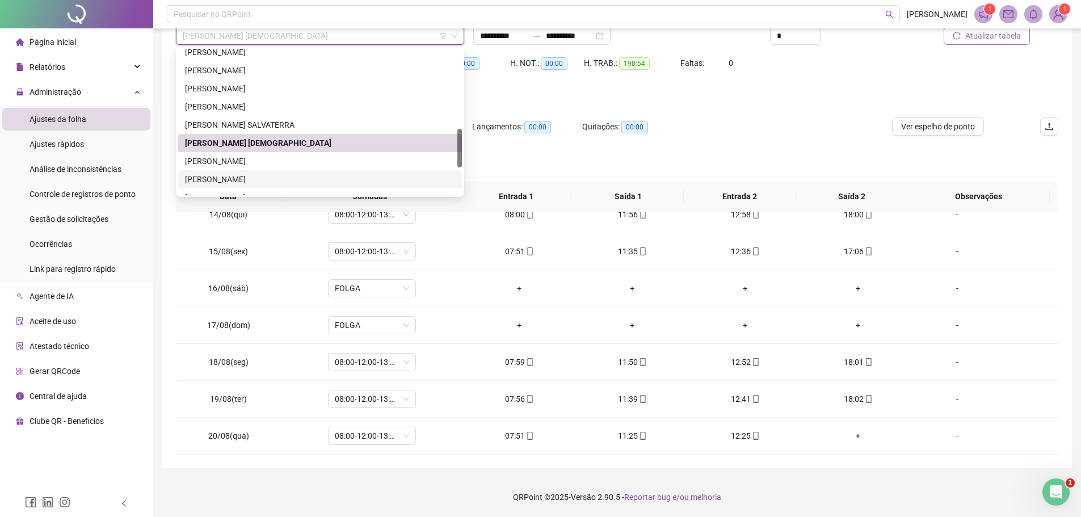
click at [252, 176] on div "[PERSON_NAME]" at bounding box center [320, 179] width 270 height 12
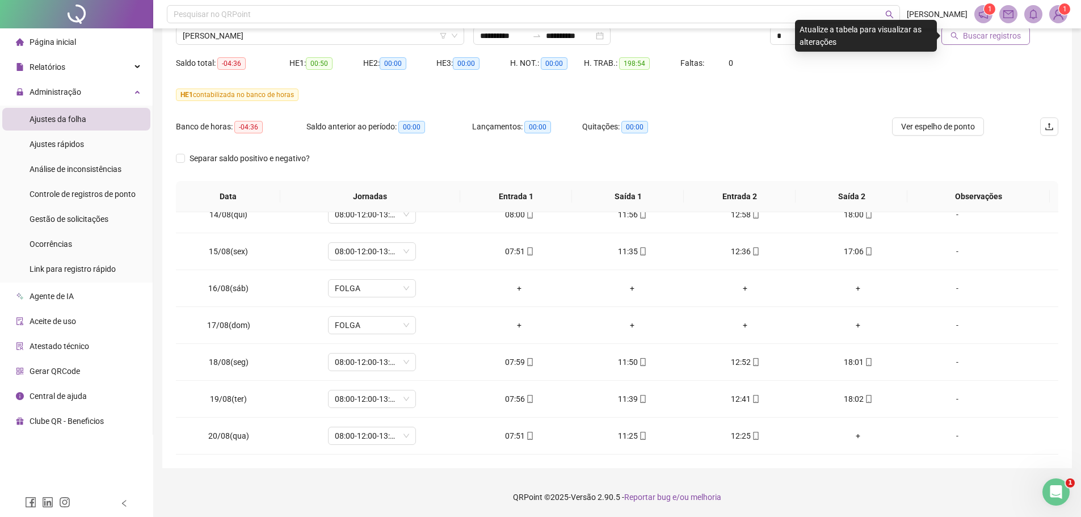
click at [1005, 39] on span "Buscar registros" at bounding box center [992, 35] width 58 height 12
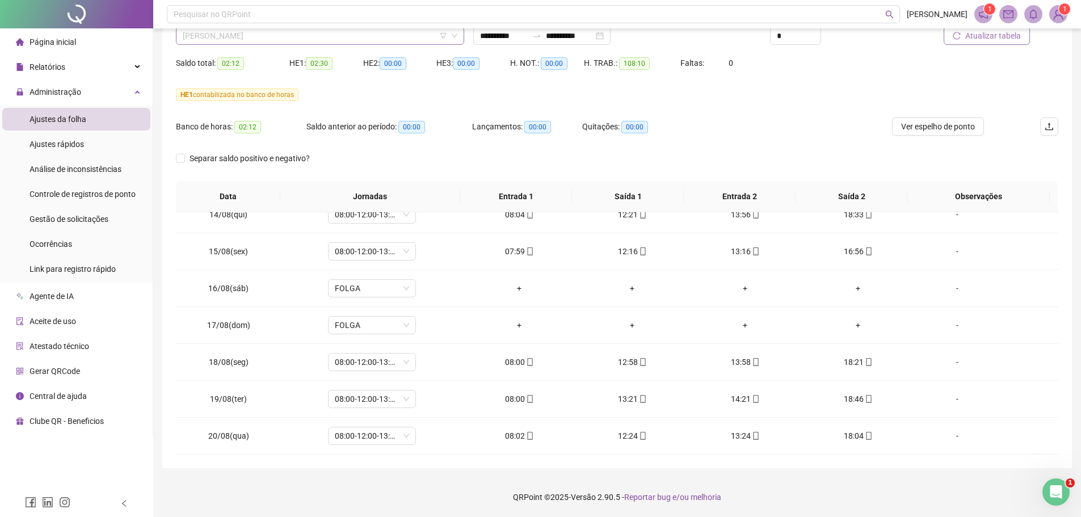
click at [304, 32] on span "[PERSON_NAME]" at bounding box center [320, 35] width 275 height 17
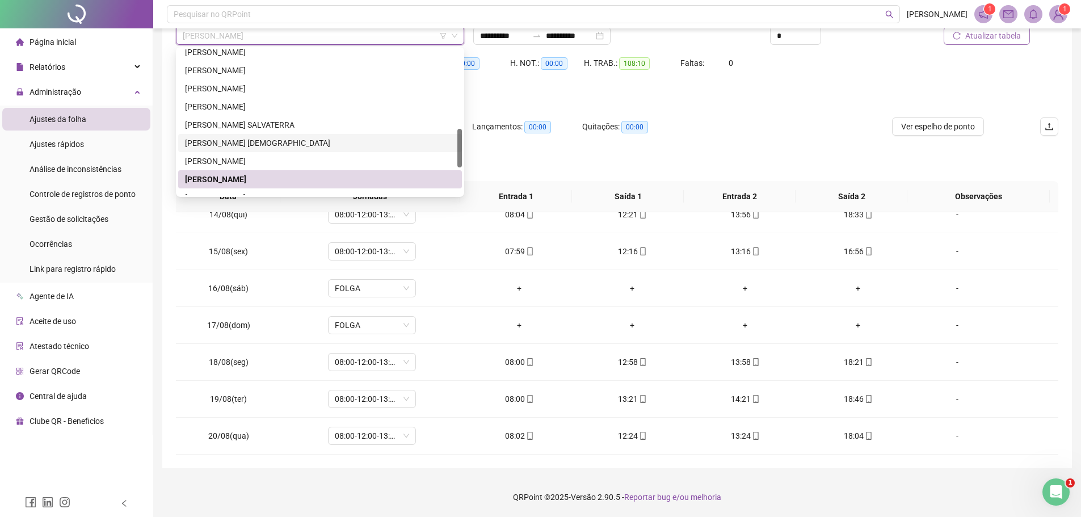
drag, startPoint x: 462, startPoint y: 142, endPoint x: 458, endPoint y: 153, distance: 11.8
click at [461, 156] on div "215121 204666 282169 [PERSON_NAME] [PERSON_NAME] [PERSON_NAME] VELOSO [PERSON_N…" at bounding box center [320, 122] width 288 height 150
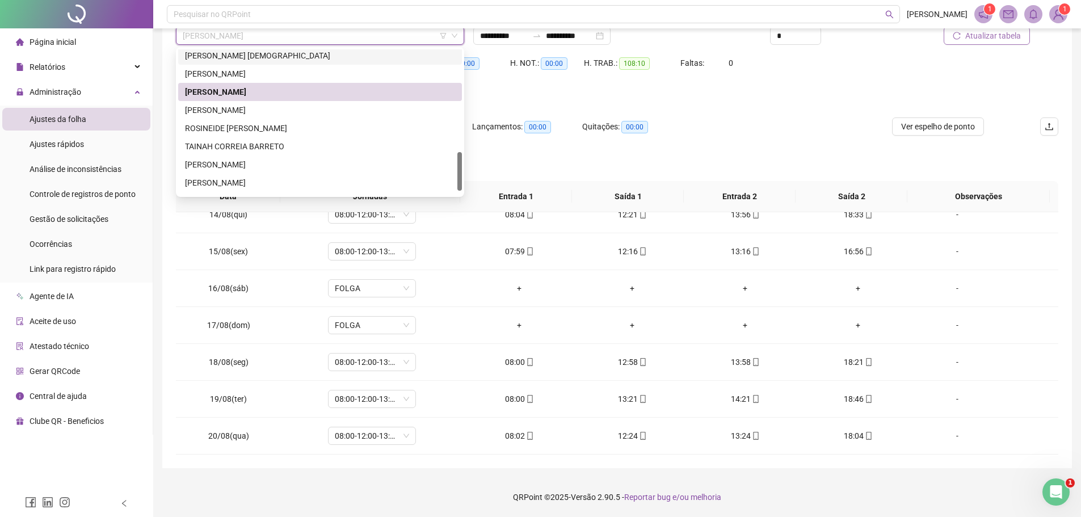
scroll to position [399, 0]
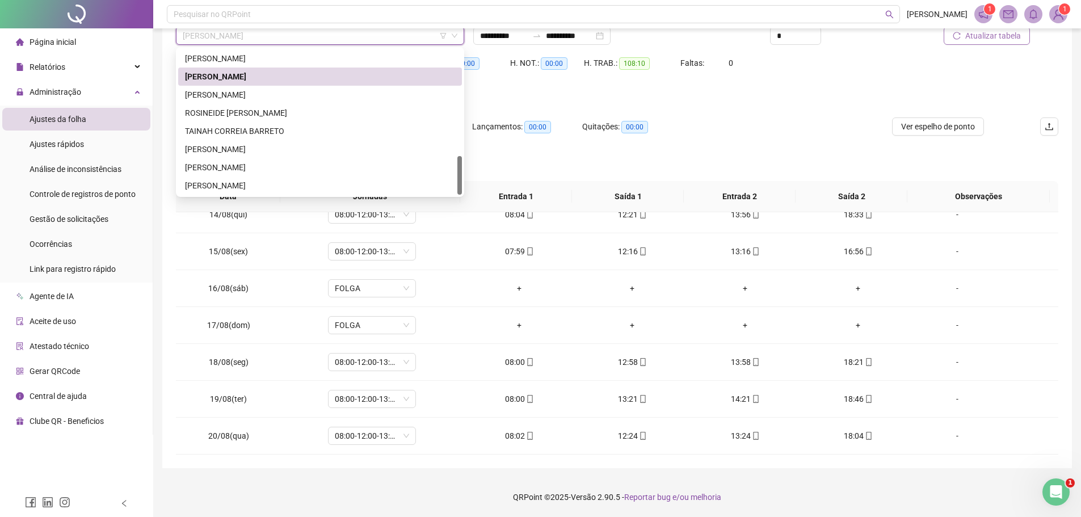
drag, startPoint x: 459, startPoint y: 151, endPoint x: 408, endPoint y: 182, distance: 59.1
click at [459, 187] on div at bounding box center [459, 175] width 5 height 39
click at [284, 99] on div "[PERSON_NAME]" at bounding box center [320, 94] width 270 height 12
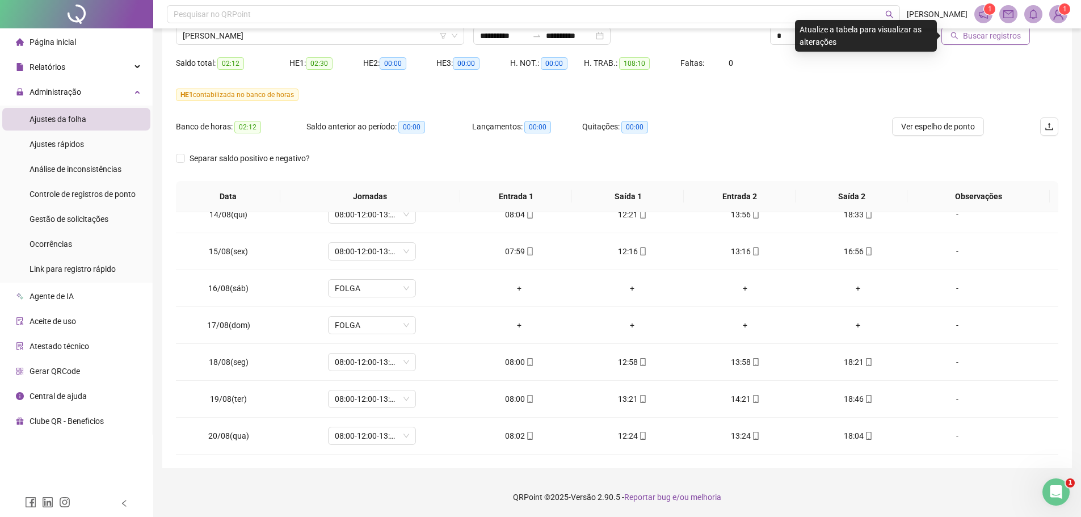
click at [961, 39] on button "Buscar registros" at bounding box center [985, 36] width 88 height 18
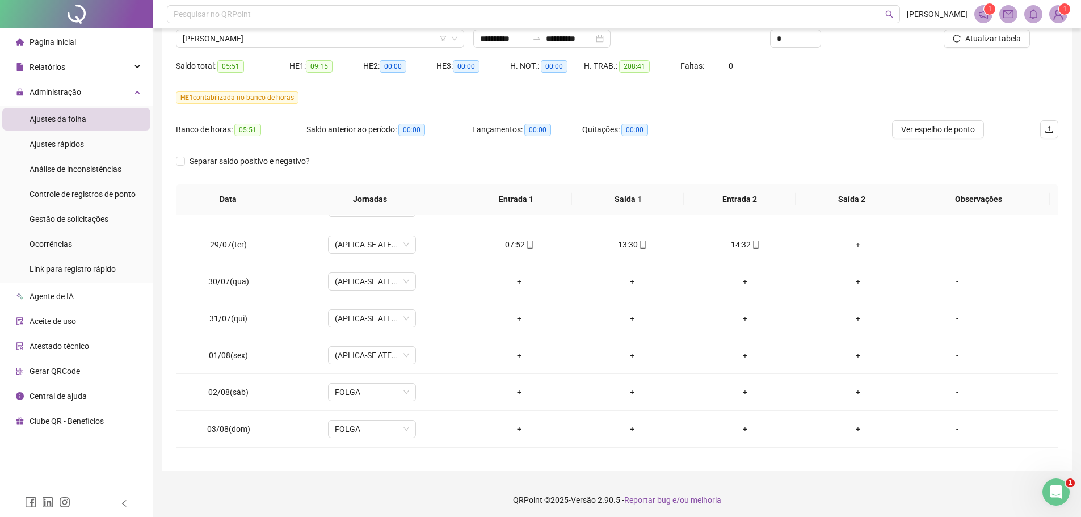
scroll to position [95, 0]
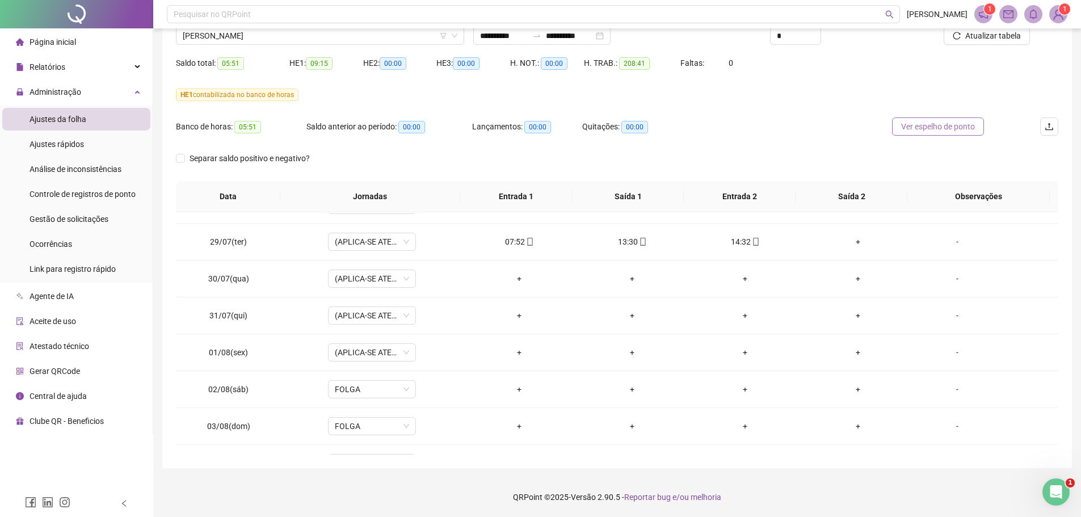
click at [916, 127] on span "Ver espelho de ponto" at bounding box center [938, 126] width 74 height 12
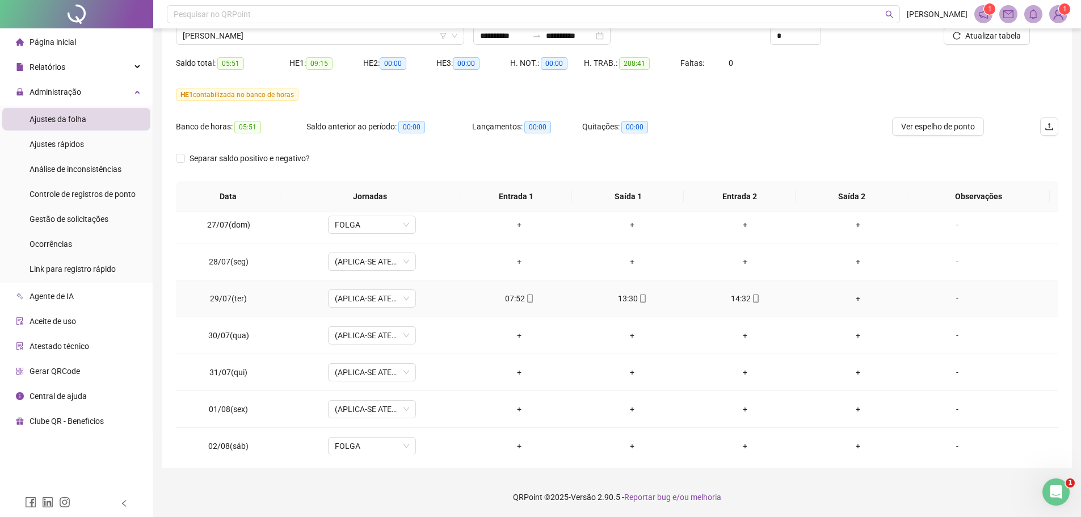
click at [739, 298] on div "14:32" at bounding box center [745, 298] width 95 height 12
type input "**********"
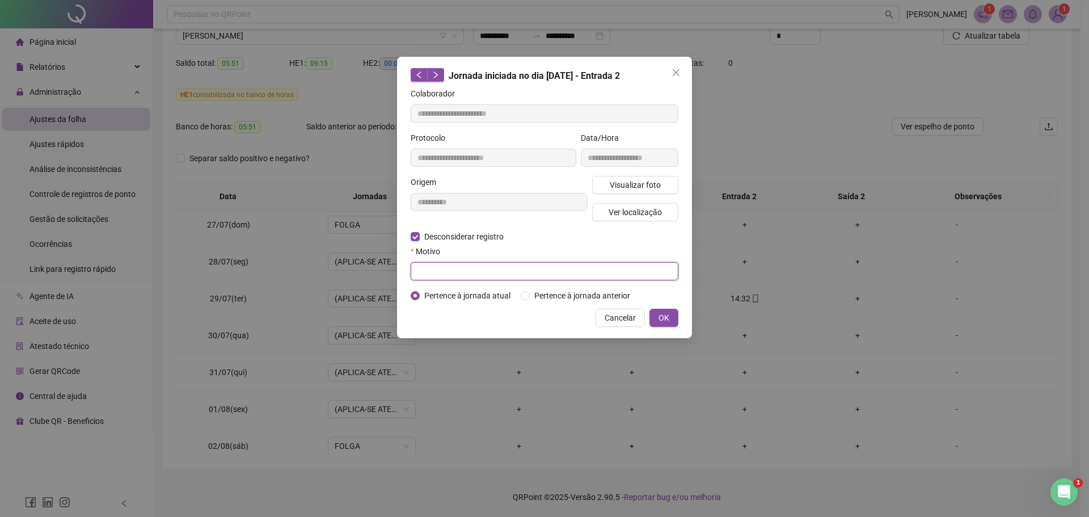
click at [425, 270] on input "text" at bounding box center [545, 271] width 268 height 18
type input "**********"
click at [669, 319] on button "OK" at bounding box center [664, 318] width 29 height 18
click at [664, 315] on span "OK" at bounding box center [664, 317] width 11 height 12
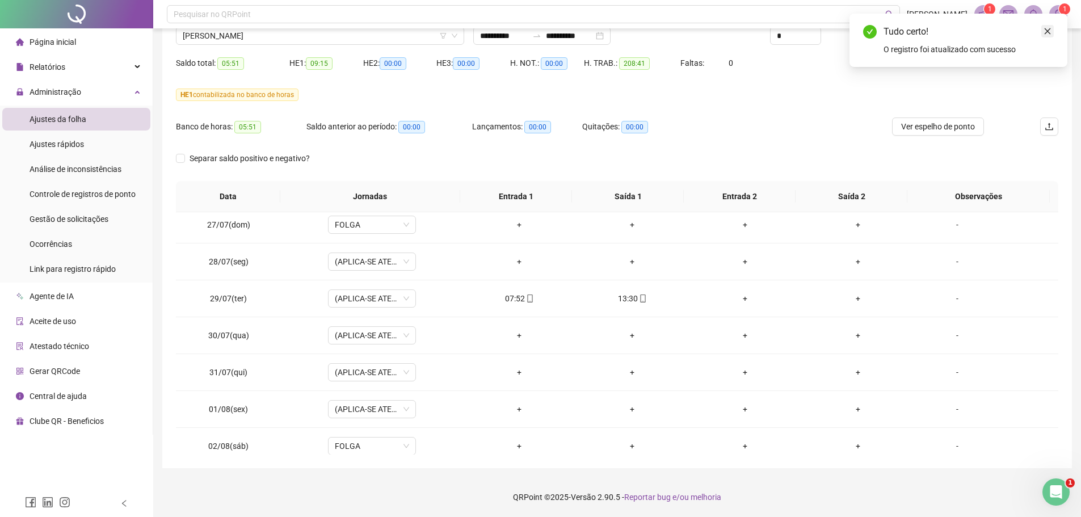
click at [1049, 31] on icon "close" at bounding box center [1047, 31] width 8 height 8
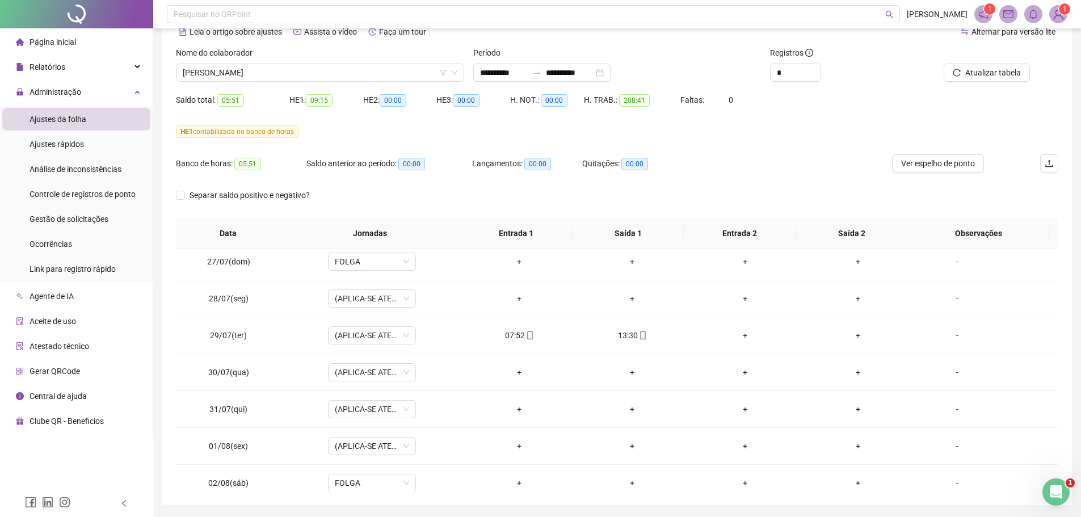
scroll to position [38, 0]
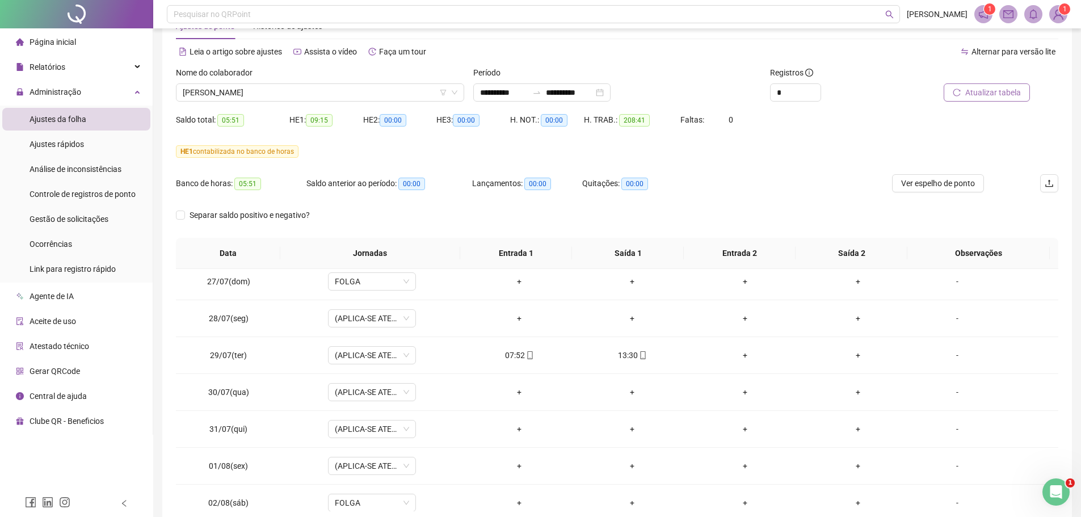
click at [971, 91] on span "Atualizar tabela" at bounding box center [993, 92] width 56 height 12
click at [959, 94] on icon "reload" at bounding box center [956, 92] width 8 height 8
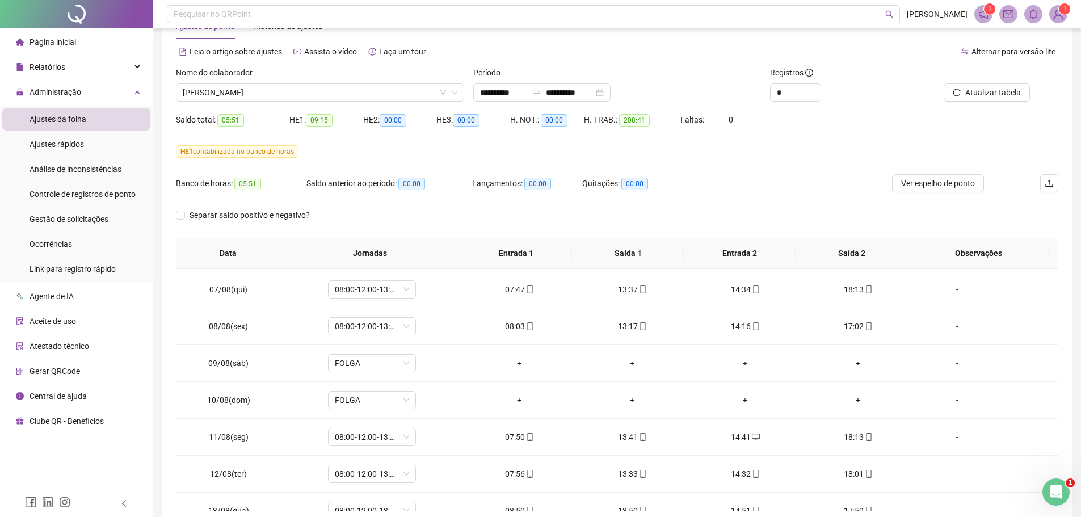
scroll to position [617, 0]
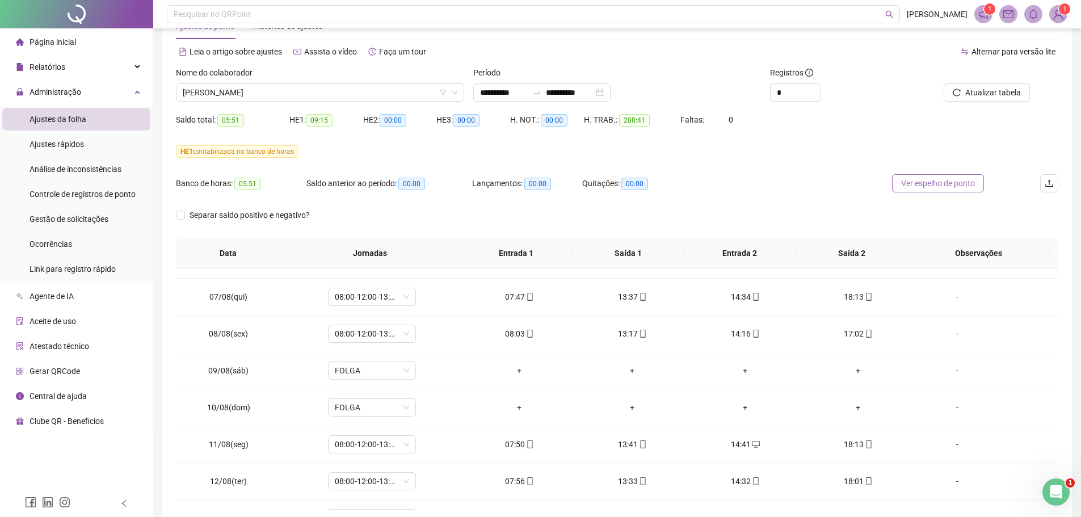
click at [917, 183] on span "Ver espelho de ponto" at bounding box center [938, 183] width 74 height 12
click at [298, 87] on span "[PERSON_NAME]" at bounding box center [320, 92] width 275 height 17
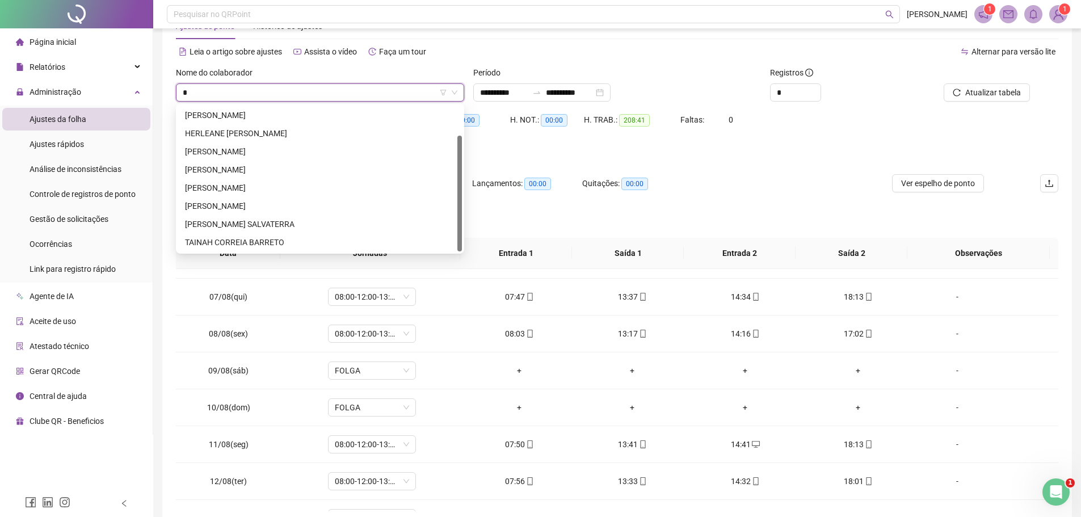
scroll to position [0, 0]
type input "***"
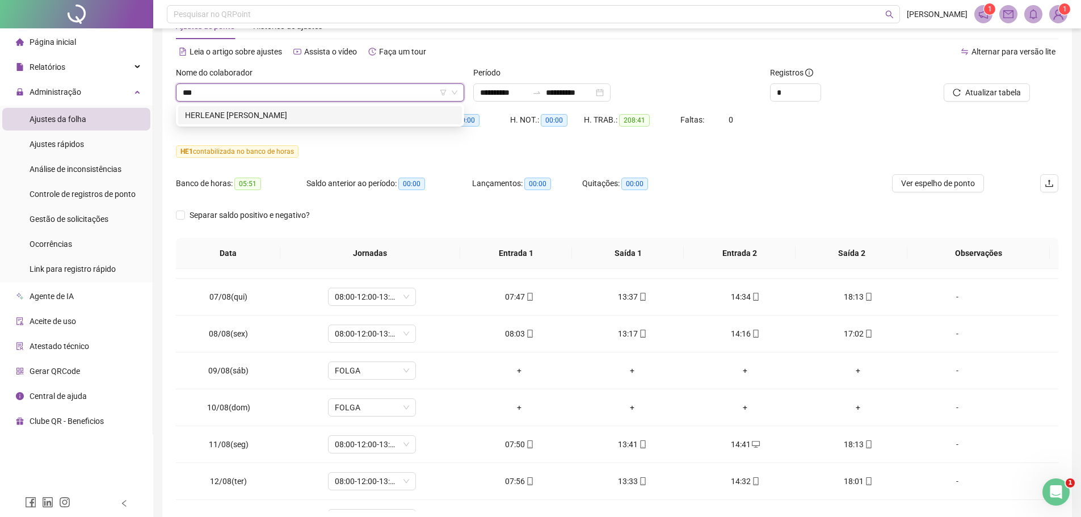
click at [298, 119] on div "HERLEANE [PERSON_NAME]" at bounding box center [320, 115] width 270 height 12
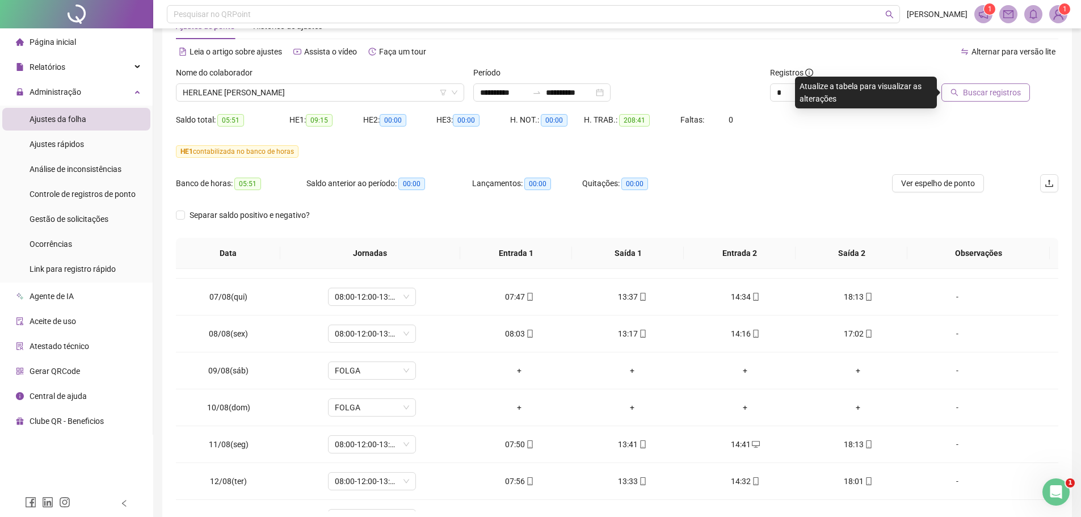
click at [982, 91] on span "Buscar registros" at bounding box center [992, 92] width 58 height 12
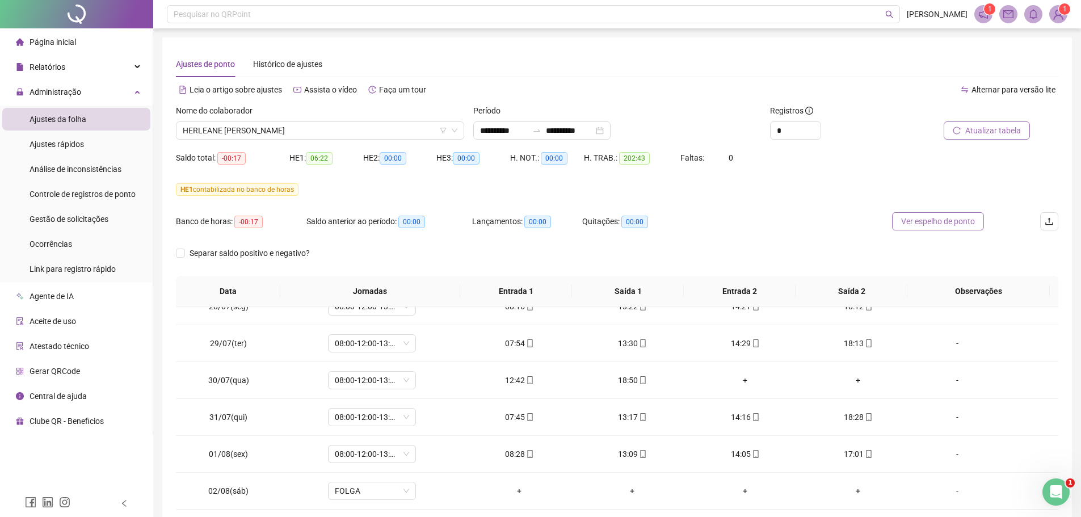
click at [925, 223] on span "Ver espelho de ponto" at bounding box center [938, 221] width 74 height 12
click at [322, 127] on span "HERLEANE [PERSON_NAME]" at bounding box center [320, 130] width 275 height 17
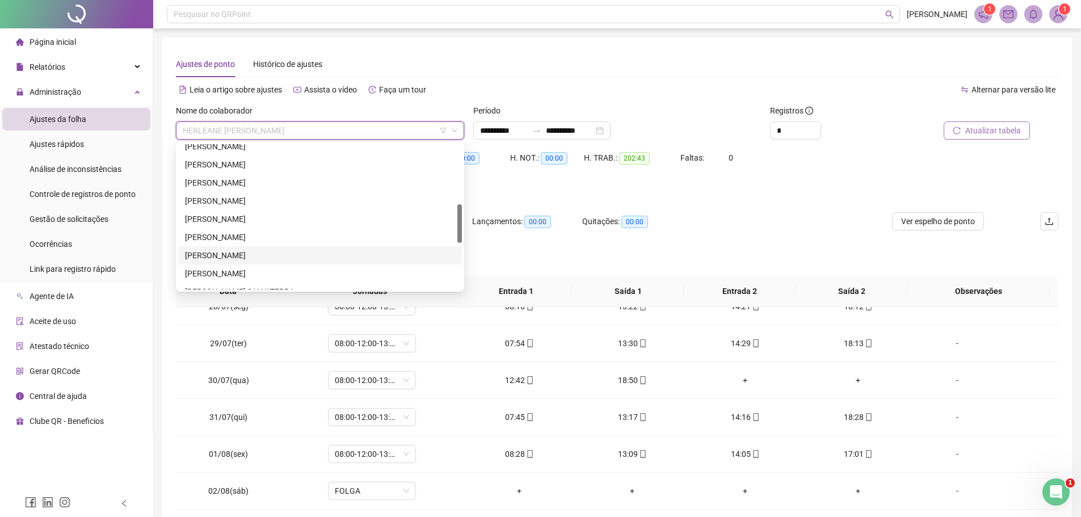
scroll to position [281, 0]
click at [250, 199] on div "[PERSON_NAME]" at bounding box center [320, 198] width 270 height 12
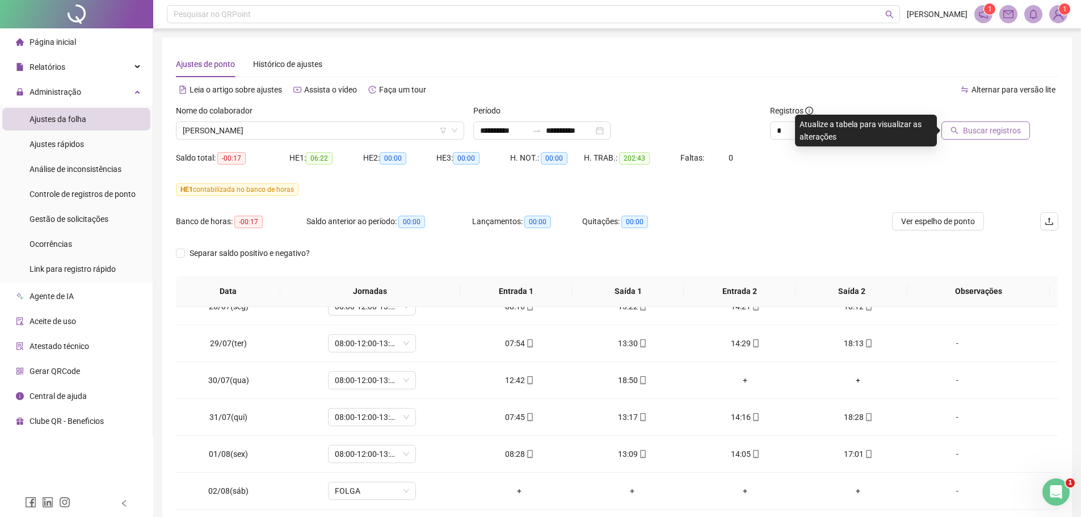
click at [974, 128] on span "Buscar registros" at bounding box center [992, 130] width 58 height 12
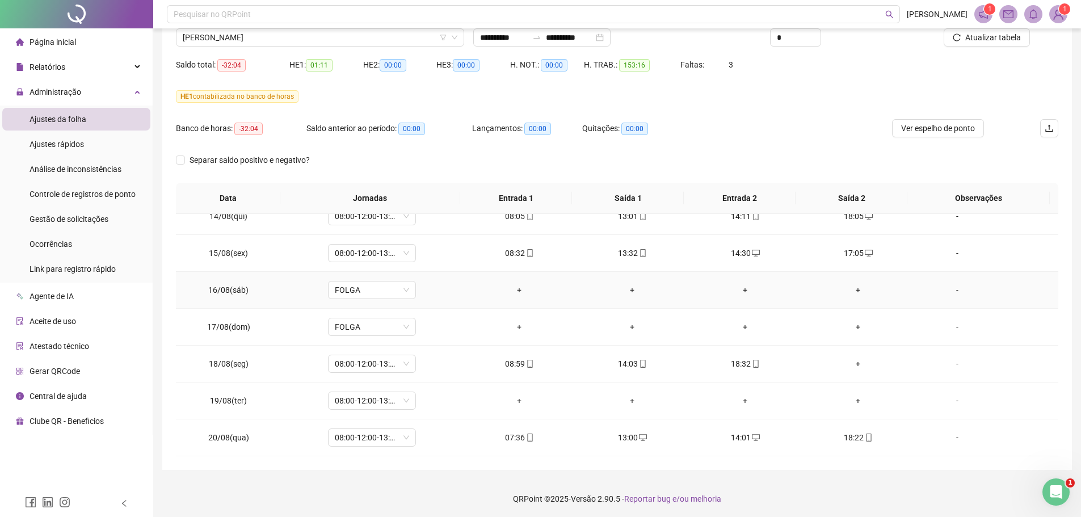
scroll to position [95, 0]
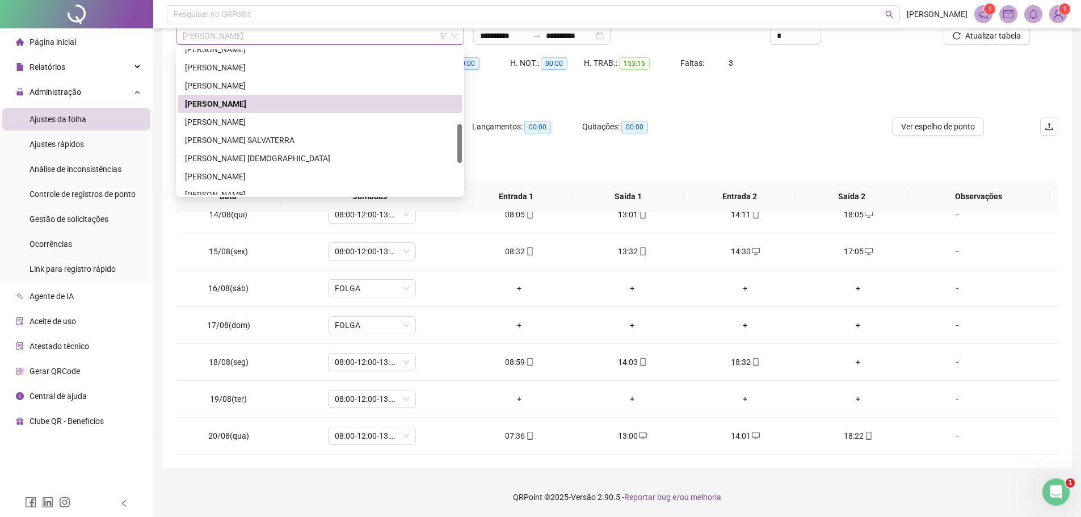
click at [310, 37] on span "[PERSON_NAME]" at bounding box center [320, 35] width 275 height 17
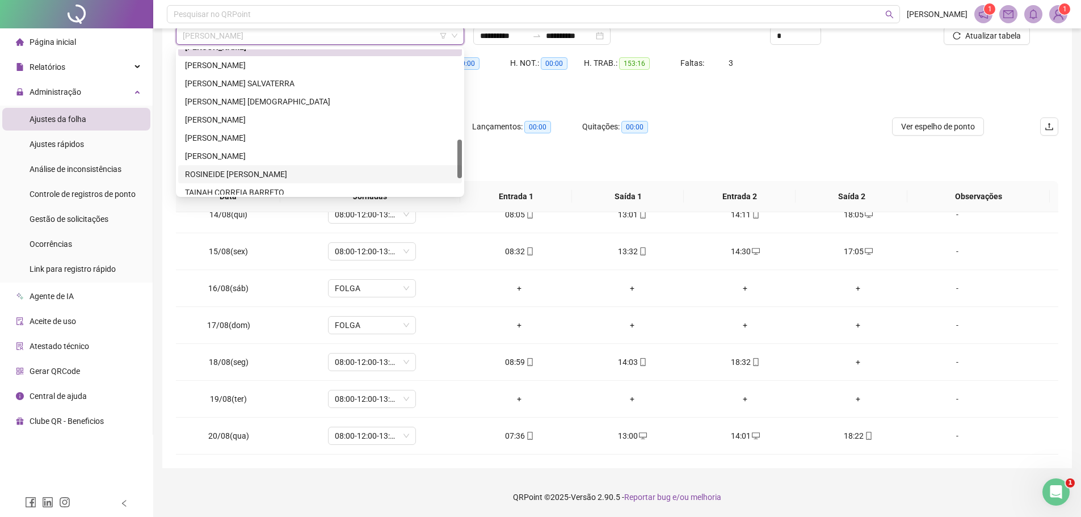
click at [245, 173] on div "ROSINEIDE [PERSON_NAME]" at bounding box center [320, 174] width 270 height 12
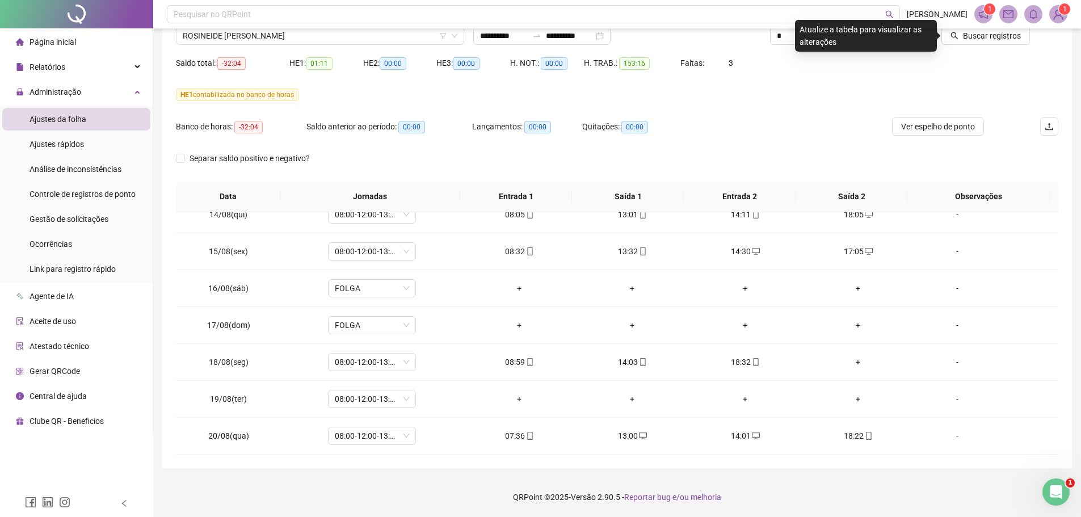
click at [866, 88] on div "HE 1 contabilizada no banco de horas" at bounding box center [617, 95] width 882 height 18
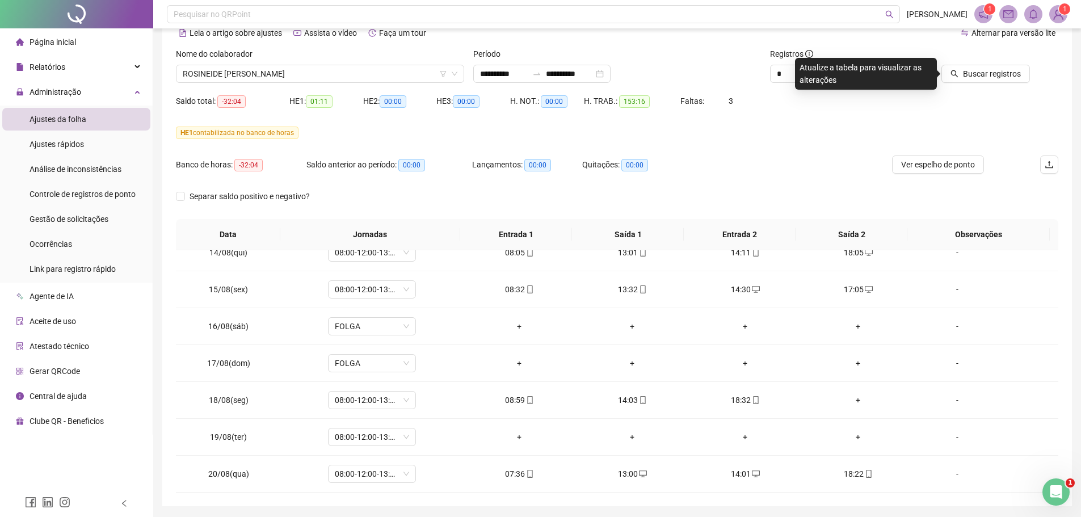
scroll to position [0, 0]
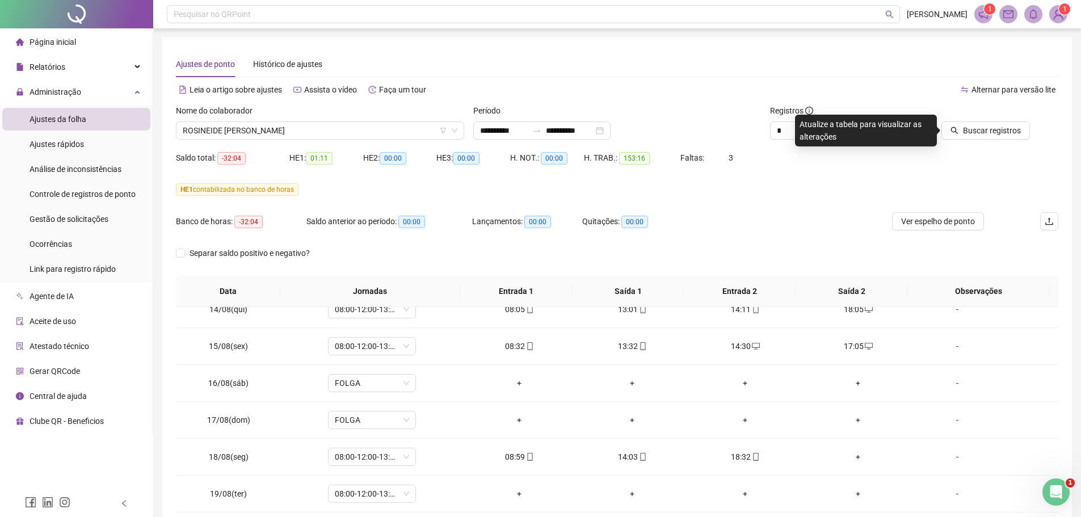
click at [870, 82] on div "Alternar para versão lite" at bounding box center [837, 90] width 441 height 18
click at [778, 132] on input "*" at bounding box center [795, 130] width 50 height 17
click at [994, 132] on span "Buscar registros" at bounding box center [992, 130] width 58 height 12
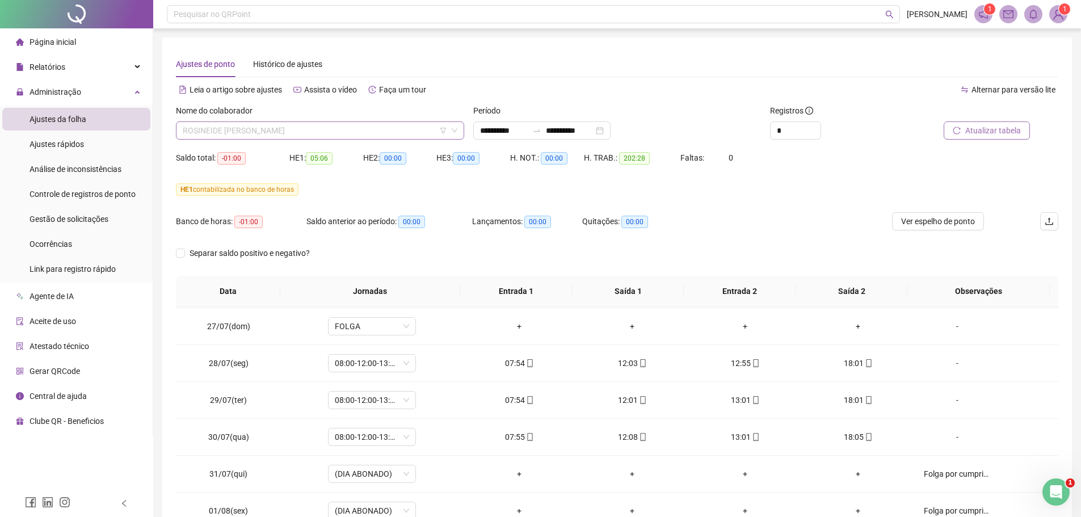
click at [345, 128] on span "ROSINEIDE [PERSON_NAME]" at bounding box center [320, 130] width 275 height 17
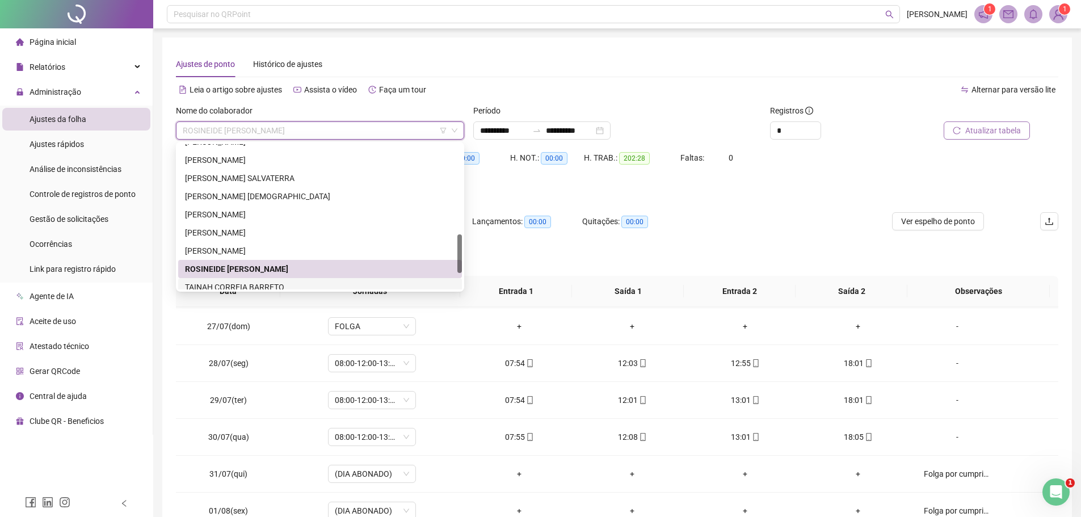
click at [289, 282] on div "TAINAH CORREIA BARRETO" at bounding box center [320, 287] width 270 height 12
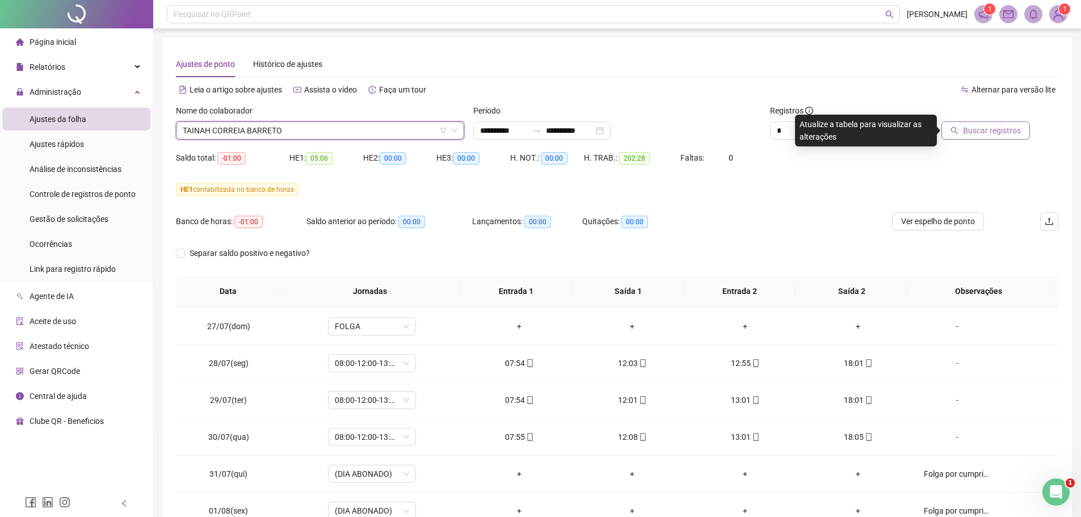
click at [976, 133] on span "Buscar registros" at bounding box center [992, 130] width 58 height 12
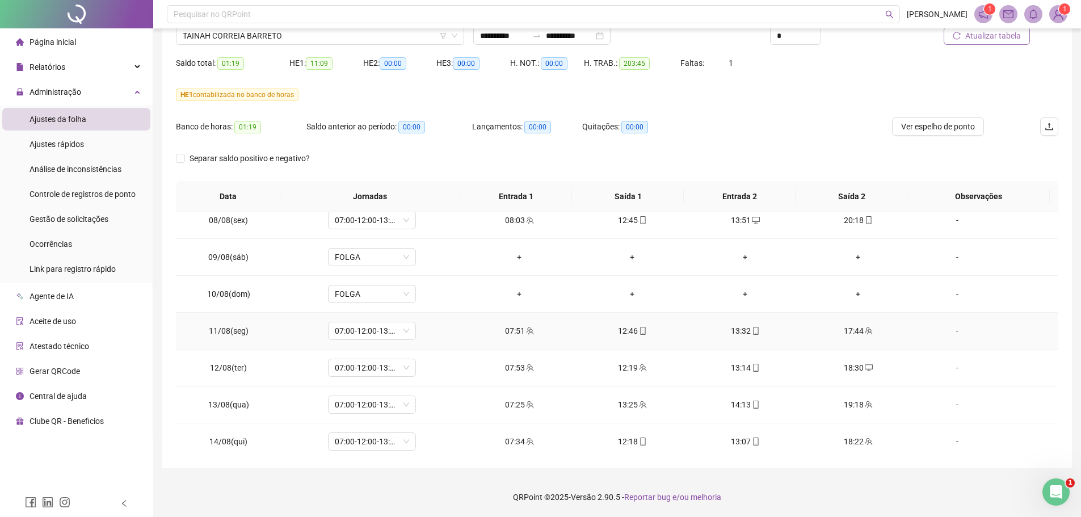
scroll to position [901, 0]
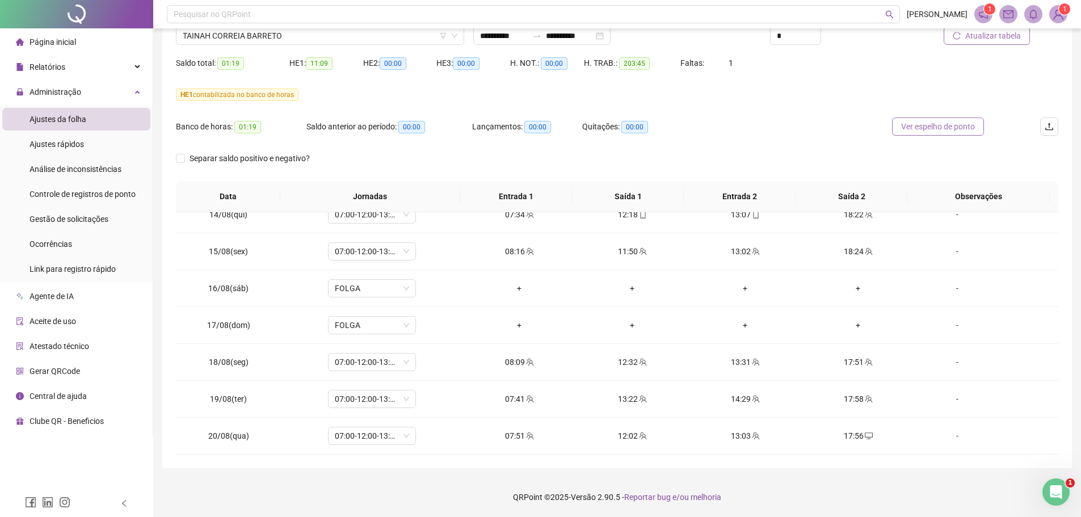
click at [920, 129] on span "Ver espelho de ponto" at bounding box center [938, 126] width 74 height 12
click at [298, 33] on span "TAINAH CORREIA BARRETO" at bounding box center [320, 35] width 275 height 17
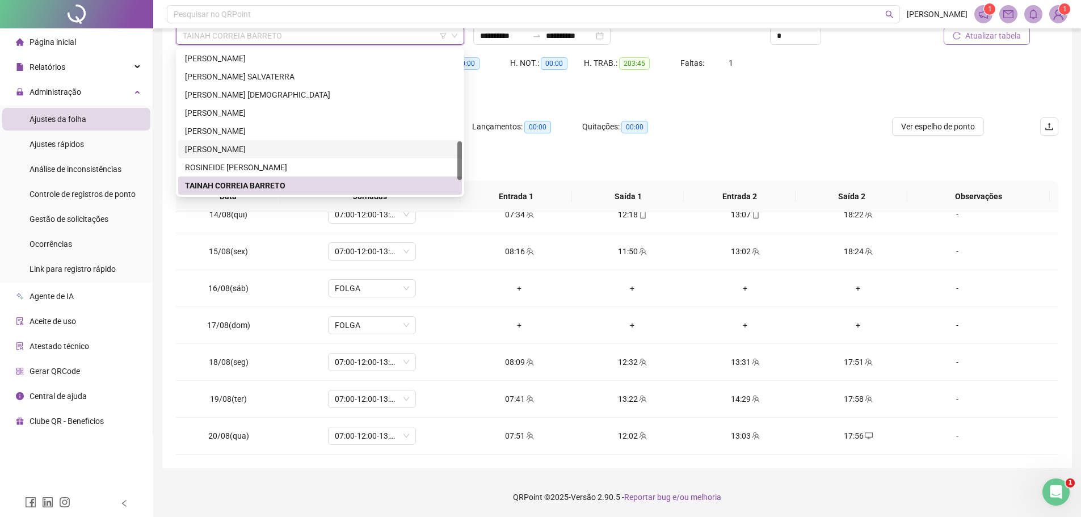
scroll to position [399, 0]
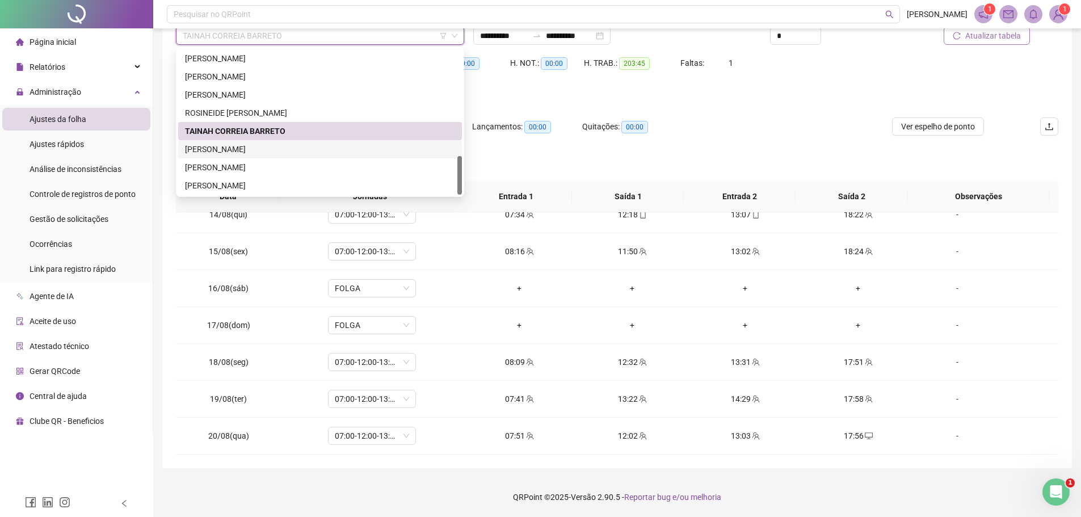
click at [278, 150] on div "[PERSON_NAME]" at bounding box center [320, 149] width 270 height 12
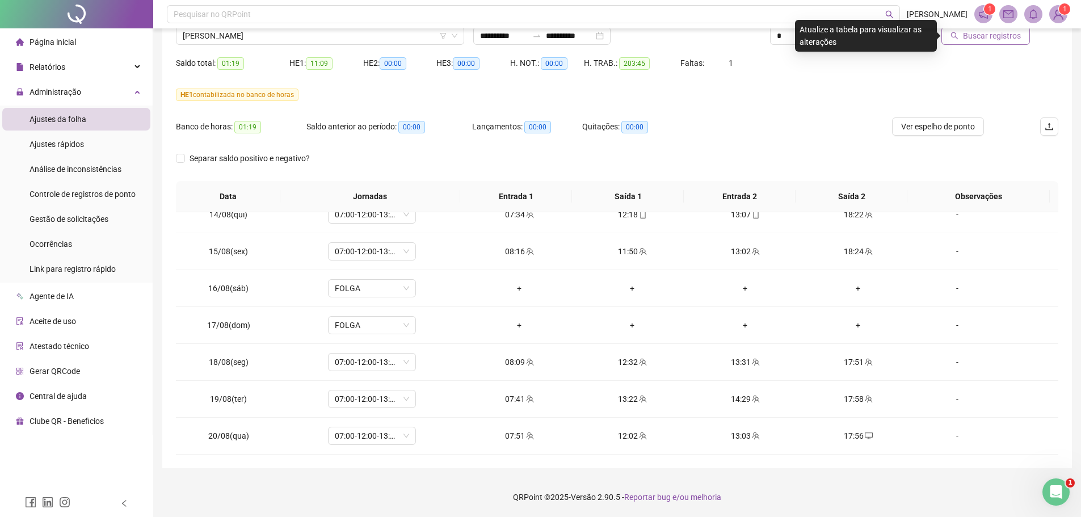
click at [987, 39] on span "Buscar registros" at bounding box center [992, 35] width 58 height 12
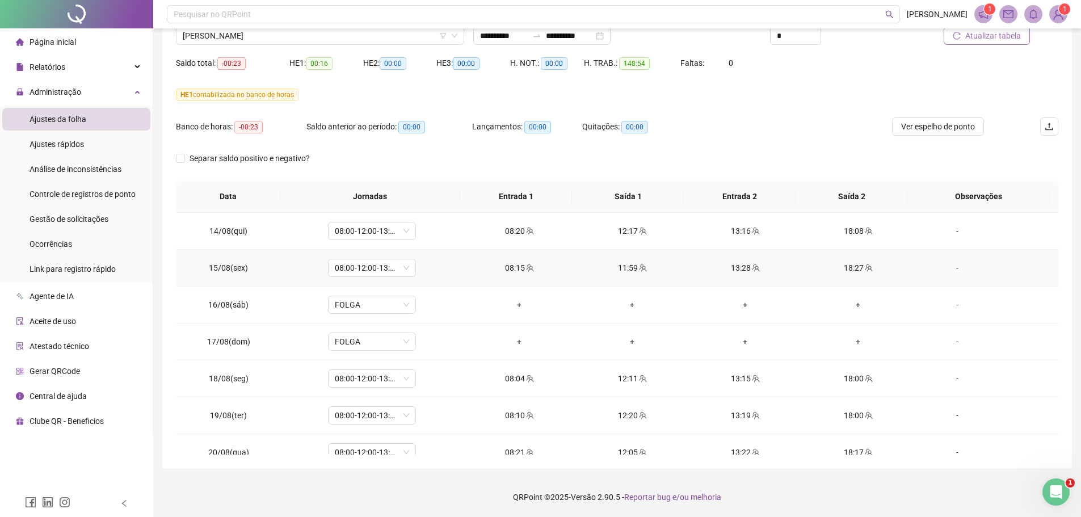
scroll to position [901, 0]
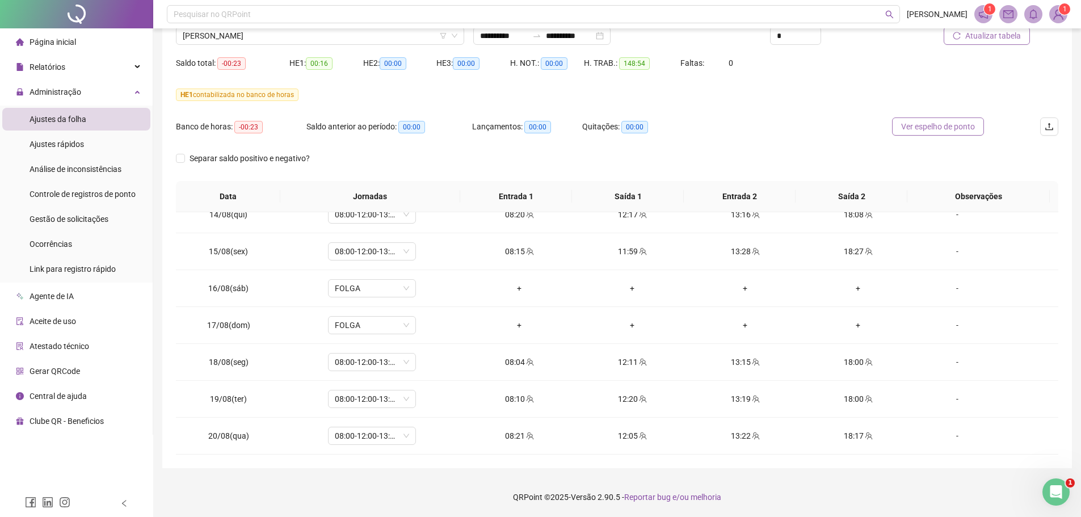
click at [911, 127] on span "Ver espelho de ponto" at bounding box center [938, 126] width 74 height 12
click at [334, 39] on span "[PERSON_NAME]" at bounding box center [320, 35] width 275 height 17
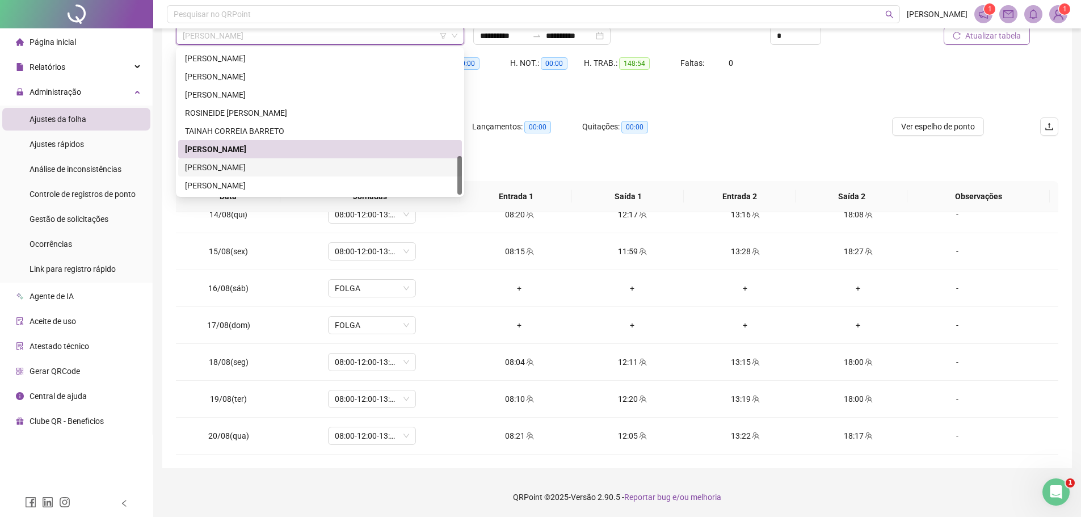
click at [280, 163] on div "[PERSON_NAME]" at bounding box center [320, 167] width 270 height 12
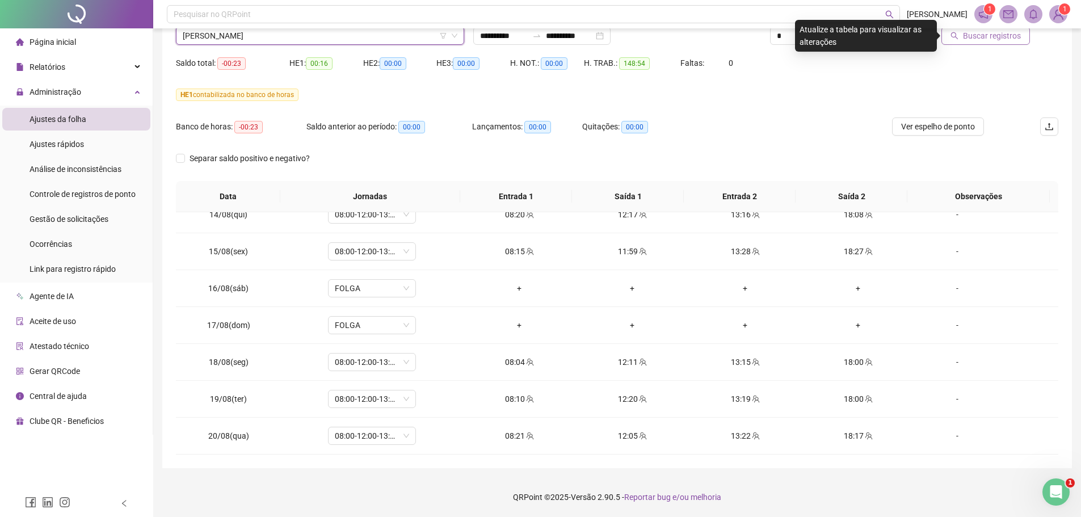
click at [965, 34] on span "Buscar registros" at bounding box center [992, 35] width 58 height 12
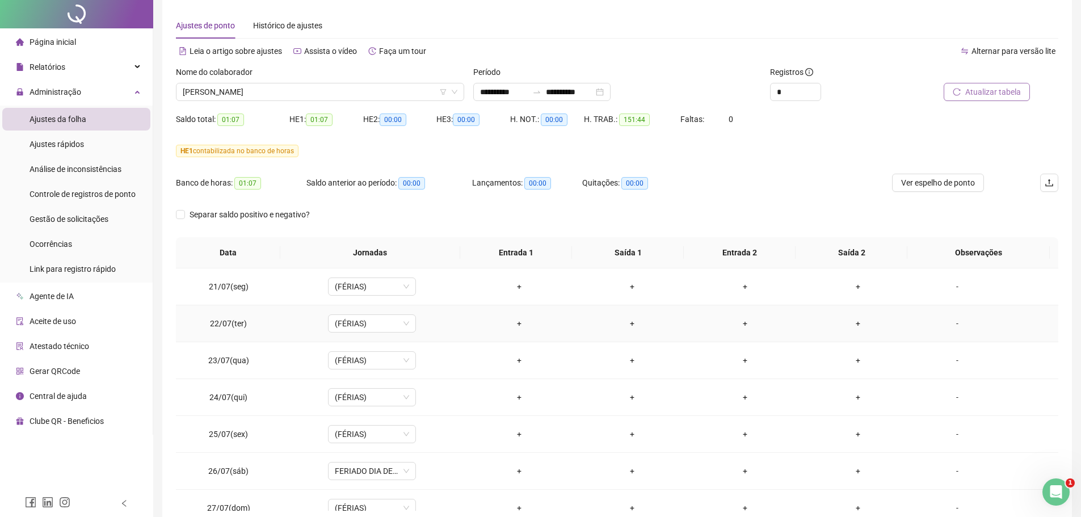
scroll to position [0, 0]
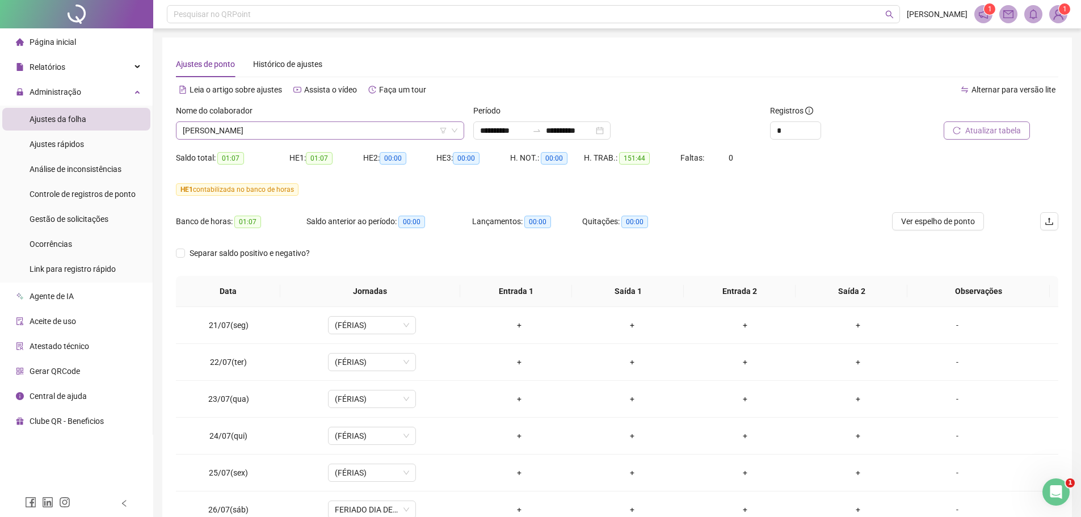
click at [297, 128] on span "[PERSON_NAME]" at bounding box center [320, 130] width 275 height 17
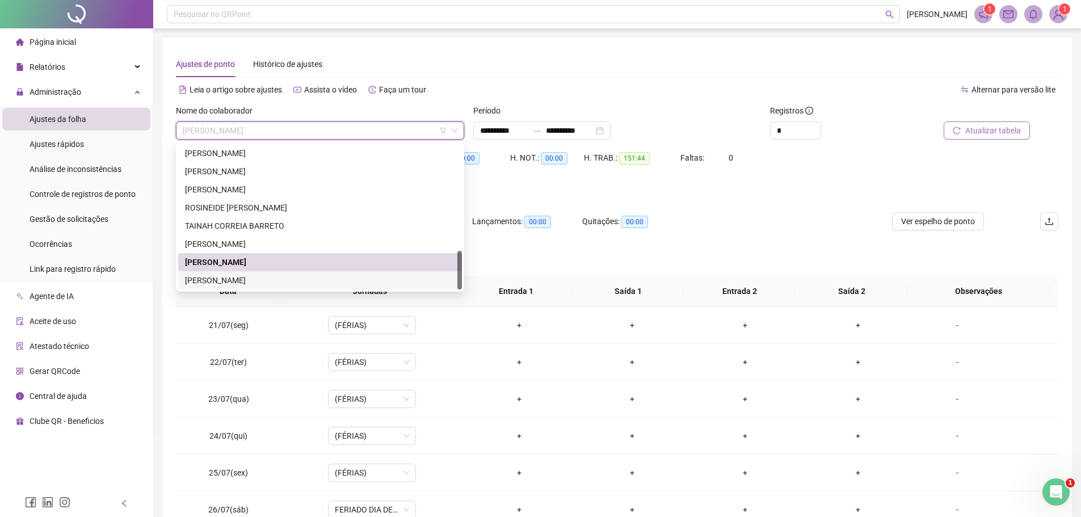
click at [250, 282] on div "[PERSON_NAME]" at bounding box center [320, 280] width 270 height 12
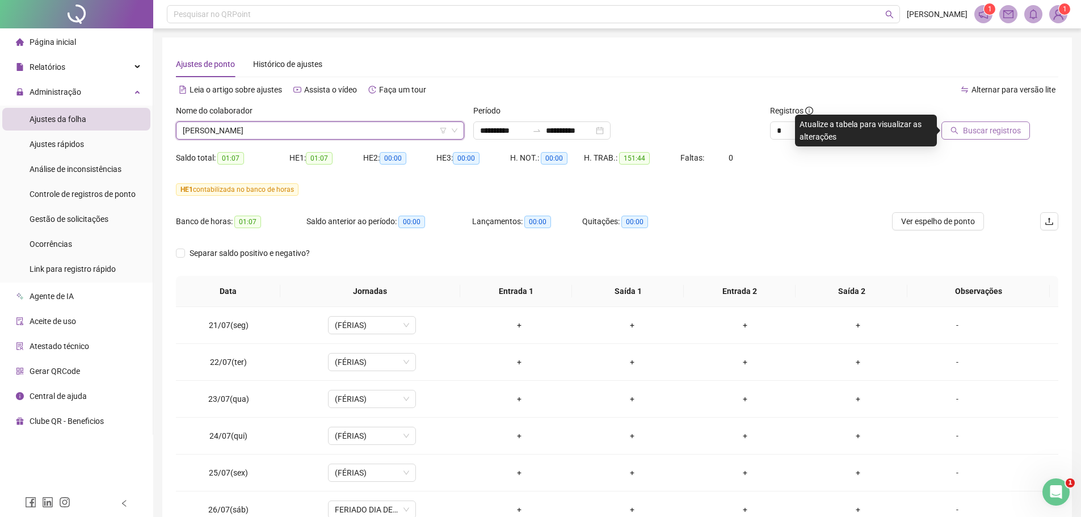
click at [971, 127] on span "Buscar registros" at bounding box center [992, 130] width 58 height 12
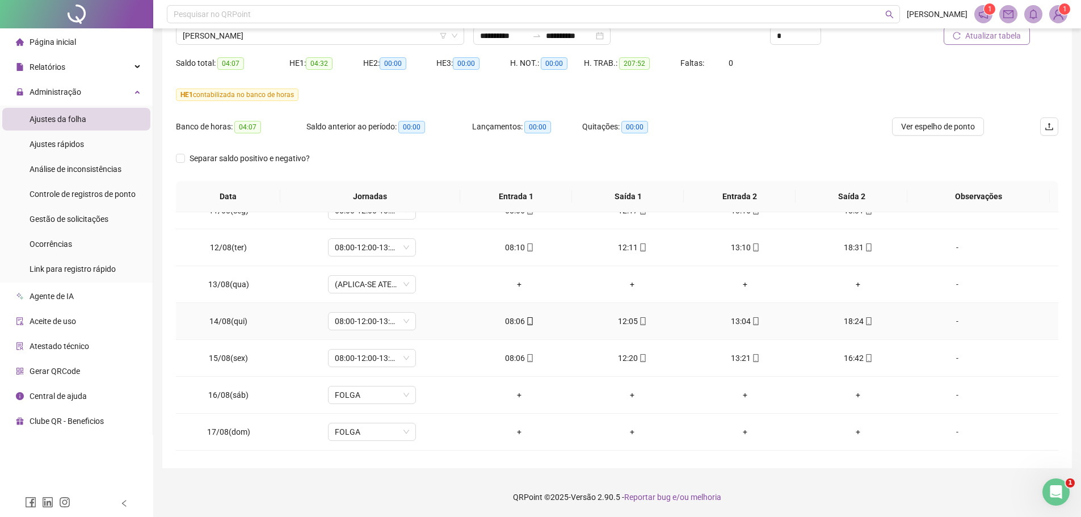
scroll to position [901, 0]
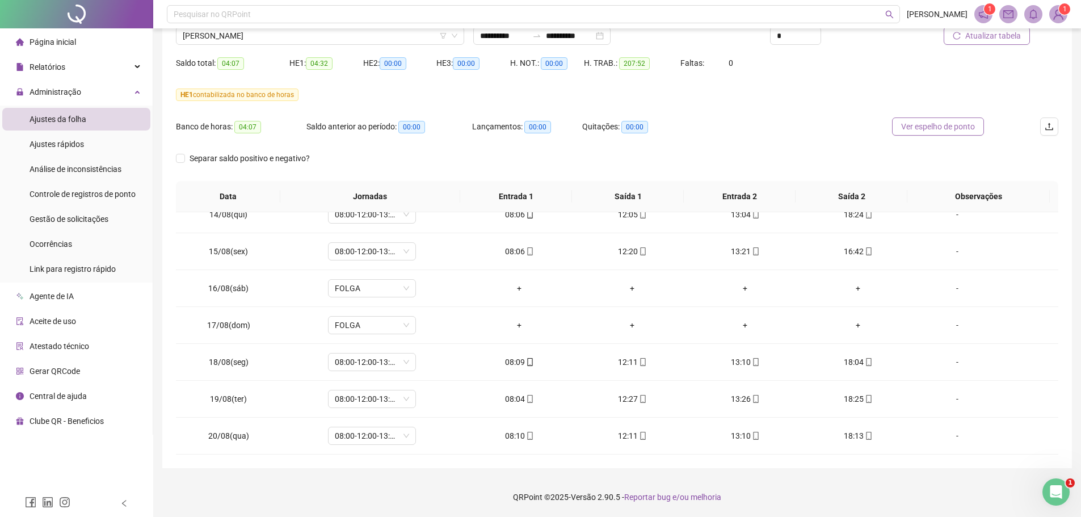
click at [925, 130] on span "Ver espelho de ponto" at bounding box center [938, 126] width 74 height 12
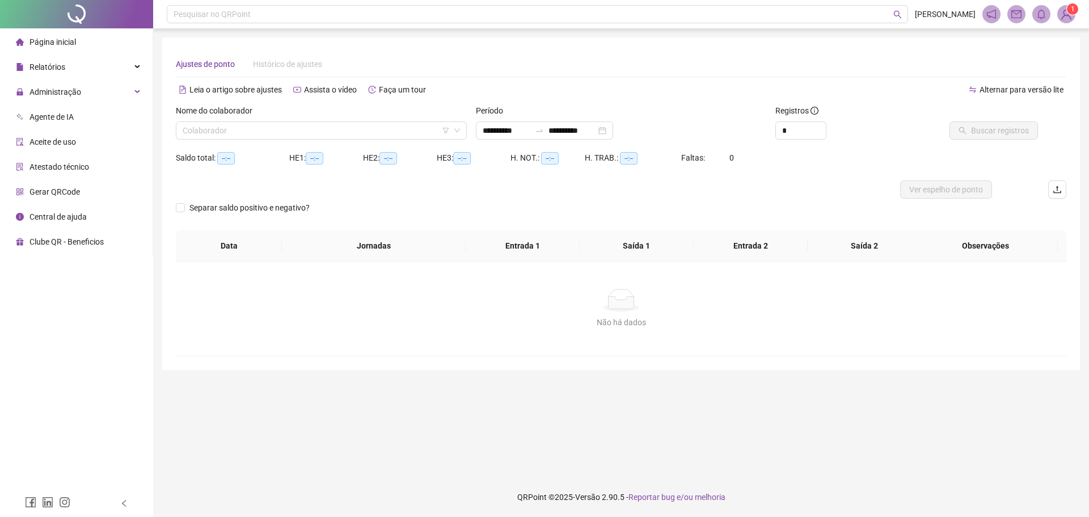
type input "**********"
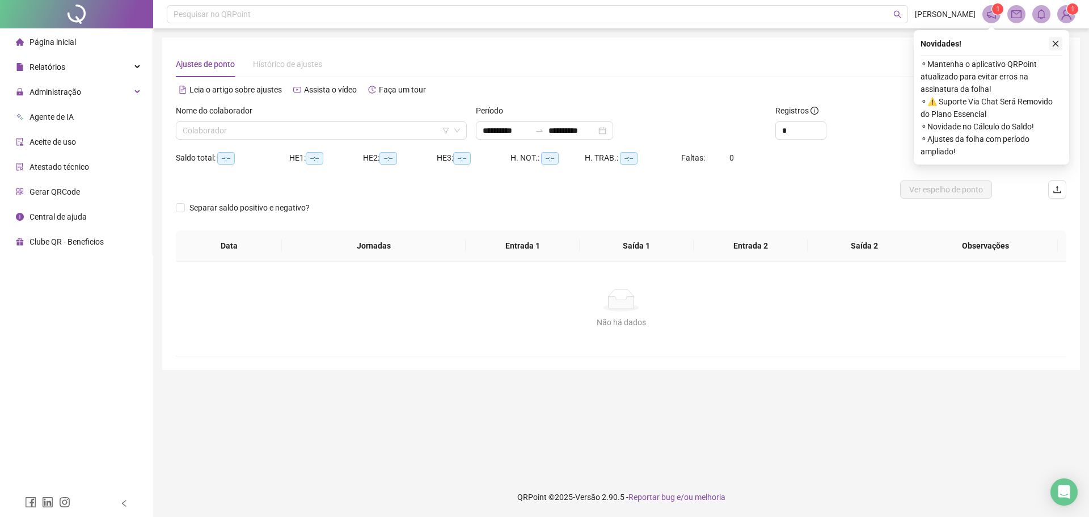
click at [1055, 42] on icon "close" at bounding box center [1056, 44] width 8 height 8
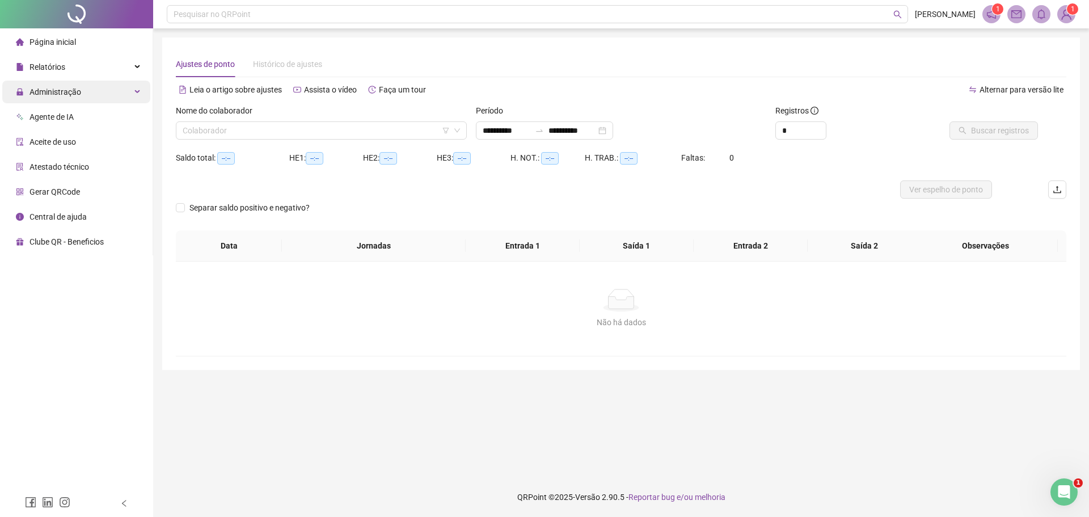
click at [74, 92] on span "Administração" at bounding box center [55, 91] width 52 height 9
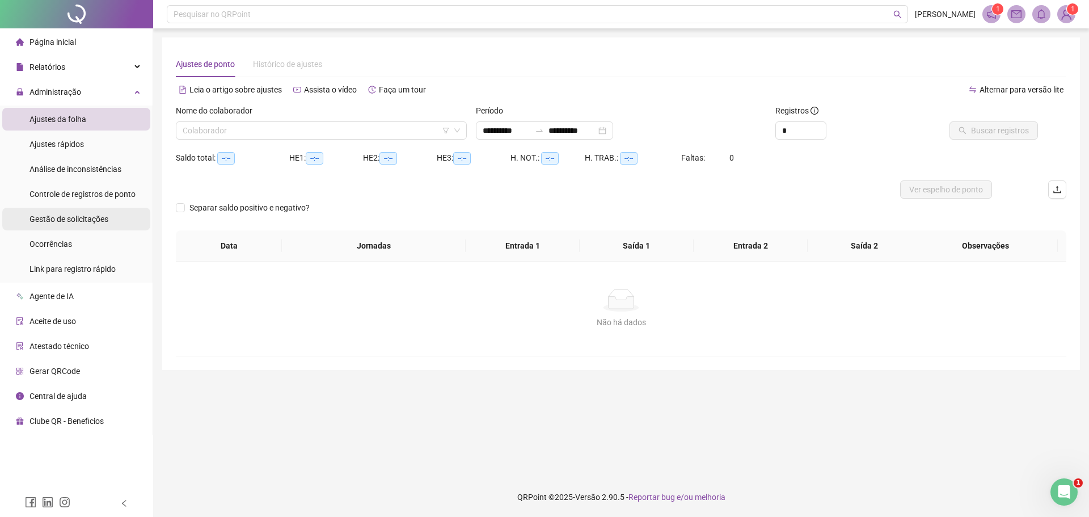
click at [61, 220] on span "Gestão de solicitações" at bounding box center [68, 218] width 79 height 9
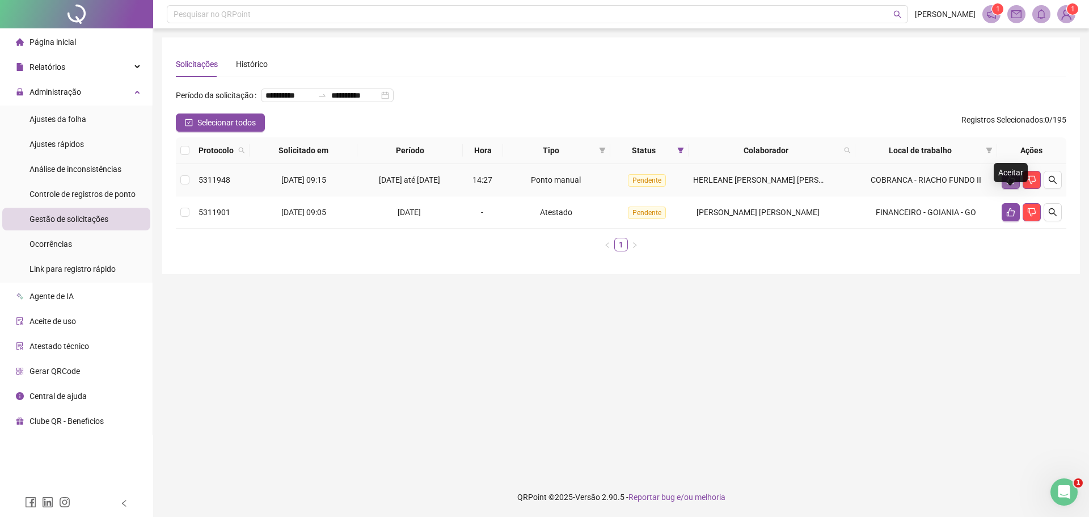
click at [1009, 184] on icon "like" at bounding box center [1010, 179] width 9 height 9
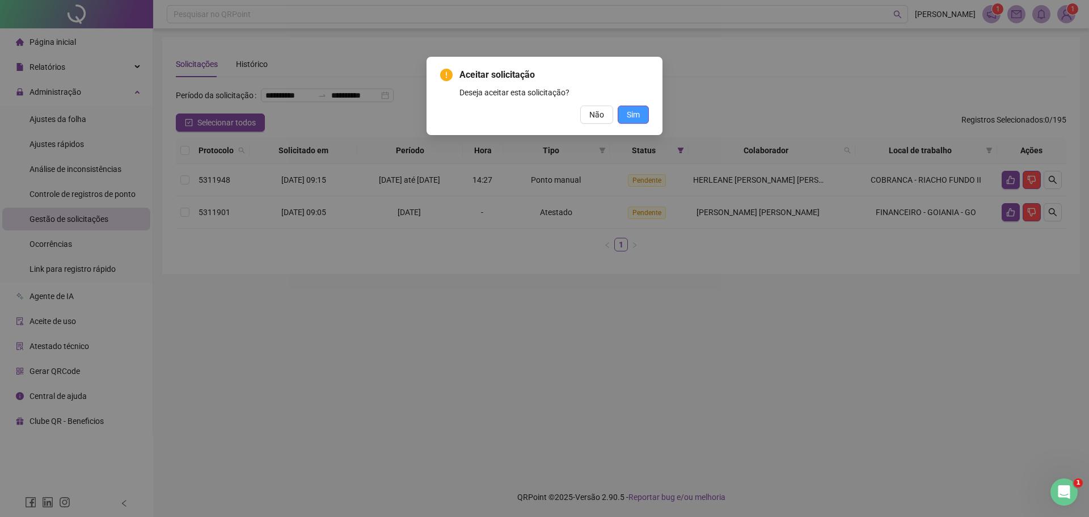
click at [630, 117] on span "Sim" at bounding box center [633, 114] width 13 height 12
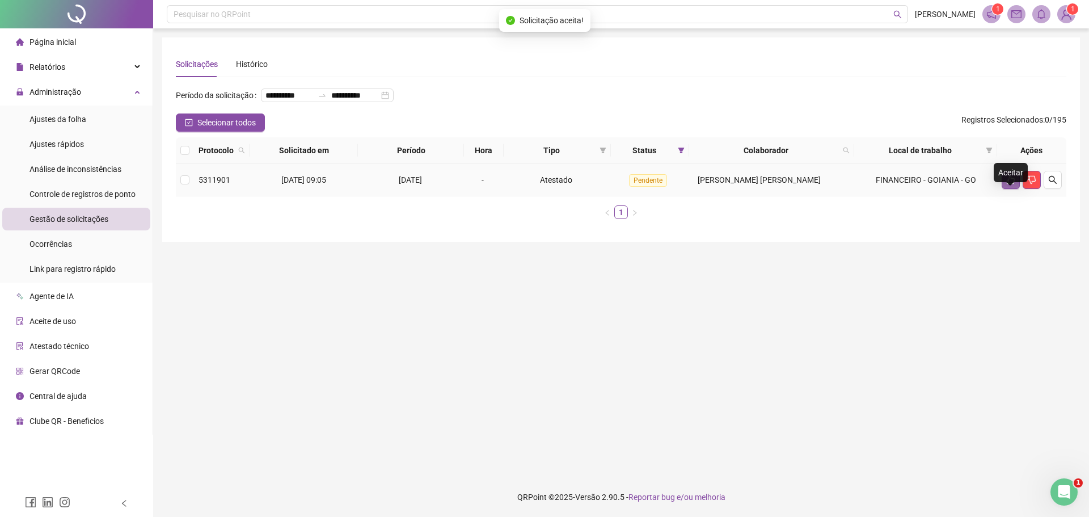
click at [1015, 184] on icon "like" at bounding box center [1010, 179] width 9 height 9
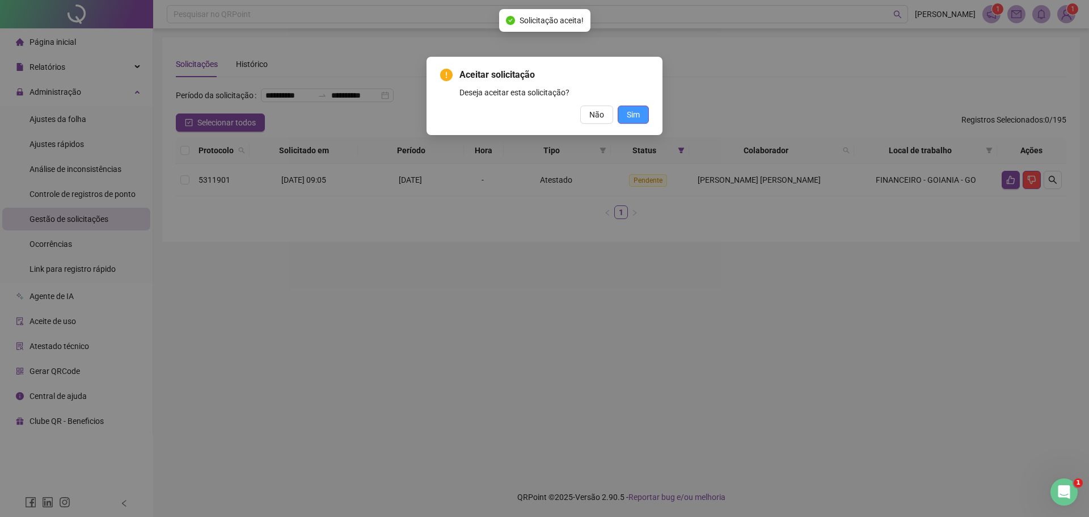
click at [635, 112] on span "Sim" at bounding box center [633, 114] width 13 height 12
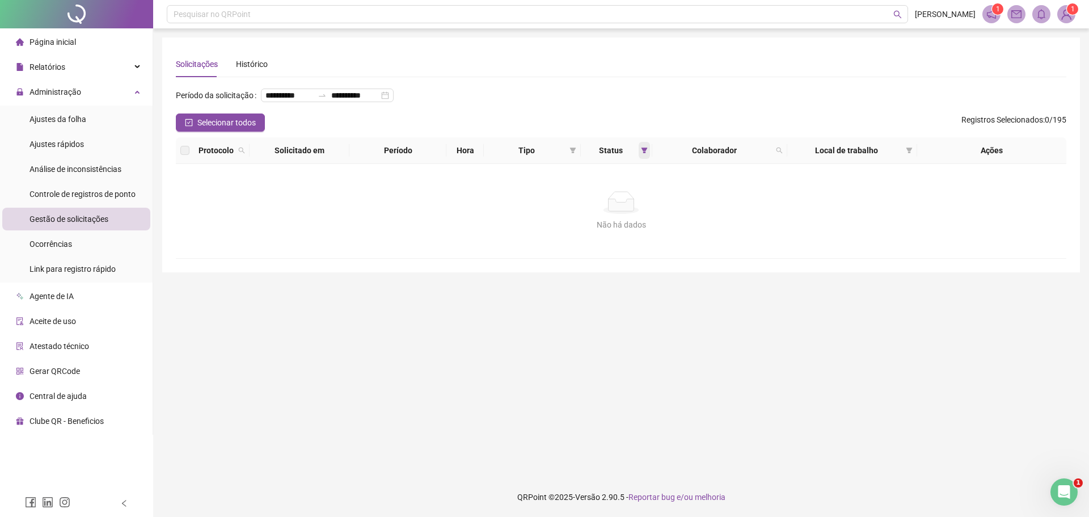
click at [644, 153] on icon "filter" at bounding box center [645, 150] width 6 height 6
click at [589, 213] on label at bounding box center [587, 209] width 9 height 12
click at [586, 222] on label at bounding box center [587, 228] width 9 height 12
click at [636, 250] on span "OK" at bounding box center [635, 251] width 11 height 12
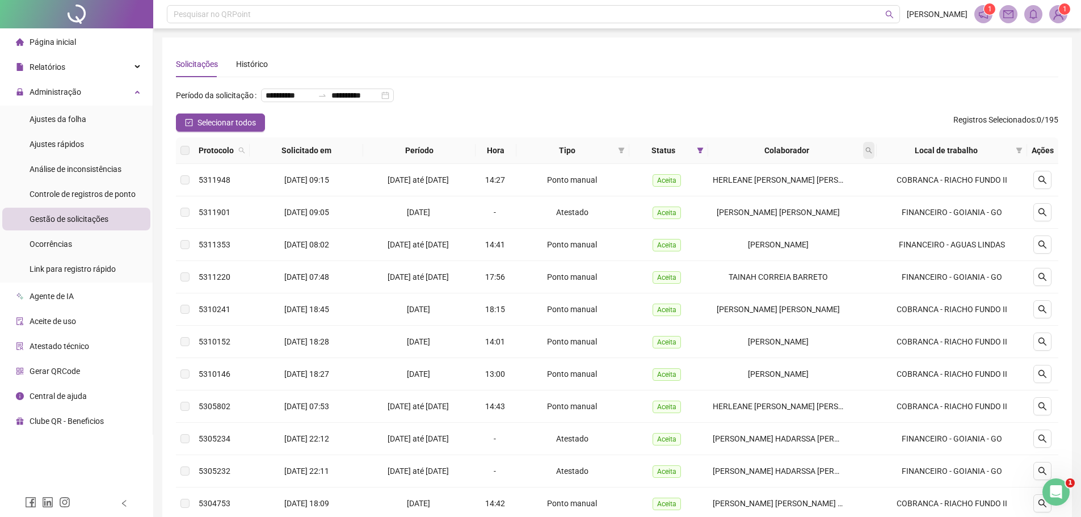
click at [869, 154] on icon "search" at bounding box center [868, 150] width 7 height 7
type input "****"
click at [788, 212] on span "Buscar" at bounding box center [796, 213] width 25 height 12
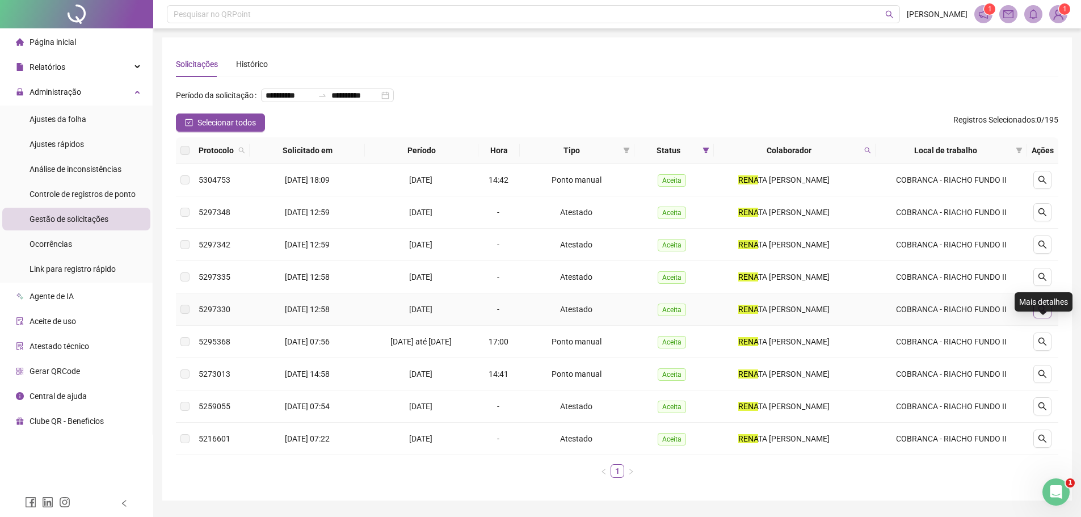
click at [1044, 313] on icon "search" at bounding box center [1042, 309] width 8 height 8
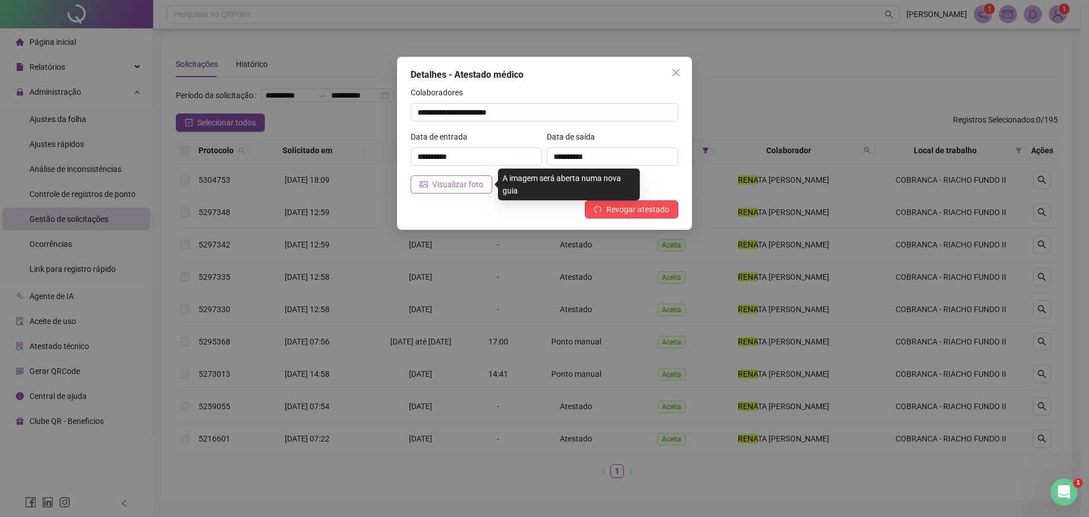
click at [465, 185] on span "Visualizar foto" at bounding box center [457, 184] width 51 height 12
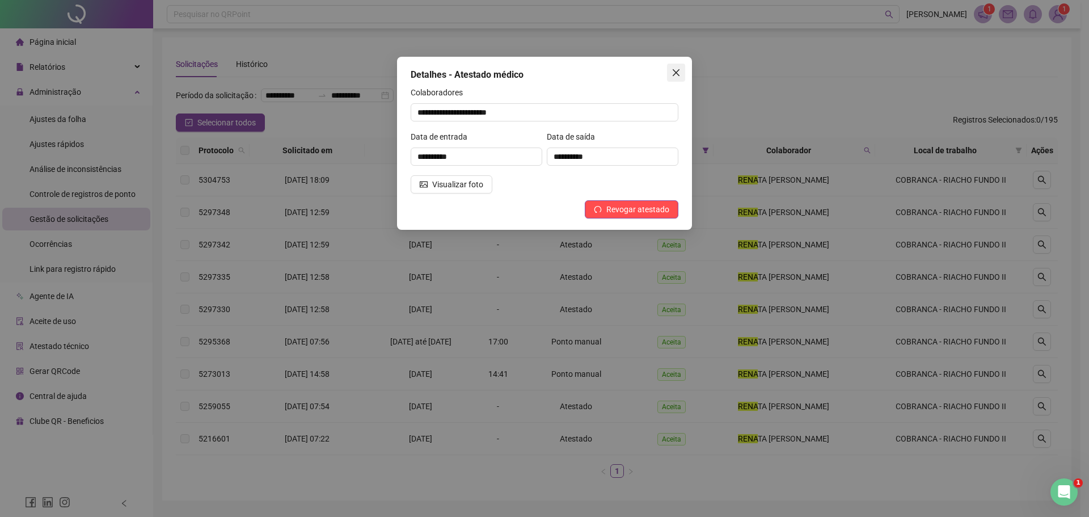
click at [673, 72] on icon "close" at bounding box center [676, 72] width 9 height 9
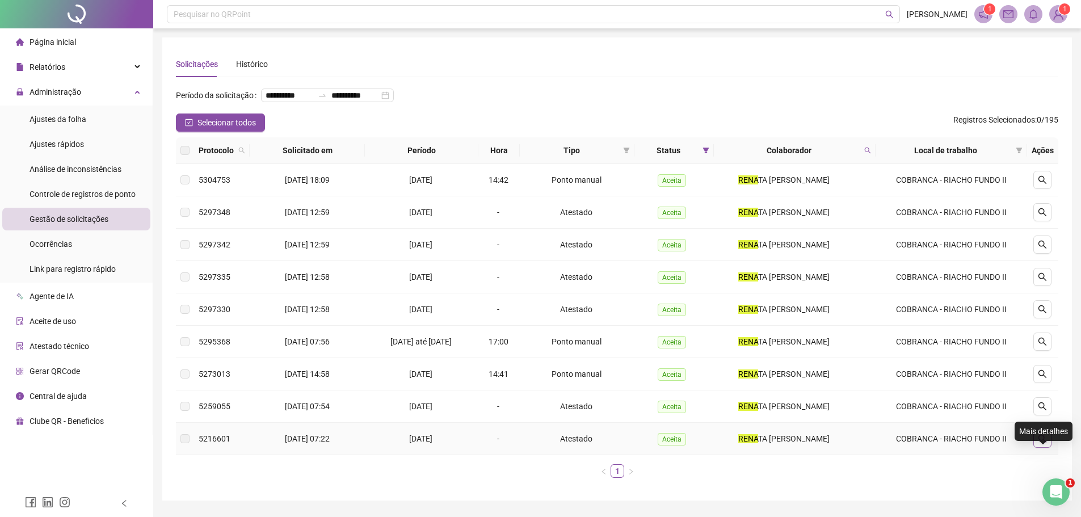
click at [1042, 443] on icon "search" at bounding box center [1042, 438] width 9 height 9
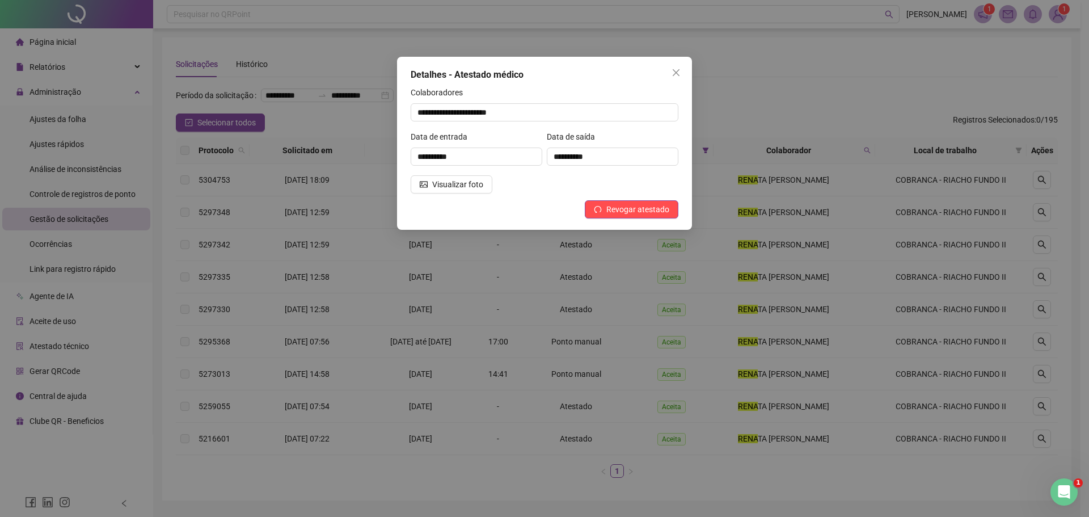
drag, startPoint x: 465, startPoint y: 187, endPoint x: 468, endPoint y: 212, distance: 25.1
click at [468, 212] on div "**********" at bounding box center [544, 143] width 295 height 173
click at [676, 73] on icon "close" at bounding box center [676, 72] width 7 height 7
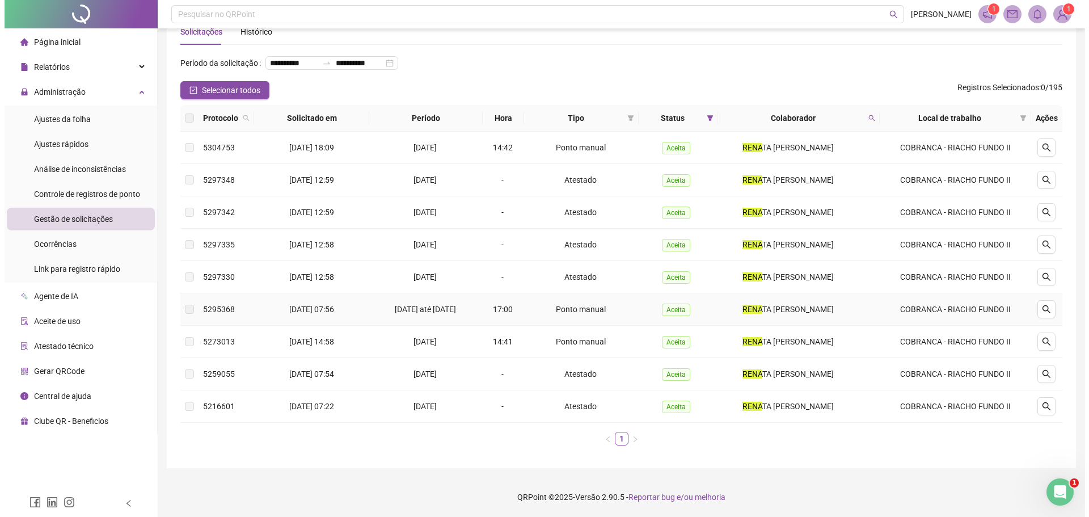
scroll to position [50, 0]
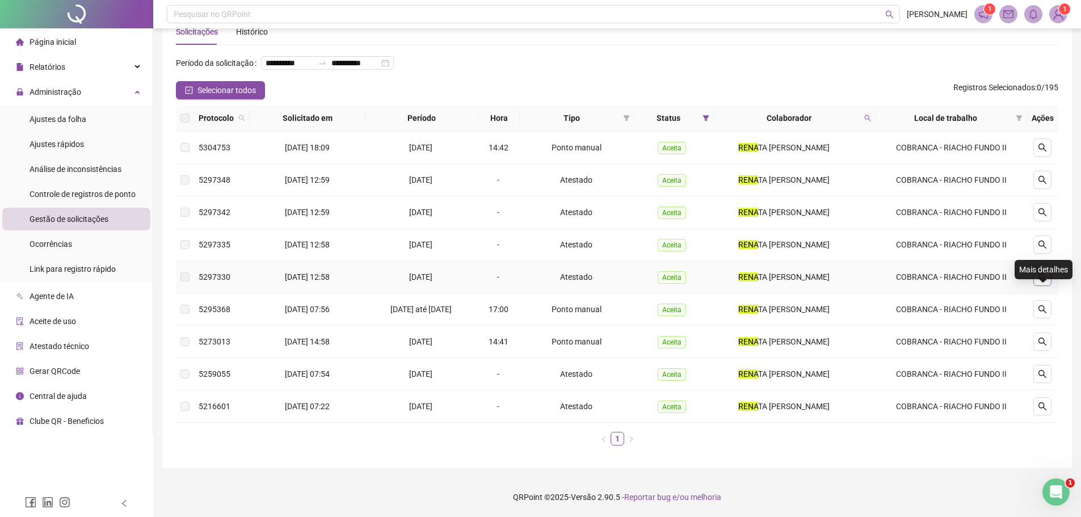
click at [1042, 276] on icon "search" at bounding box center [1042, 276] width 9 height 9
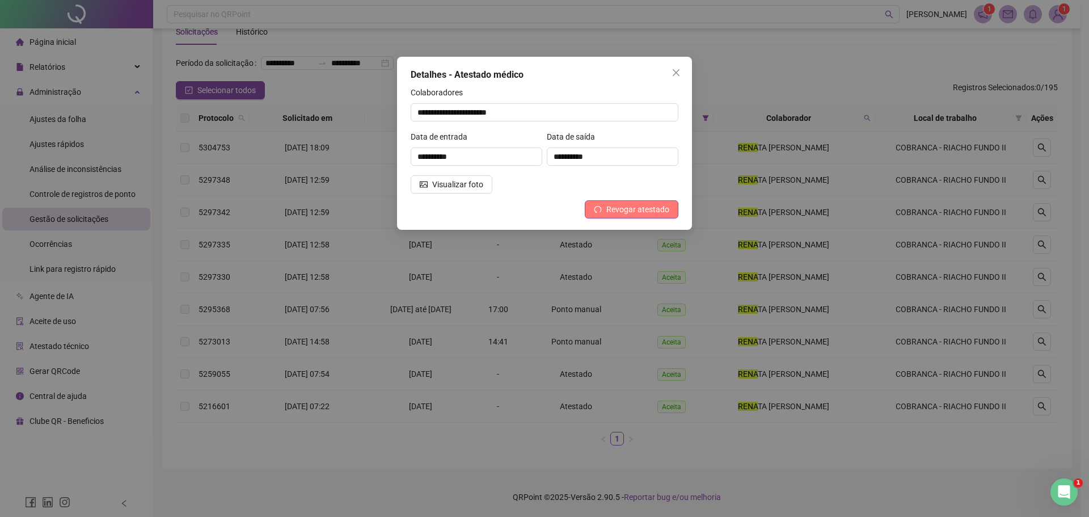
click at [625, 209] on span "Revogar atestado" at bounding box center [637, 209] width 63 height 12
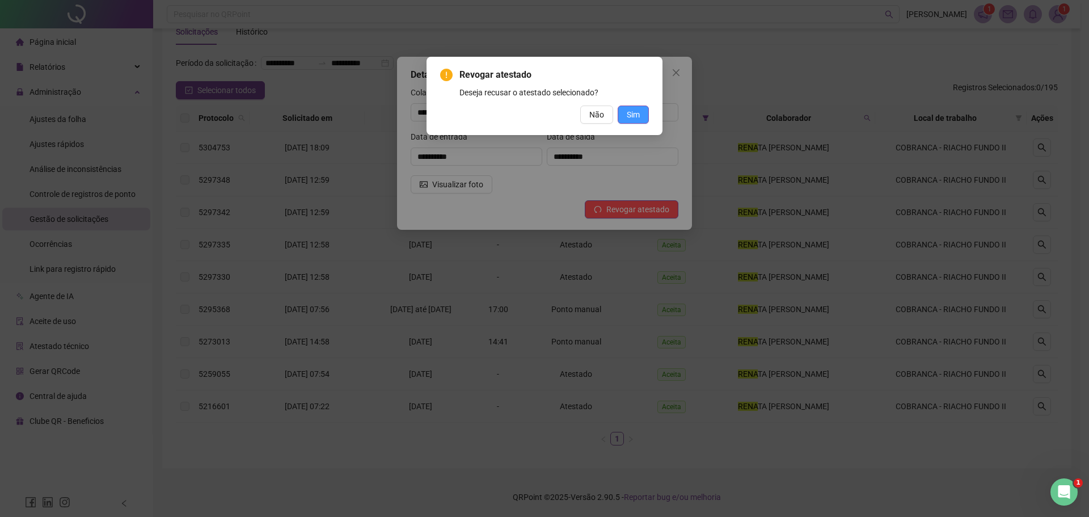
click at [635, 113] on span "Sim" at bounding box center [633, 114] width 13 height 12
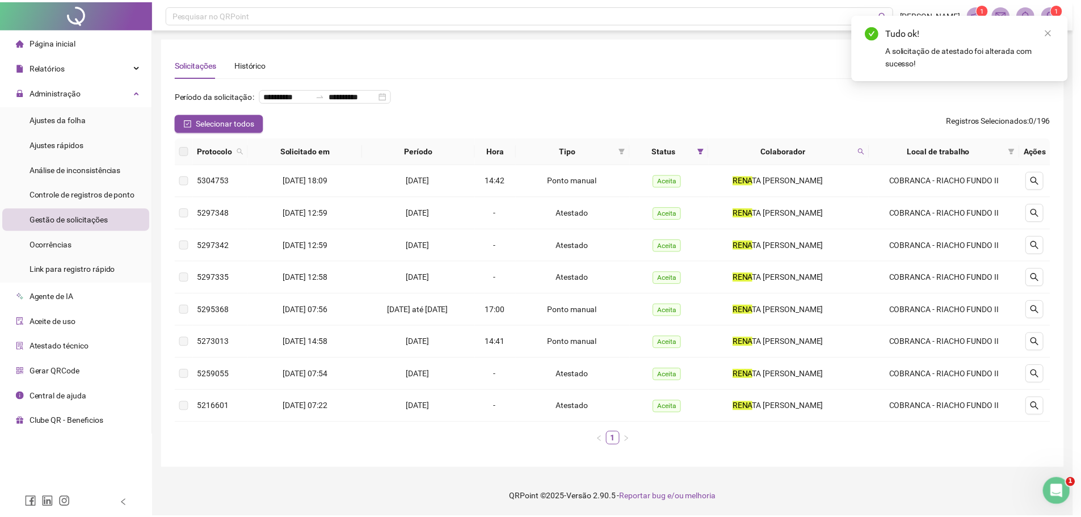
scroll to position [18, 0]
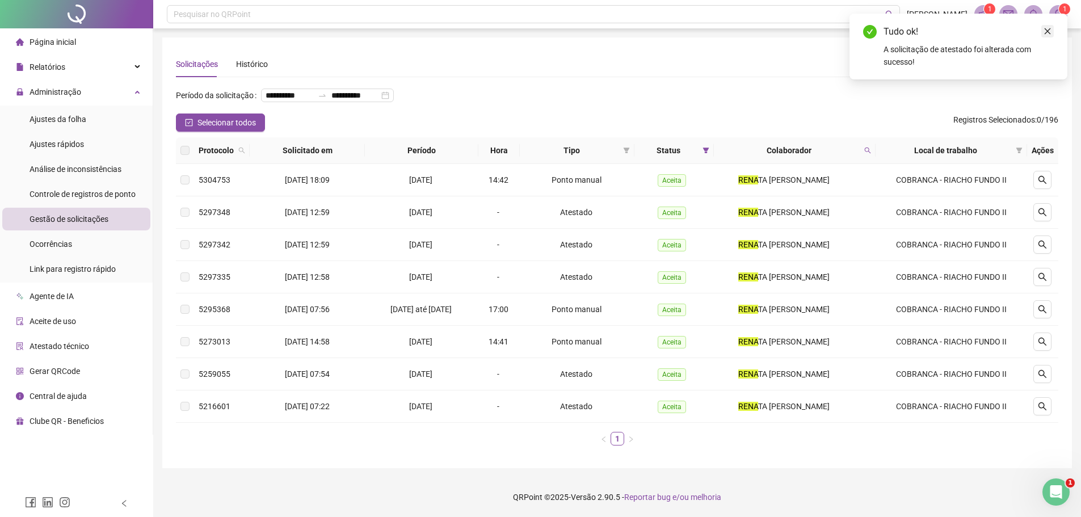
click at [1045, 31] on icon "close" at bounding box center [1047, 31] width 8 height 8
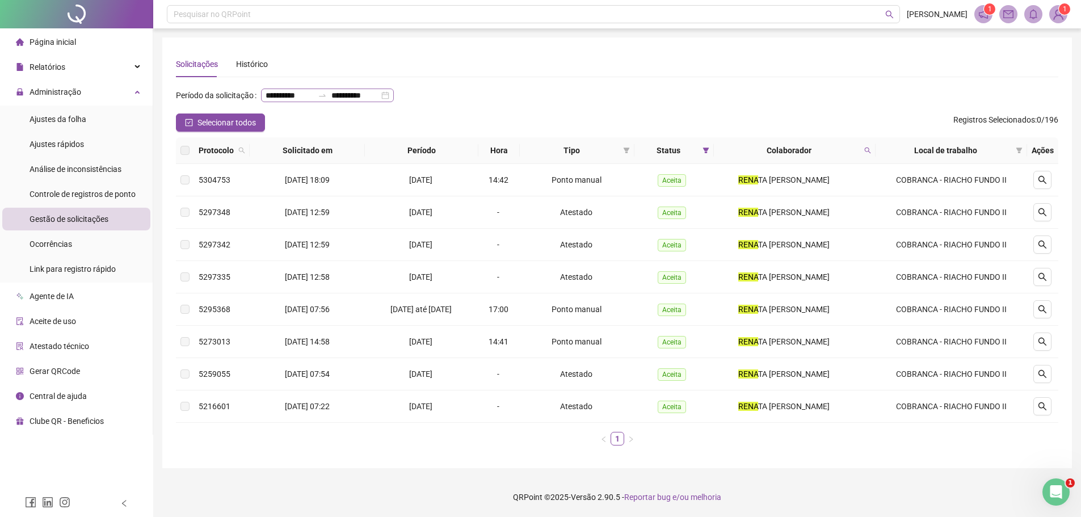
scroll to position [0, 0]
